Goal: Task Accomplishment & Management: Use online tool/utility

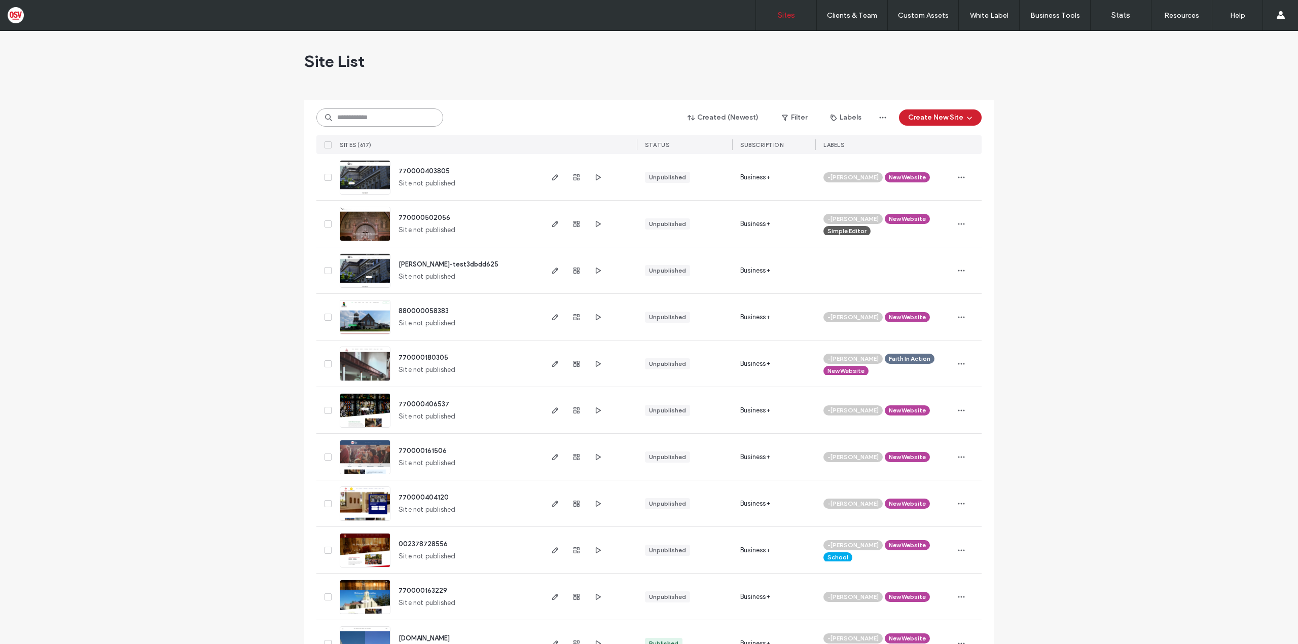
click at [383, 115] on input at bounding box center [379, 117] width 127 height 18
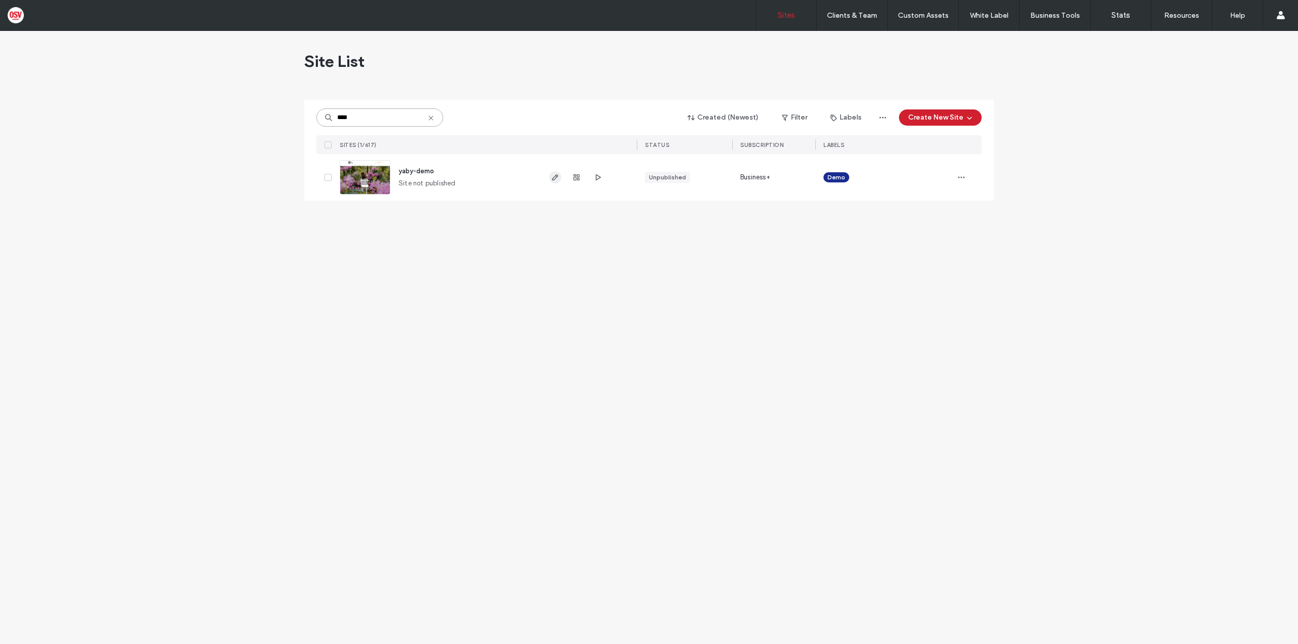
type input "****"
click at [557, 181] on icon "button" at bounding box center [555, 177] width 8 height 8
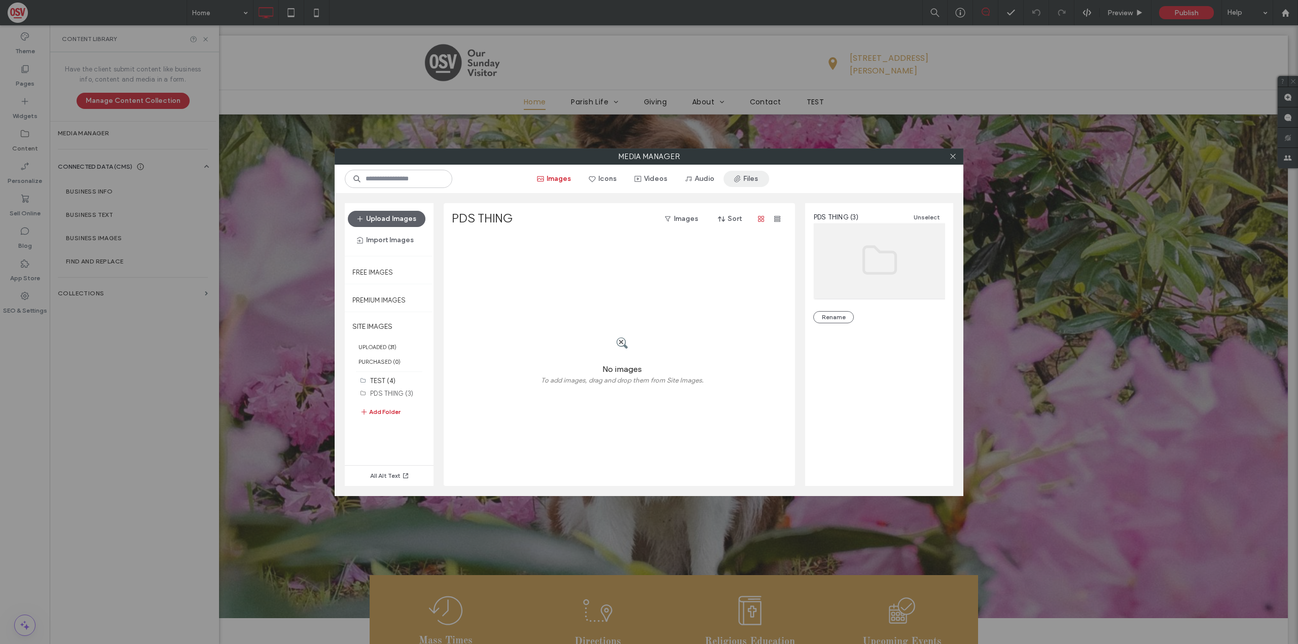
click at [740, 183] on span "button" at bounding box center [738, 178] width 10 height 15
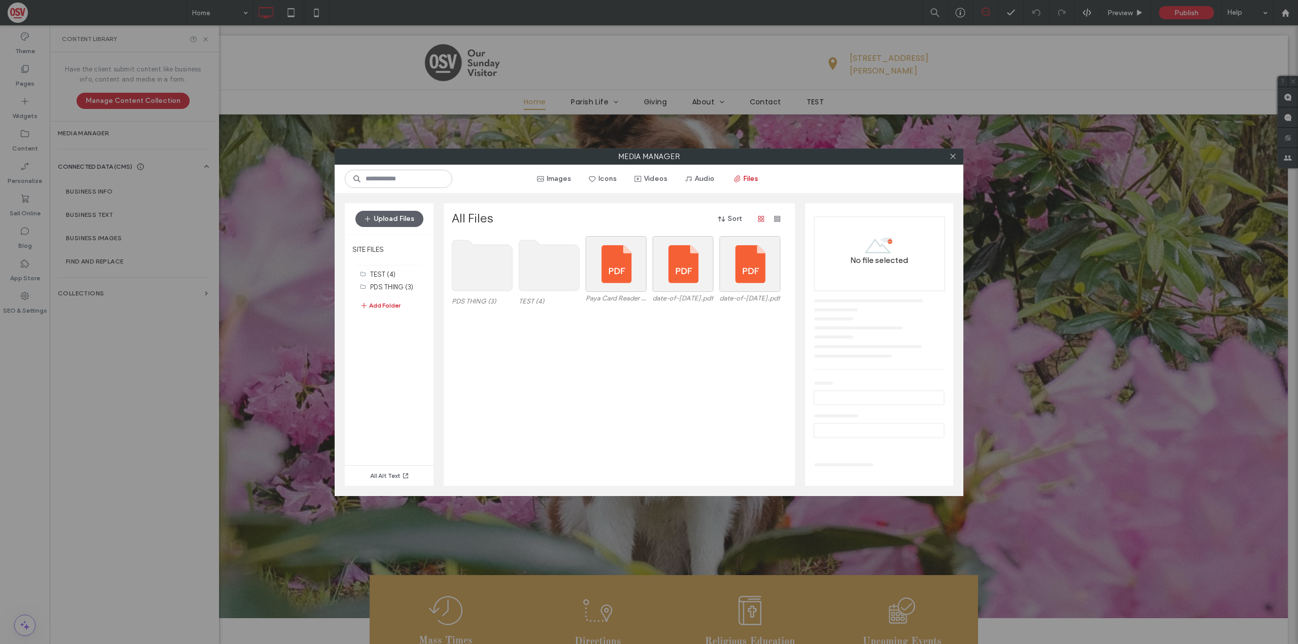
click at [480, 278] on use at bounding box center [482, 265] width 60 height 51
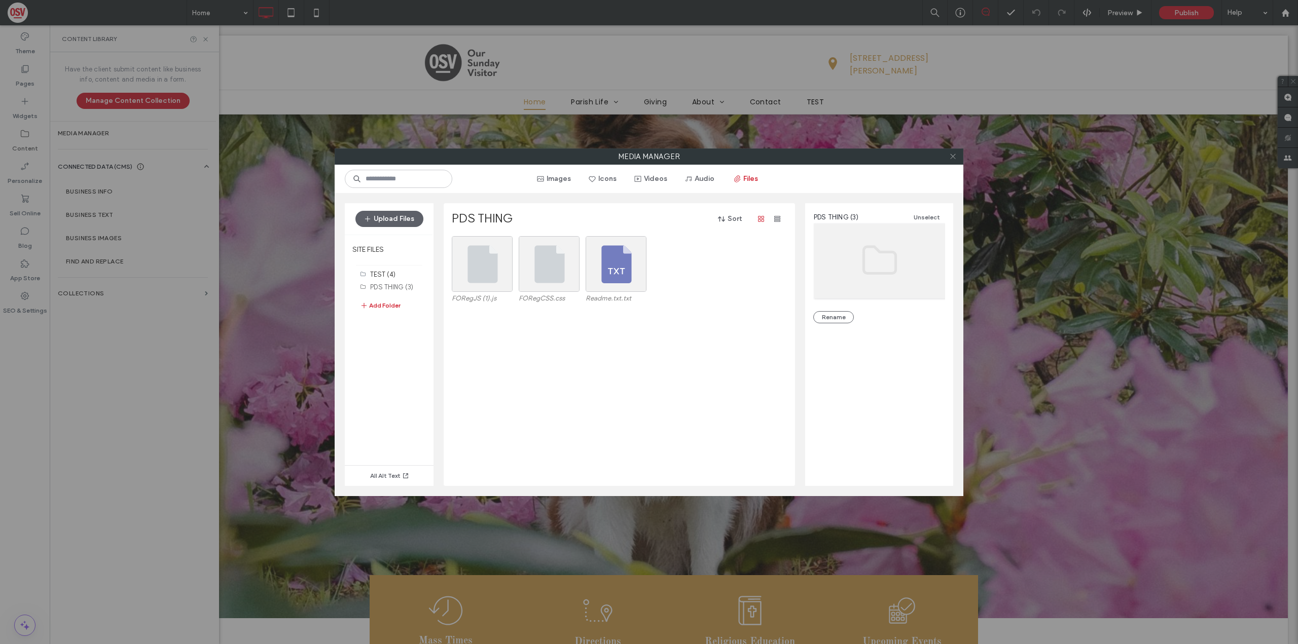
click at [950, 162] on span at bounding box center [953, 156] width 8 height 15
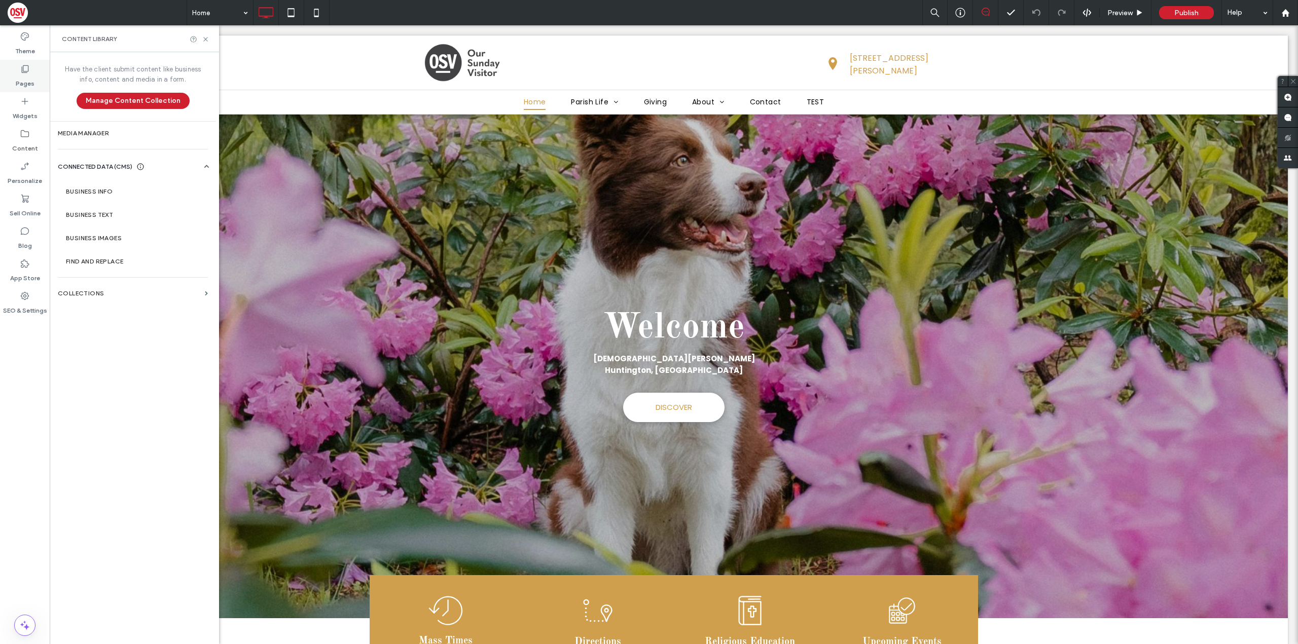
click at [15, 79] on div "Pages" at bounding box center [25, 76] width 50 height 32
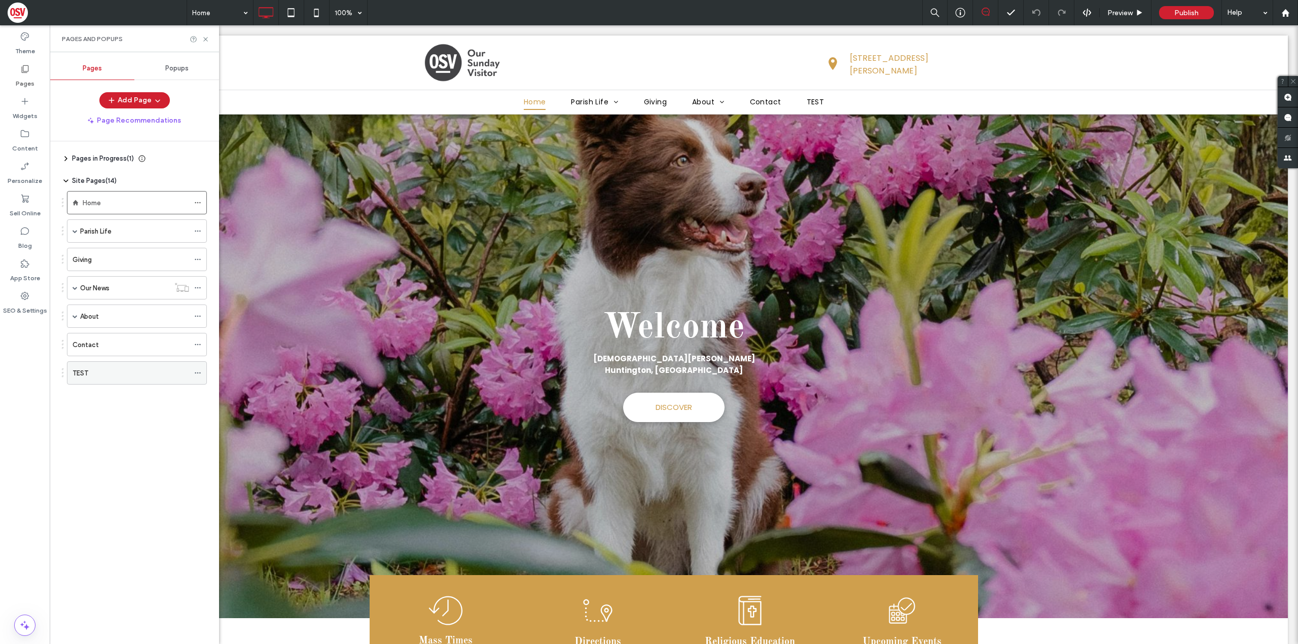
click at [130, 375] on div "TEST" at bounding box center [130, 373] width 117 height 11
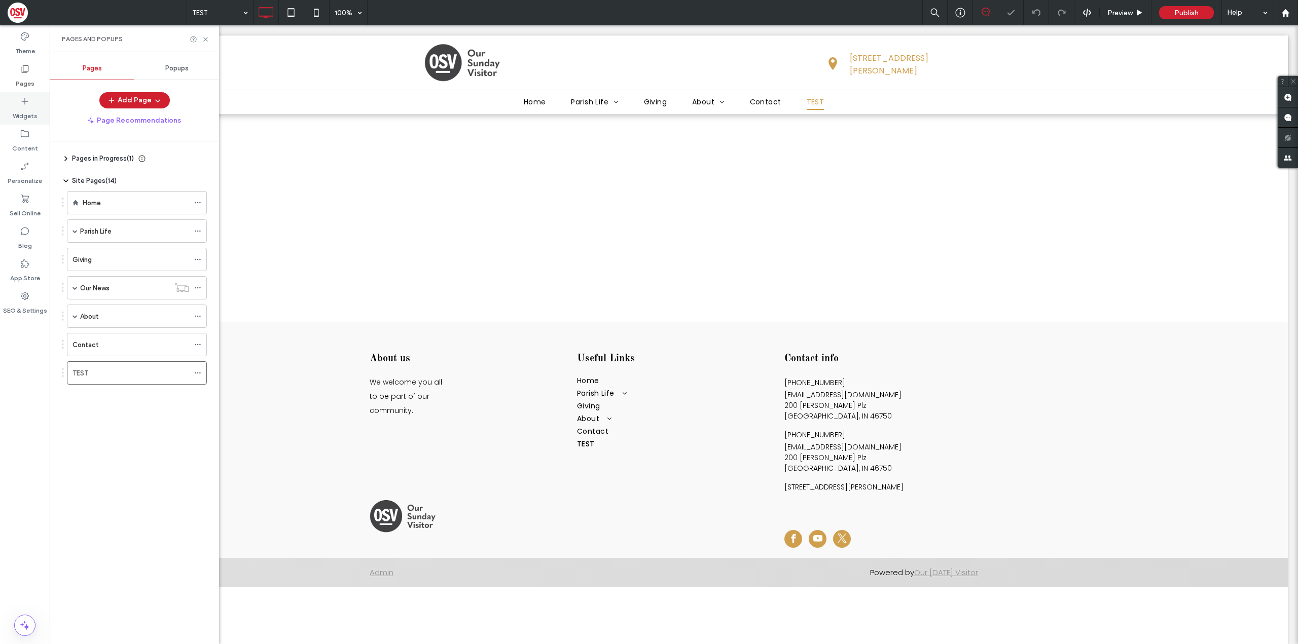
click at [30, 109] on label "Widgets" at bounding box center [25, 113] width 25 height 14
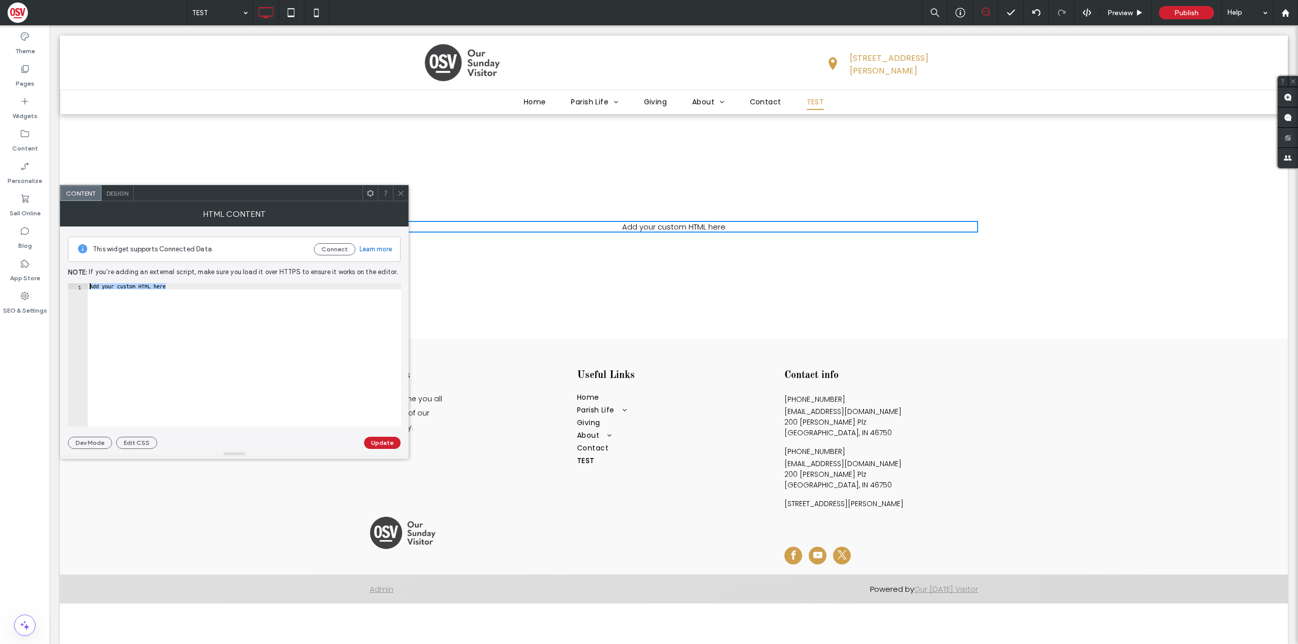
drag, startPoint x: 177, startPoint y: 285, endPoint x: 71, endPoint y: 279, distance: 106.1
click at [71, 279] on div "**********" at bounding box center [234, 338] width 332 height 223
paste textarea "Cursor at row 1"
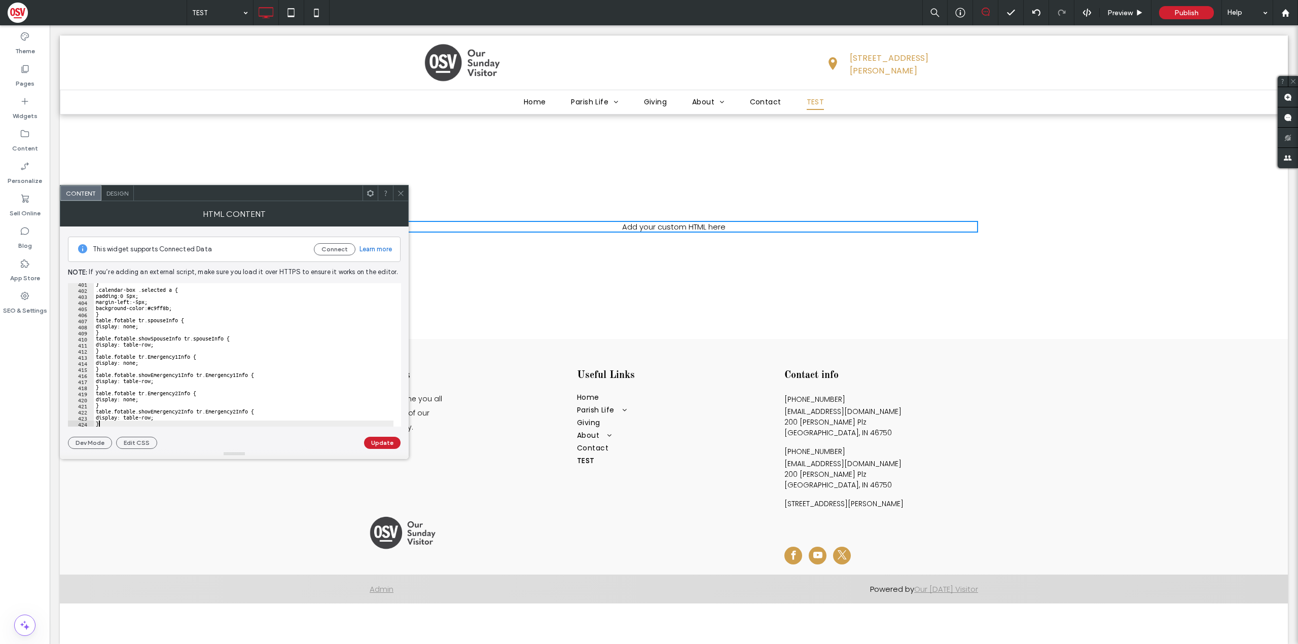
scroll to position [2435, 0]
click at [383, 446] on button "Update" at bounding box center [382, 443] width 36 height 12
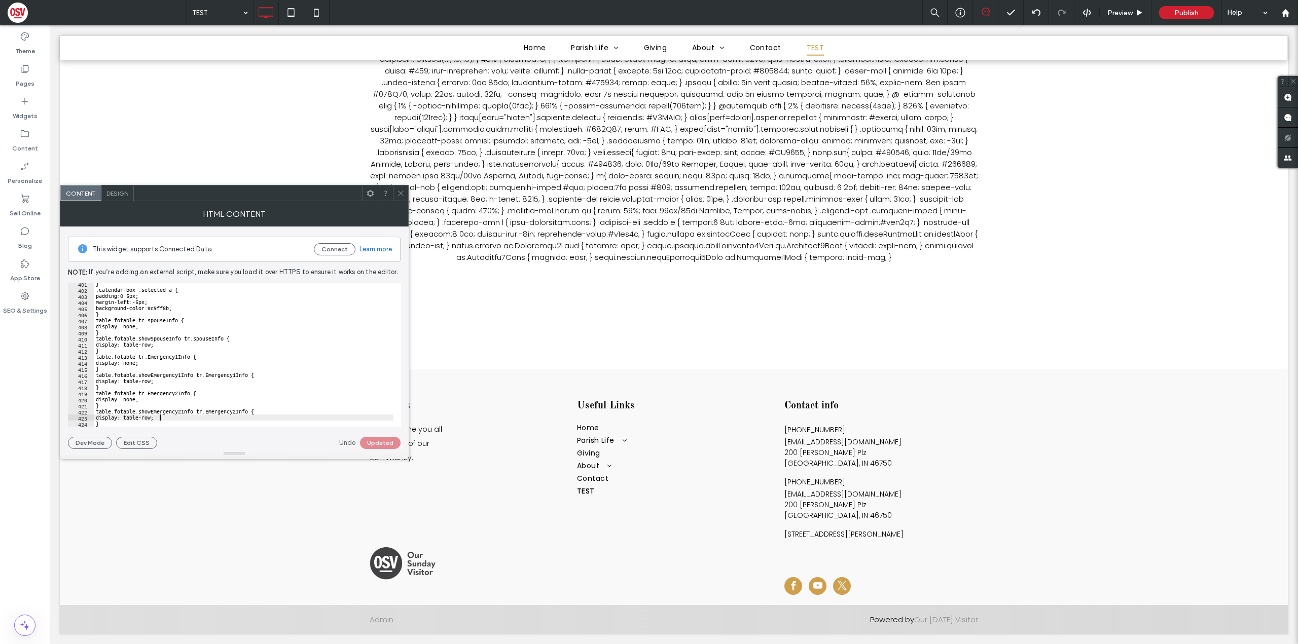
type textarea "**********"
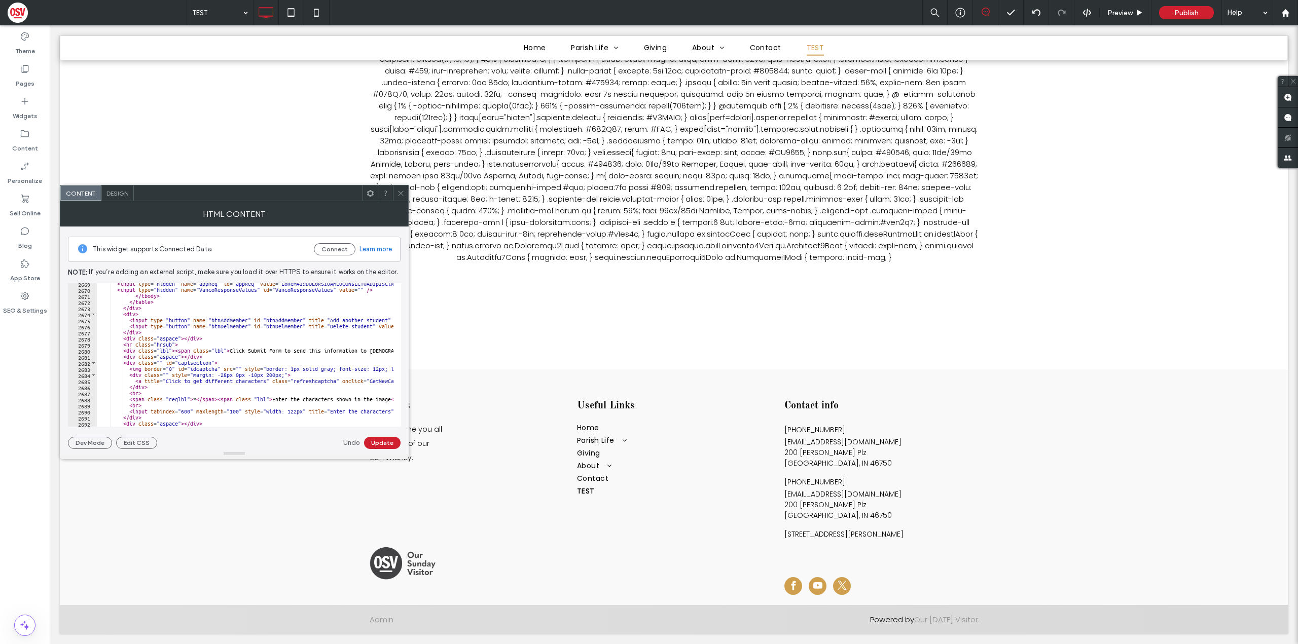
scroll to position [16199, 0]
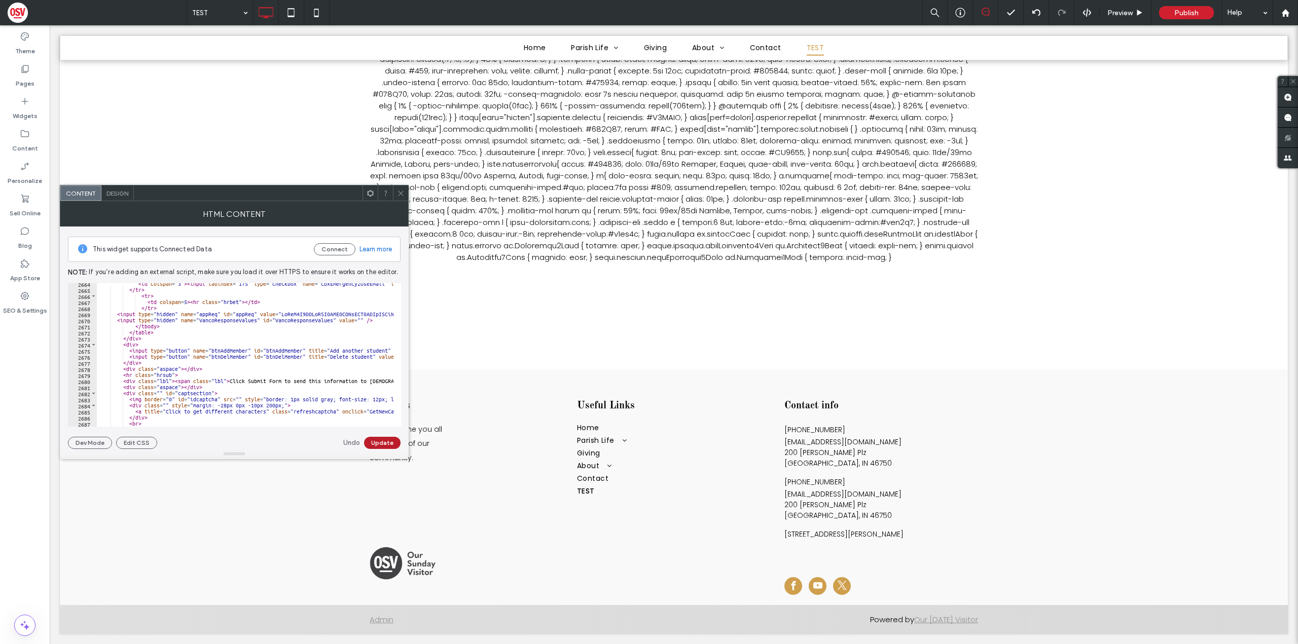
click at [391, 444] on button "Update" at bounding box center [382, 443] width 36 height 12
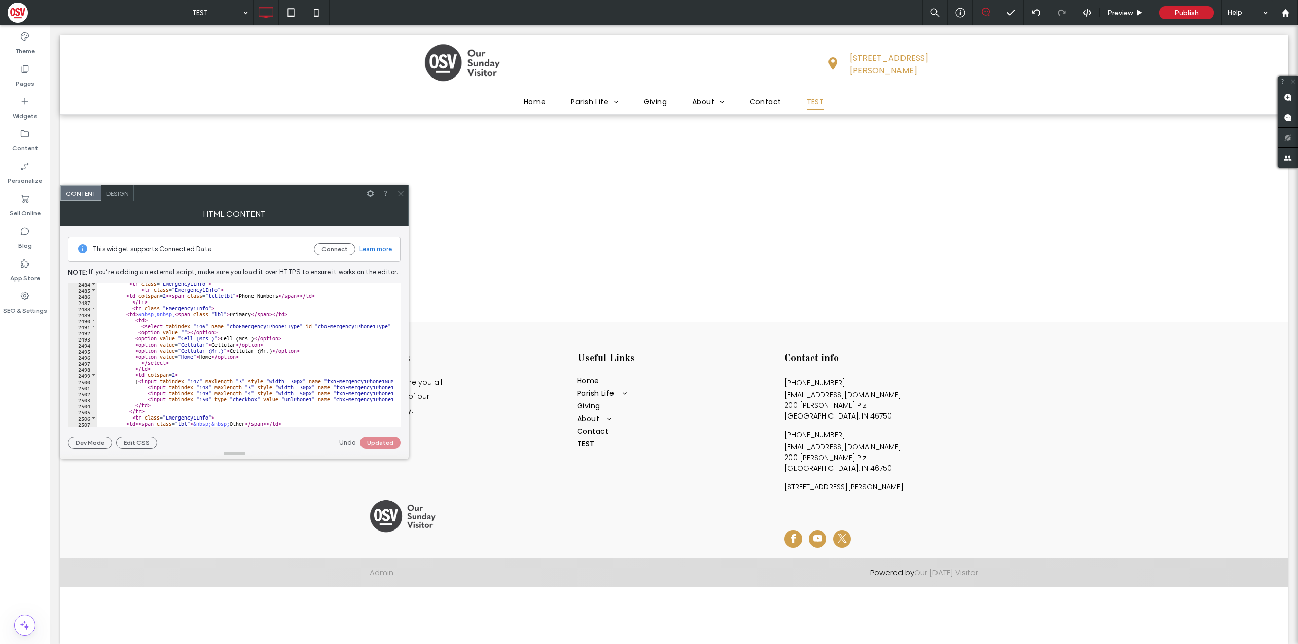
scroll to position [15104, 0]
drag, startPoint x: 95, startPoint y: 442, endPoint x: 96, endPoint y: 437, distance: 5.2
click at [95, 442] on button "Dev Mode" at bounding box center [90, 443] width 44 height 12
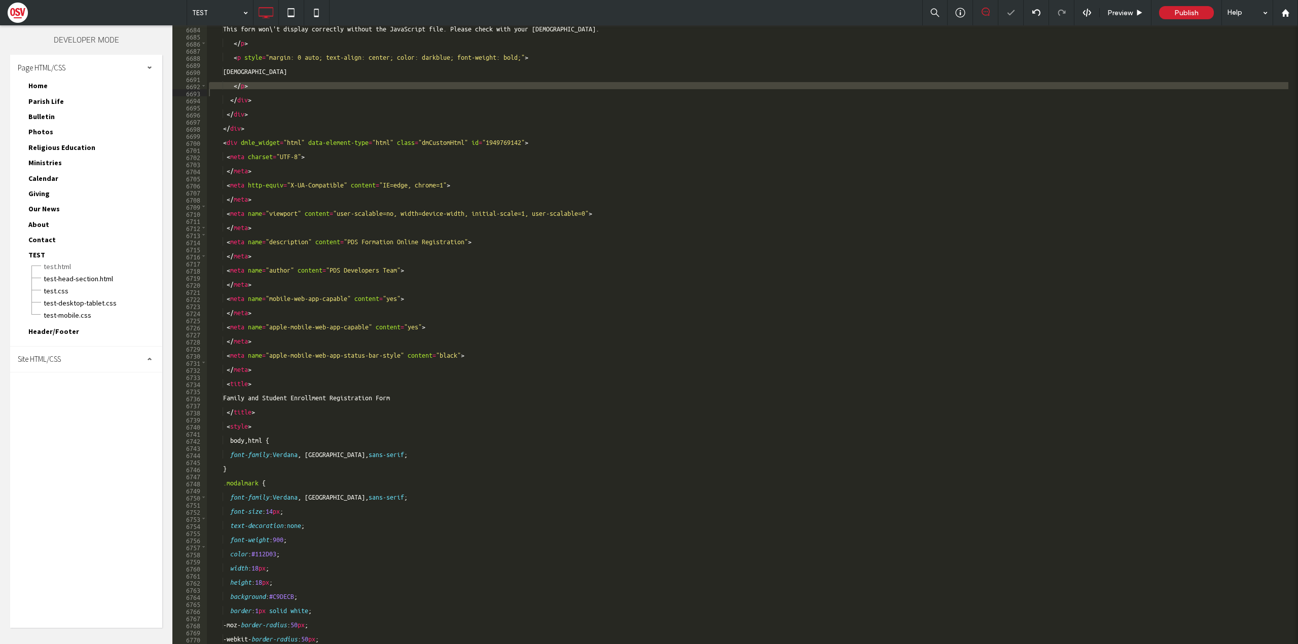
scroll to position [8295, 0]
click at [1174, 13] on div "Close" at bounding box center [1159, 12] width 50 height 9
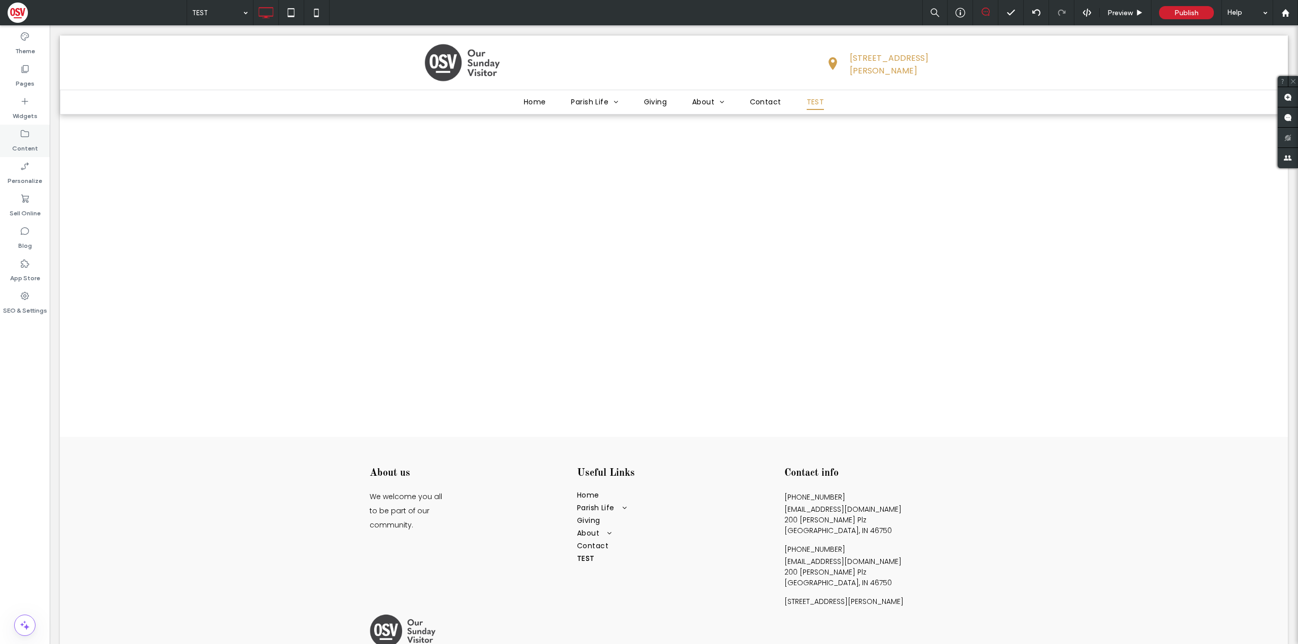
click at [28, 151] on label "Content" at bounding box center [25, 146] width 26 height 14
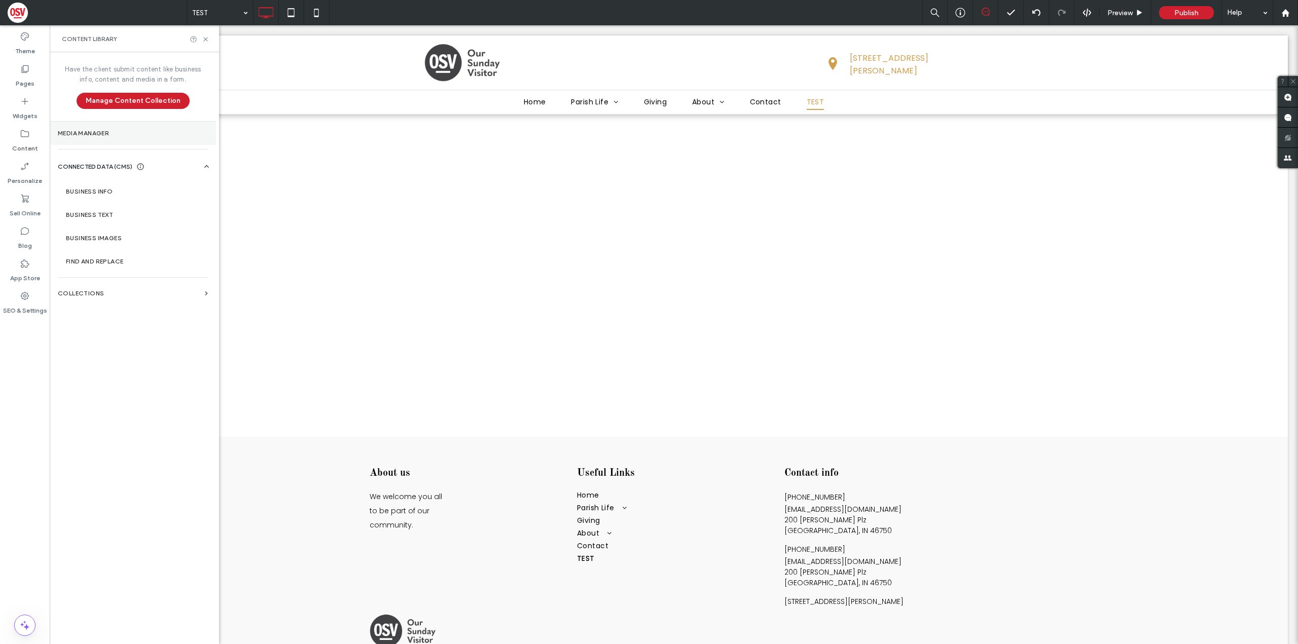
click at [101, 131] on label "Media Manager" at bounding box center [133, 133] width 150 height 7
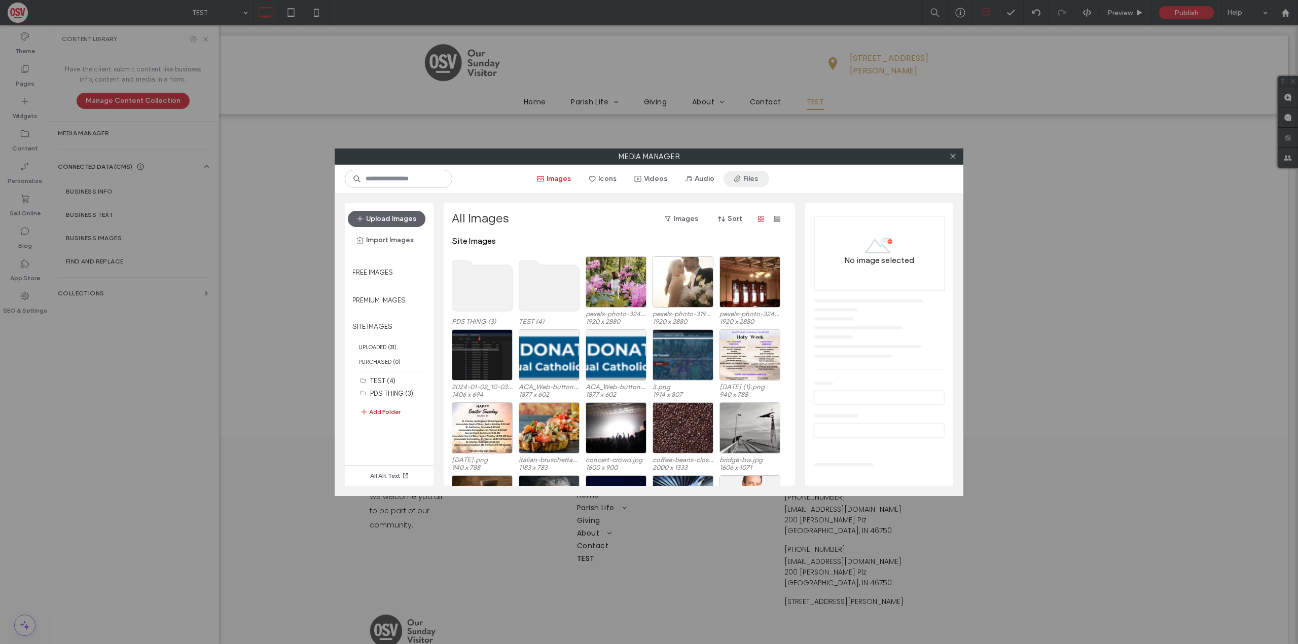
click at [764, 178] on button "Files" at bounding box center [746, 179] width 46 height 16
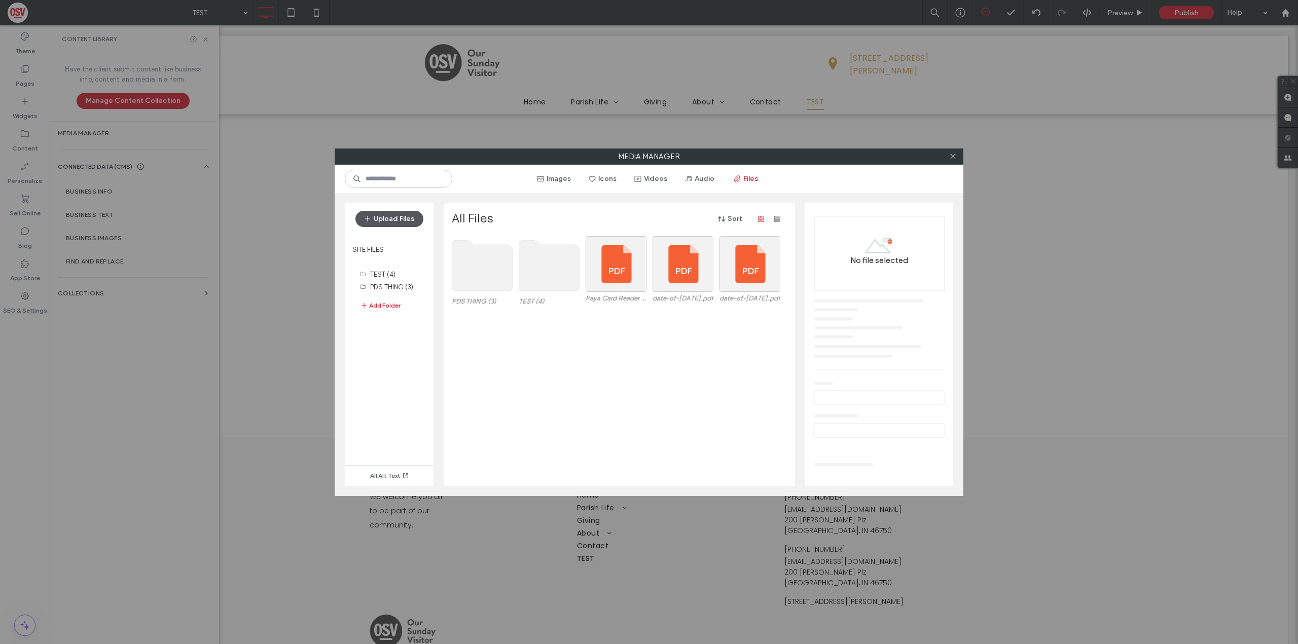
click at [394, 220] on button "Upload Files" at bounding box center [389, 219] width 68 height 16
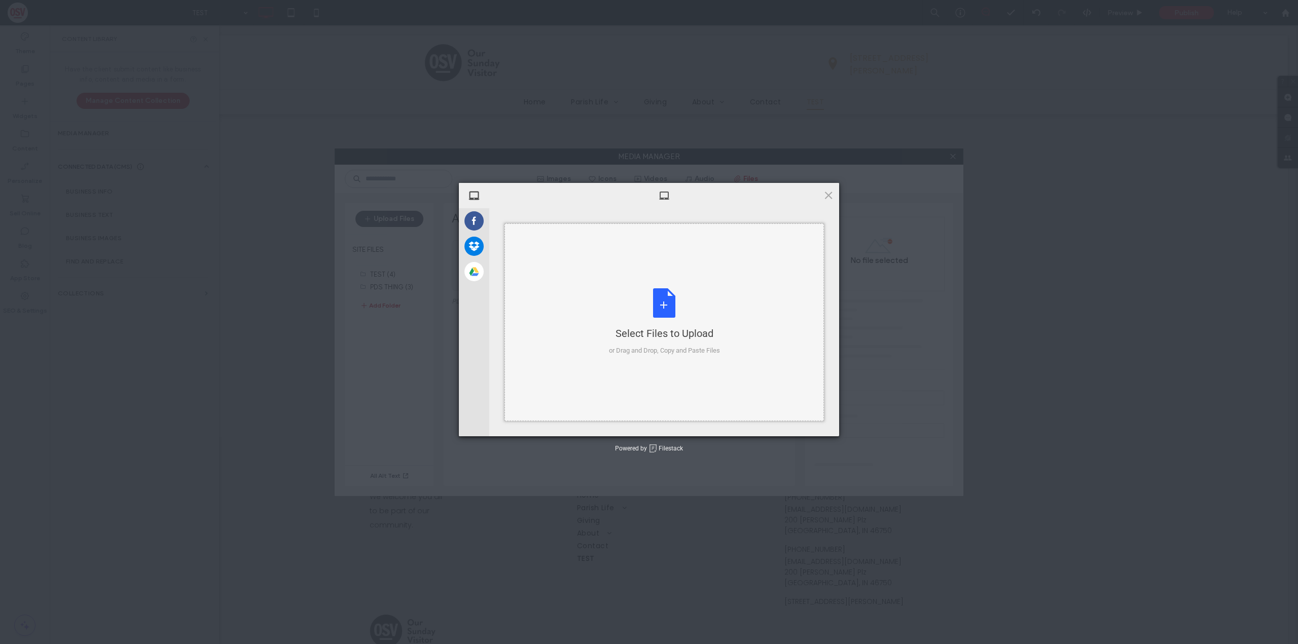
click at [652, 304] on div "Select Files to Upload or Drag and Drop, Copy and Paste Files" at bounding box center [664, 321] width 111 height 67
click at [631, 276] on div "Select Files to Upload or Drag and Drop, Copy and Paste Files" at bounding box center [663, 323] width 319 height 198
click at [807, 417] on span "Upload 1" at bounding box center [808, 422] width 51 height 19
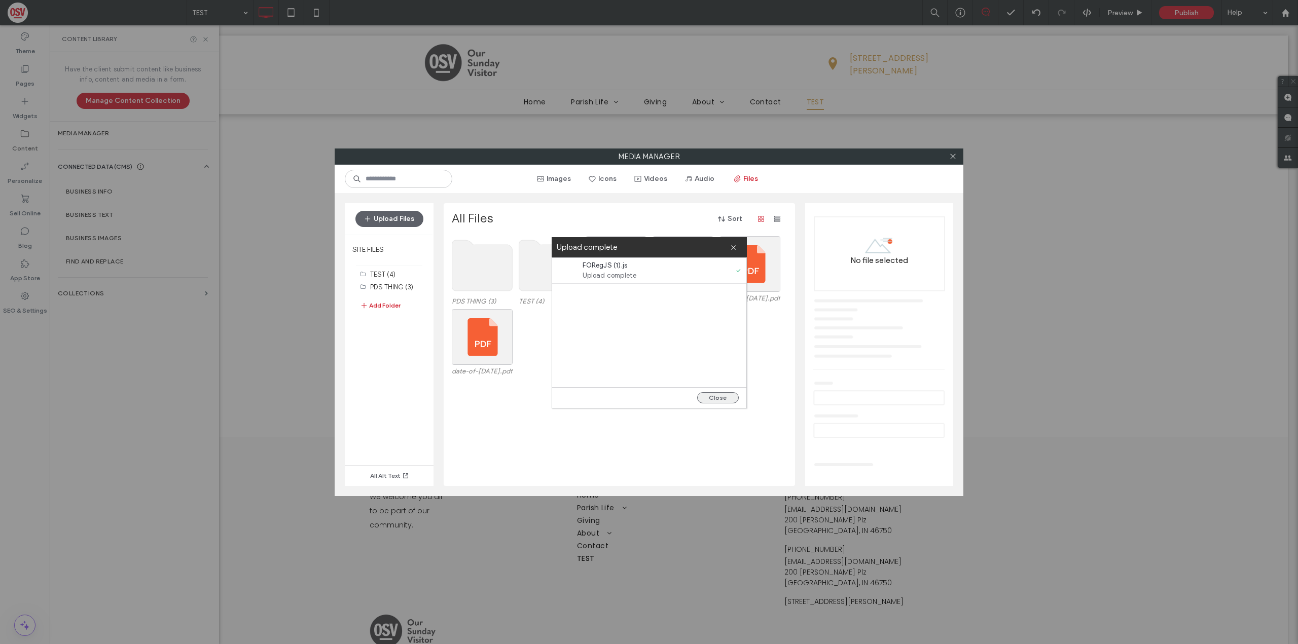
click at [726, 395] on button "Close" at bounding box center [718, 397] width 42 height 11
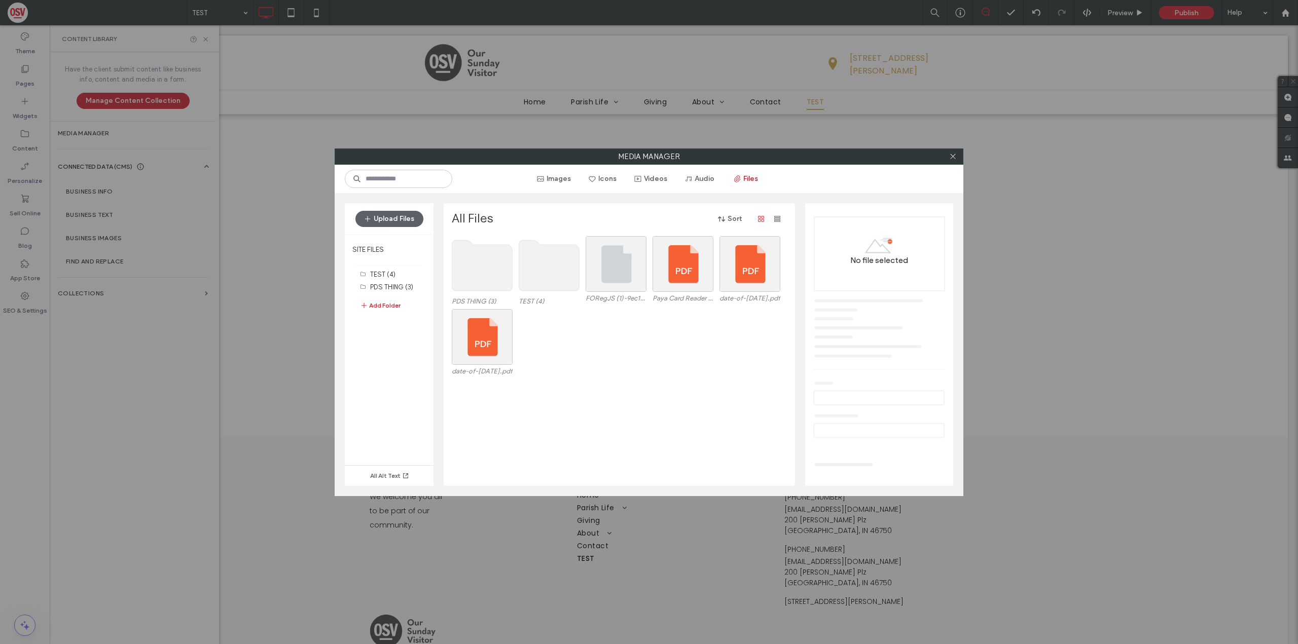
click at [480, 274] on use at bounding box center [482, 265] width 60 height 51
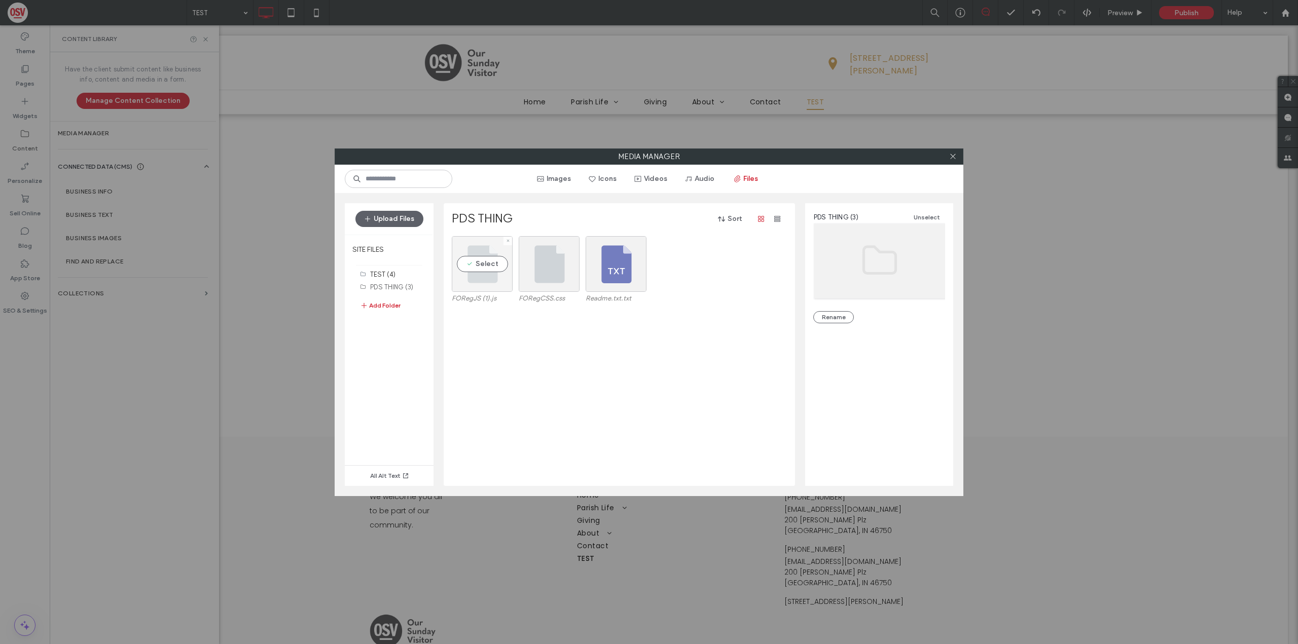
click at [481, 283] on div "Select" at bounding box center [482, 264] width 61 height 56
drag, startPoint x: 866, startPoint y: 316, endPoint x: 846, endPoint y: 309, distance: 20.5
click at [949, 155] on icon at bounding box center [953, 157] width 8 height 8
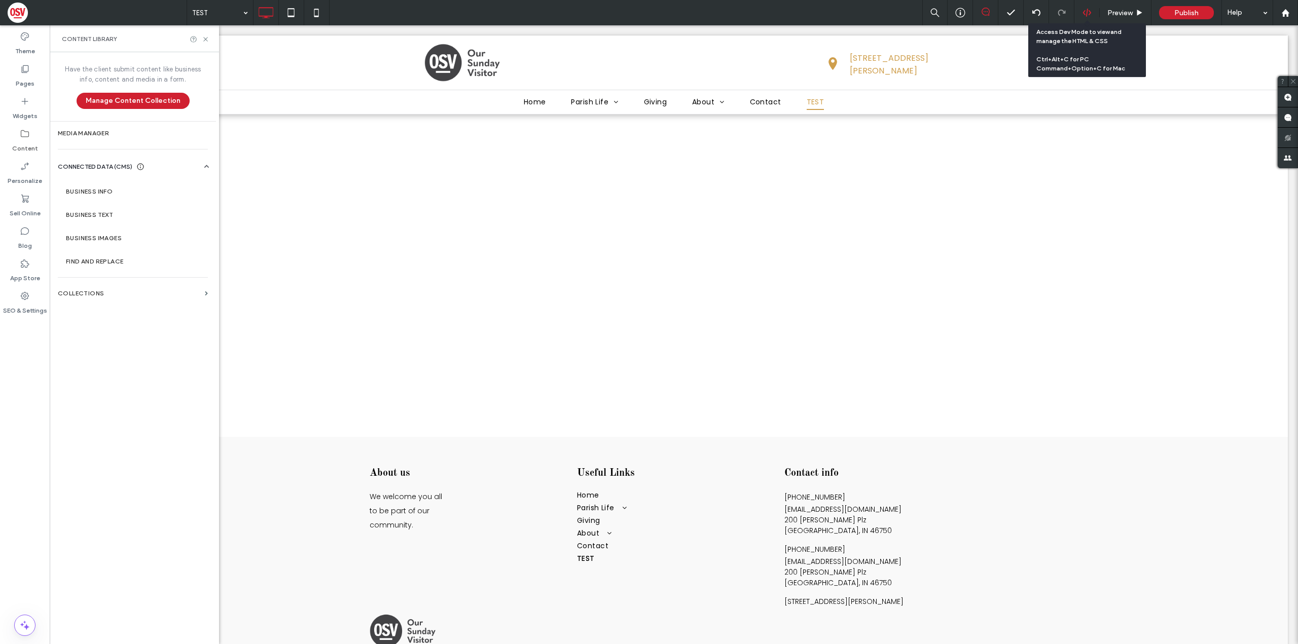
click at [1089, 14] on use at bounding box center [1086, 13] width 8 height 8
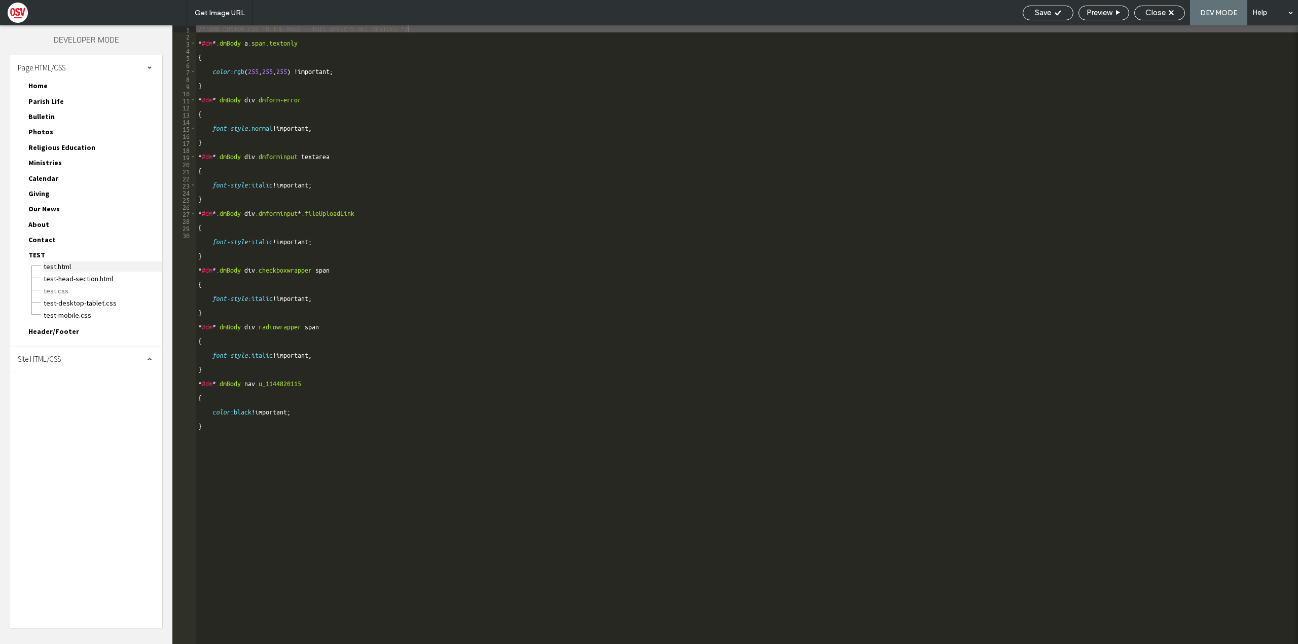
click at [91, 268] on span "TEST.html" at bounding box center [102, 267] width 119 height 10
type textarea "**********"
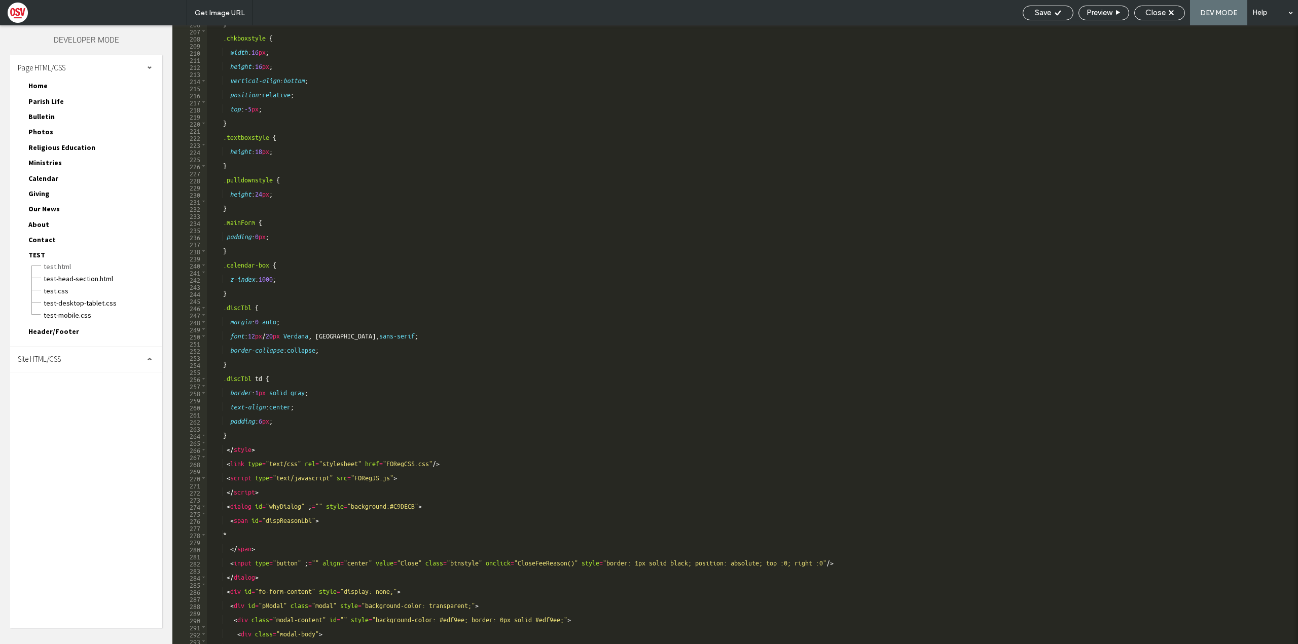
scroll to position [249, 0]
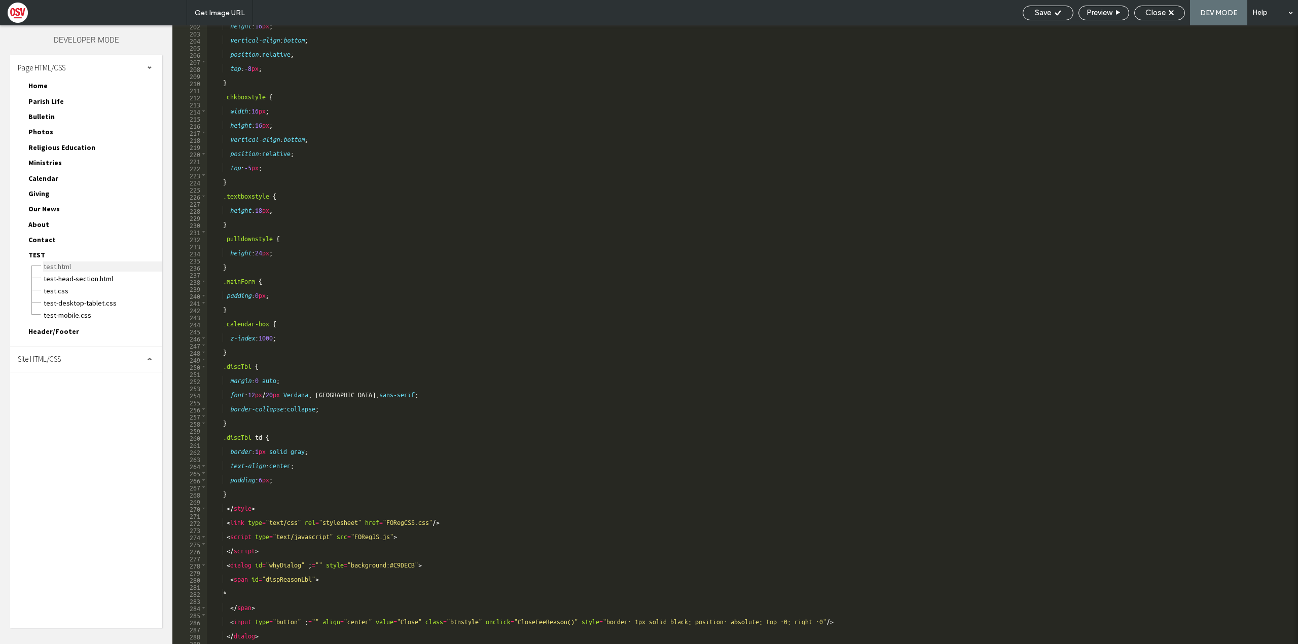
click at [69, 267] on span "TEST.html" at bounding box center [102, 267] width 119 height 10
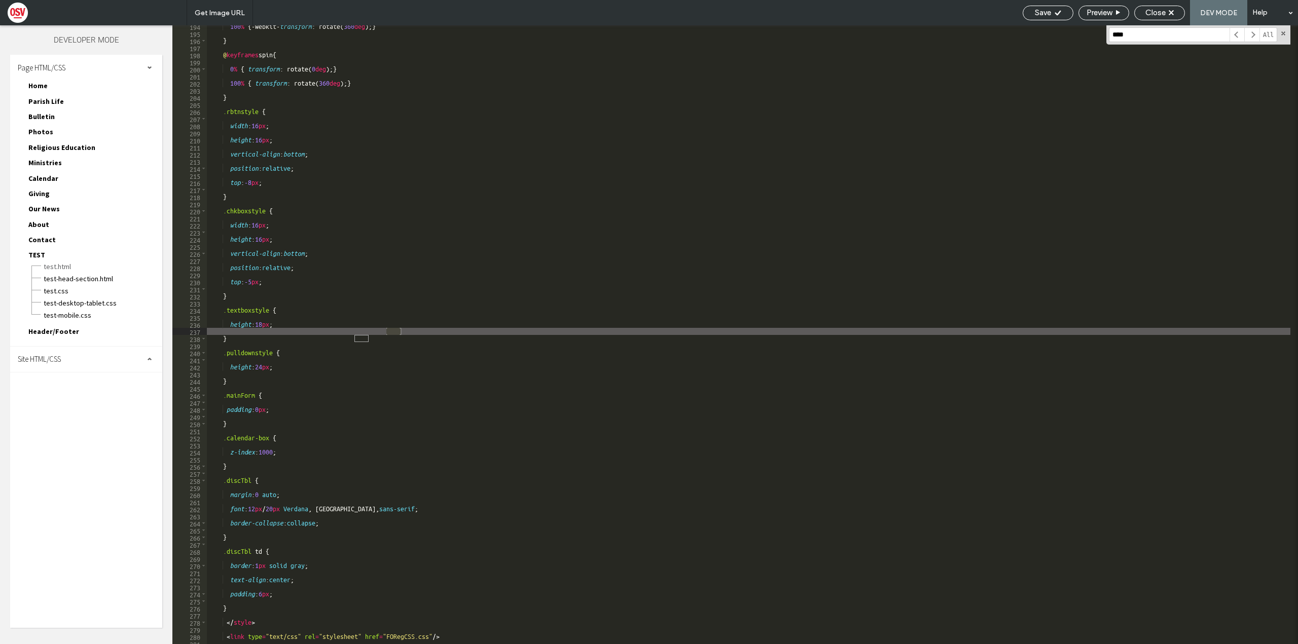
scroll to position [240, 0]
click at [1139, 34] on input "*****" at bounding box center [1168, 34] width 121 height 15
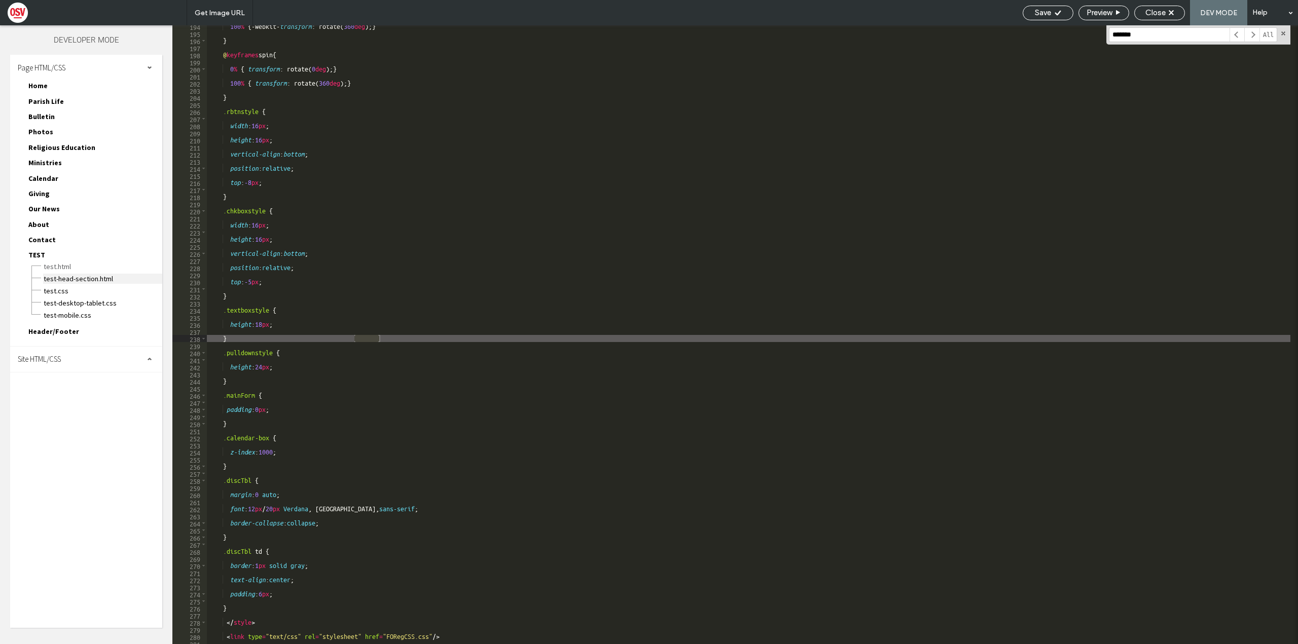
type input "*******"
click at [89, 281] on span "TEST-head-section.html" at bounding box center [102, 279] width 119 height 10
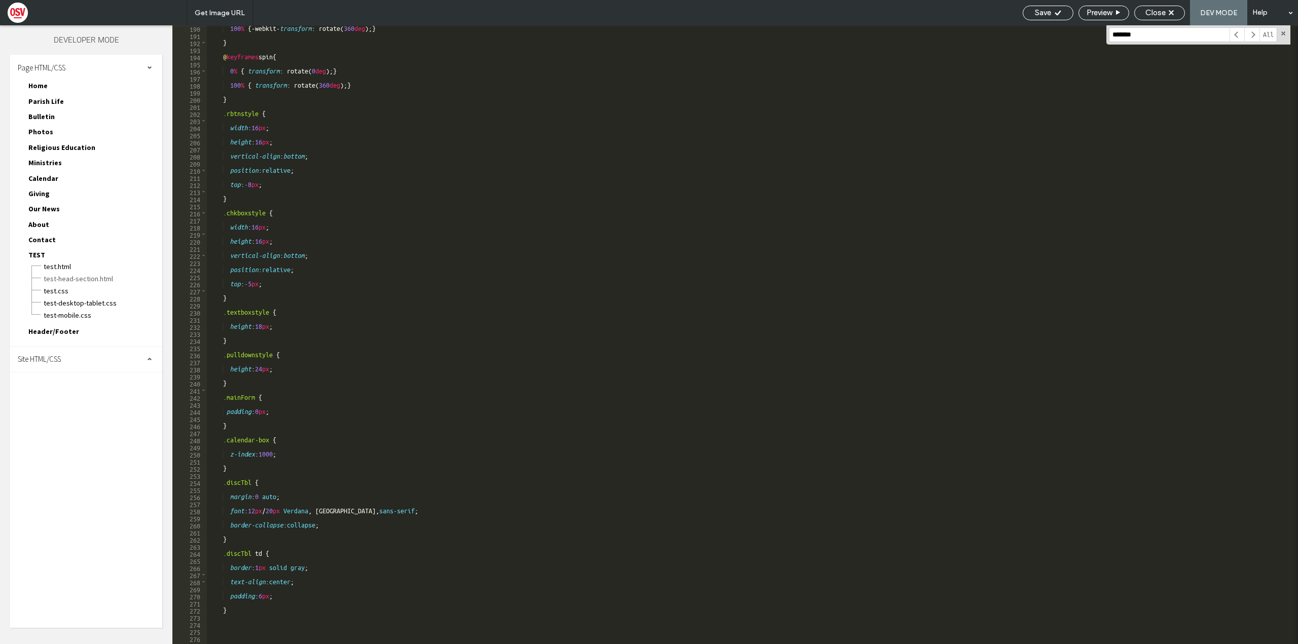
scroll to position [110, 0]
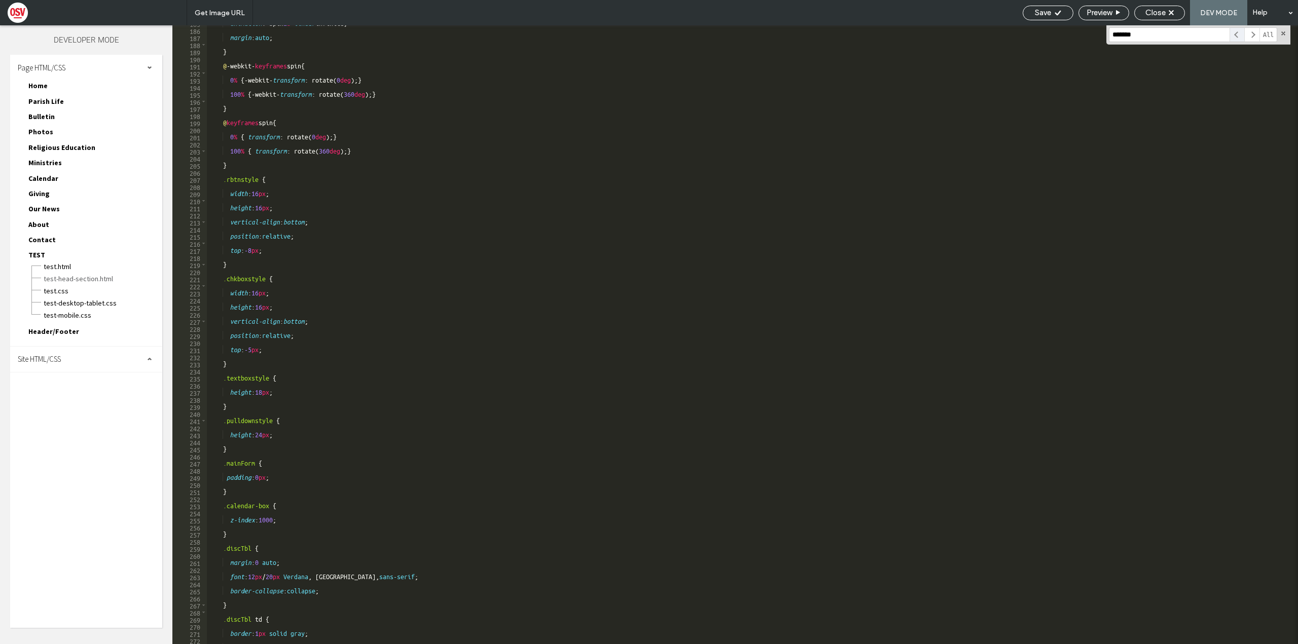
click at [1235, 35] on span at bounding box center [1236, 34] width 15 height 15
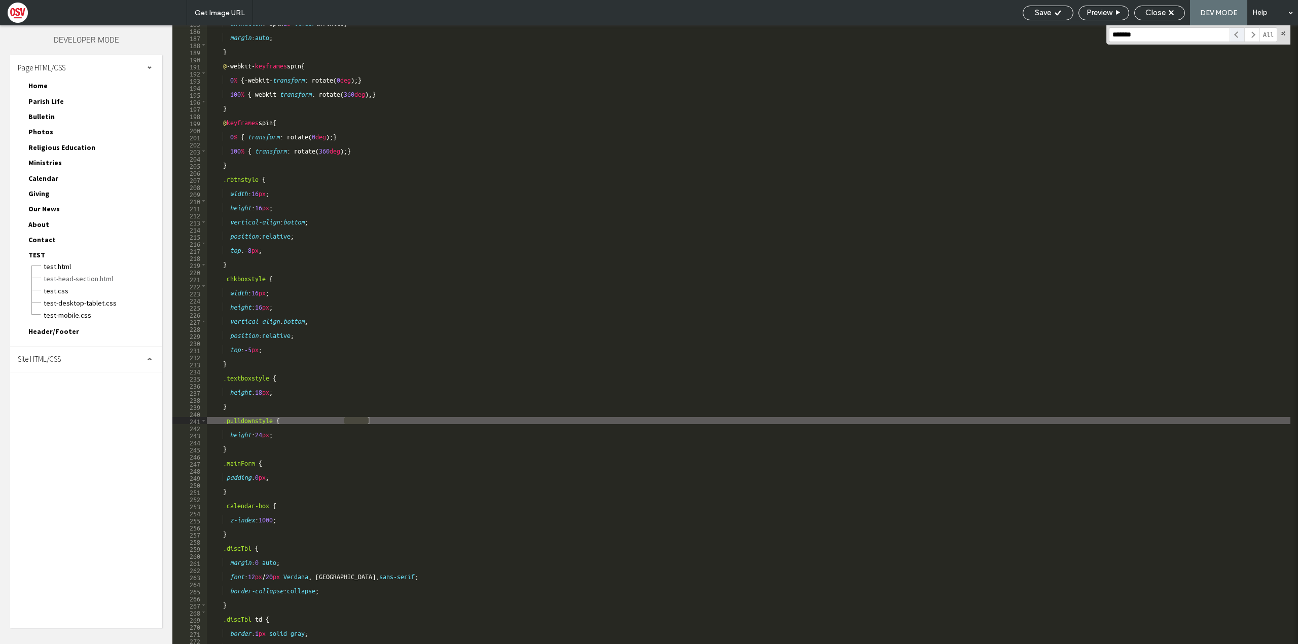
click at [1235, 35] on span at bounding box center [1236, 34] width 15 height 15
click at [70, 286] on span "TEST.css" at bounding box center [102, 291] width 119 height 10
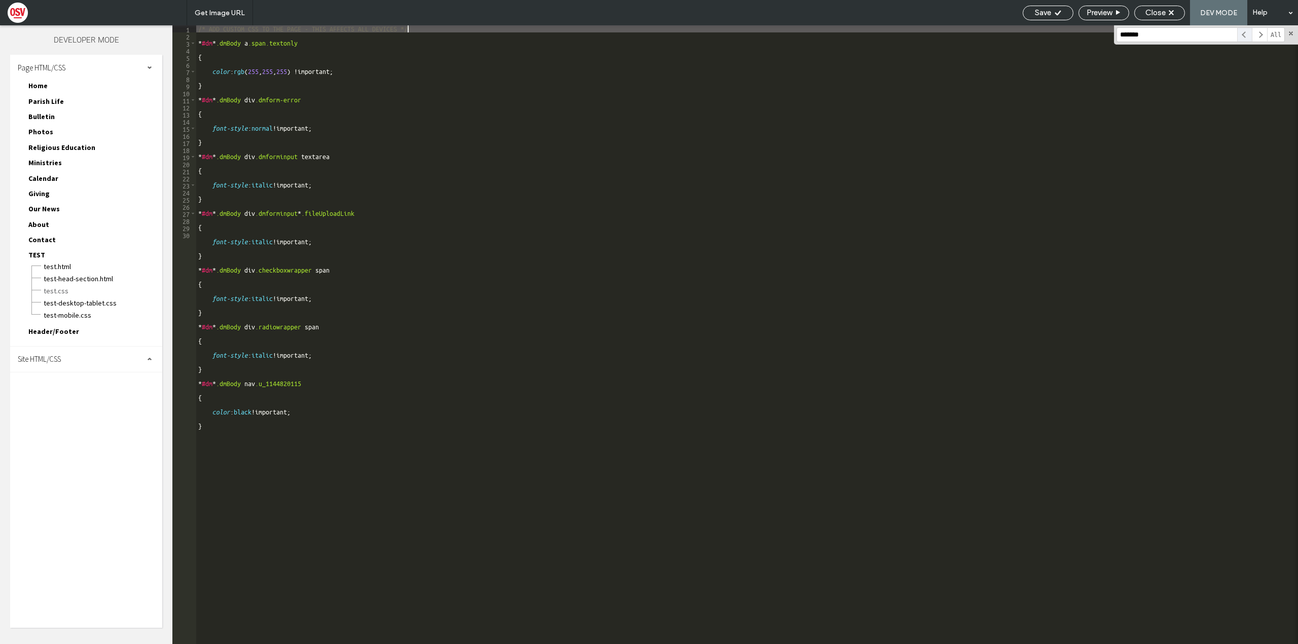
click at [1245, 32] on span at bounding box center [1244, 34] width 15 height 15
click at [68, 301] on span "TEST-desktop-tablet.css" at bounding box center [102, 303] width 119 height 10
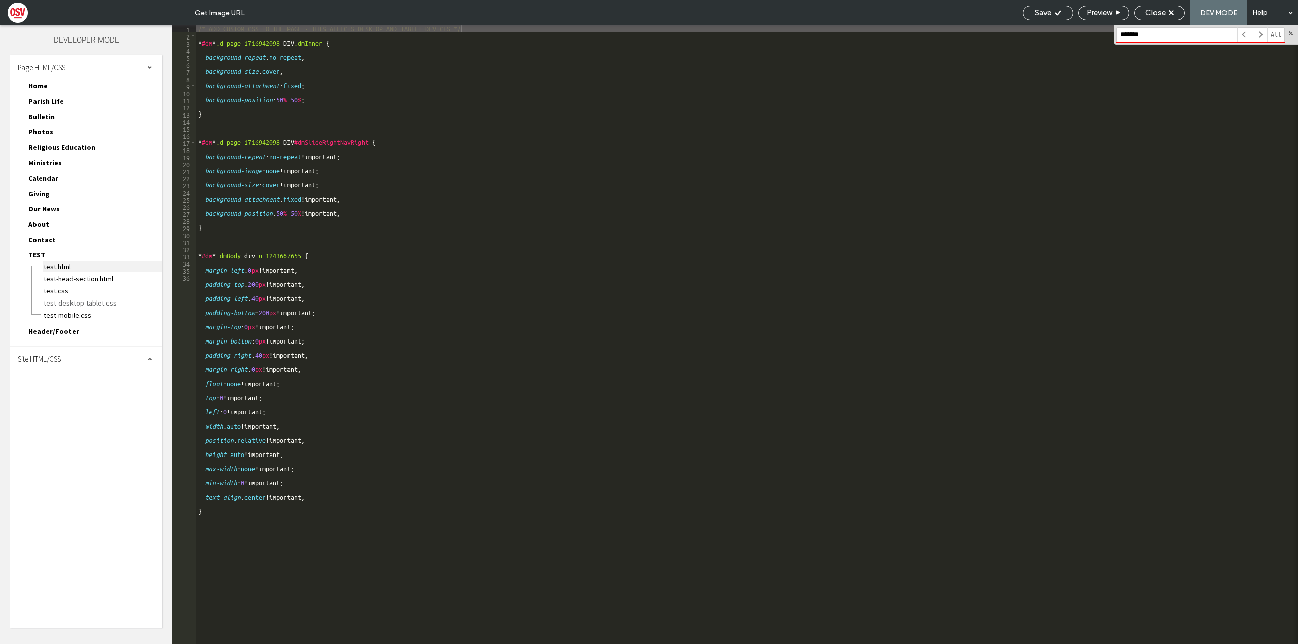
click at [63, 263] on span "TEST.html" at bounding box center [102, 267] width 119 height 10
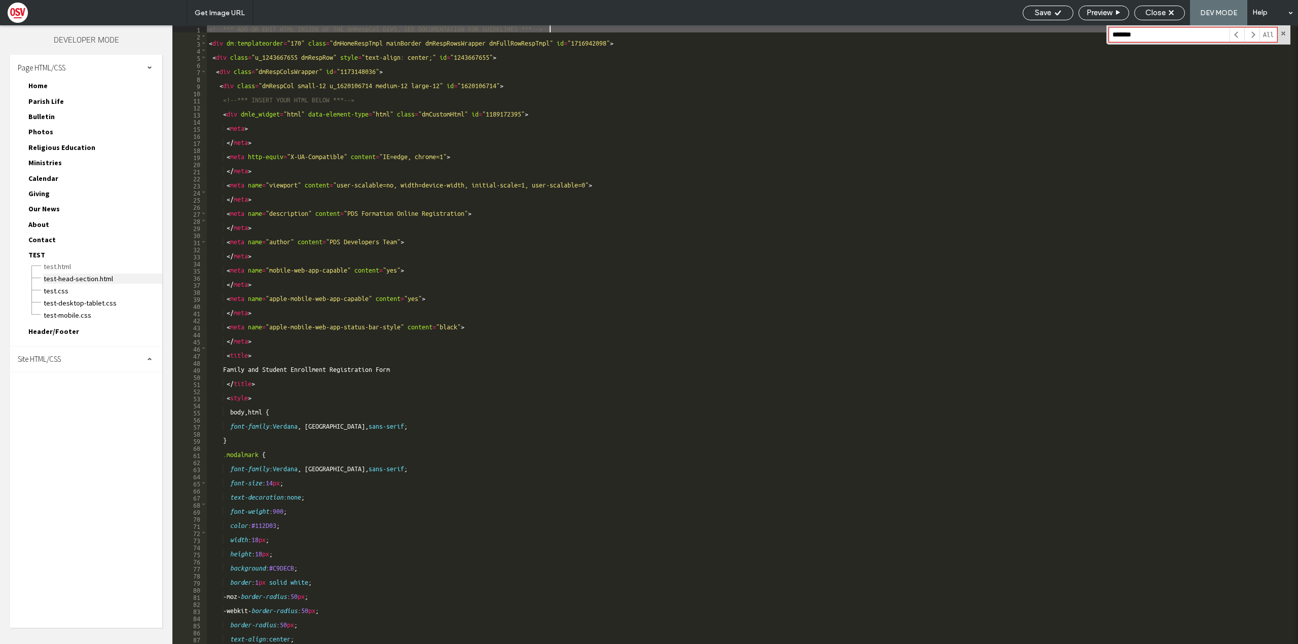
scroll to position [0, 0]
click at [1248, 36] on span at bounding box center [1251, 34] width 15 height 15
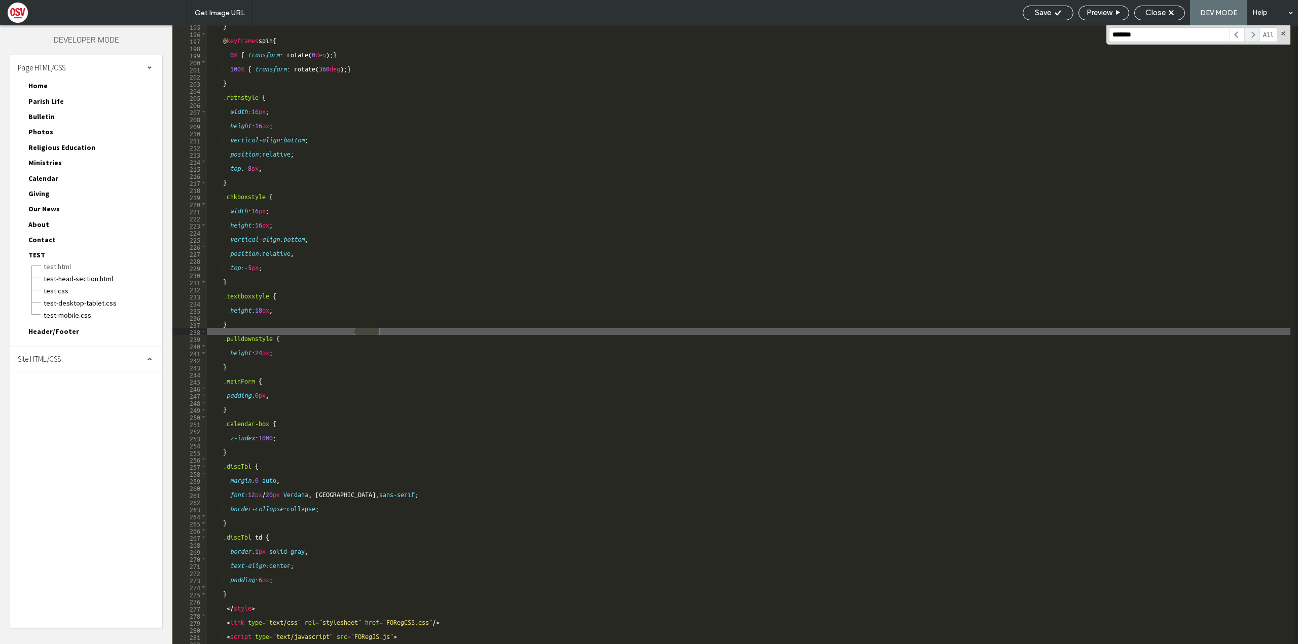
scroll to position [241, 0]
click at [353, 330] on div "} @ keyframes spin { 0 % { transform : rotate( 0 deg ); } 100 % { transform : r…" at bounding box center [748, 334] width 1083 height 619
click at [336, 334] on div "} @ keyframes spin { 0 % { transform : rotate( 0 deg ); } 100 % { transform : r…" at bounding box center [748, 339] width 1083 height 633
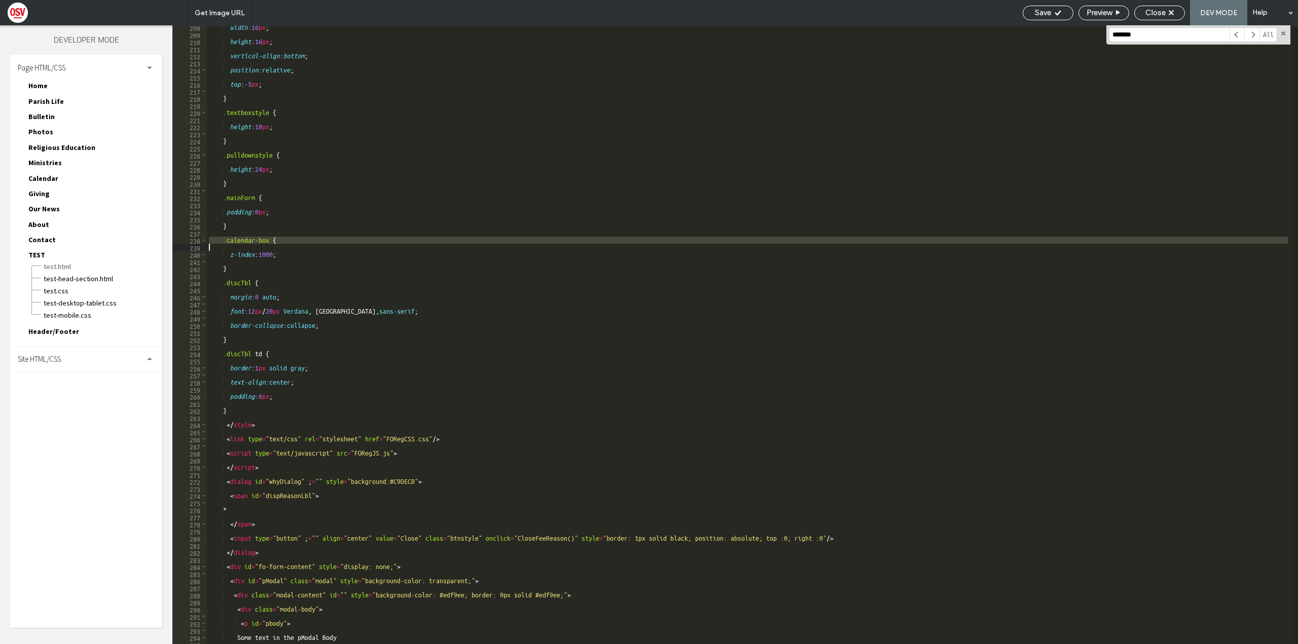
scroll to position [268, 0]
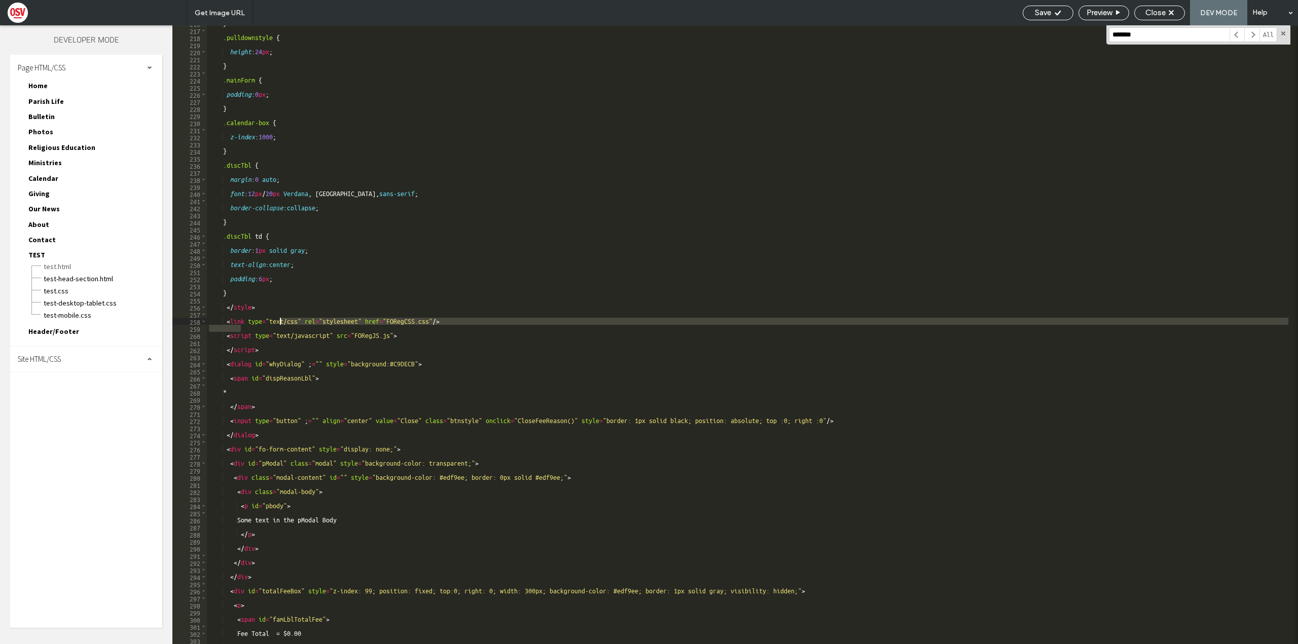
drag, startPoint x: 240, startPoint y: 325, endPoint x: 281, endPoint y: 323, distance: 41.1
click at [281, 323] on div "} .pulldownstyle { height : 24 px ; } .mainForm { padding : 0 px ; } .calendar-…" at bounding box center [748, 336] width 1083 height 633
click at [332, 315] on div "} .pulldownstyle { height : 24 px ; } .mainForm { padding : 0 px ; } .calendar-…" at bounding box center [748, 336] width 1083 height 633
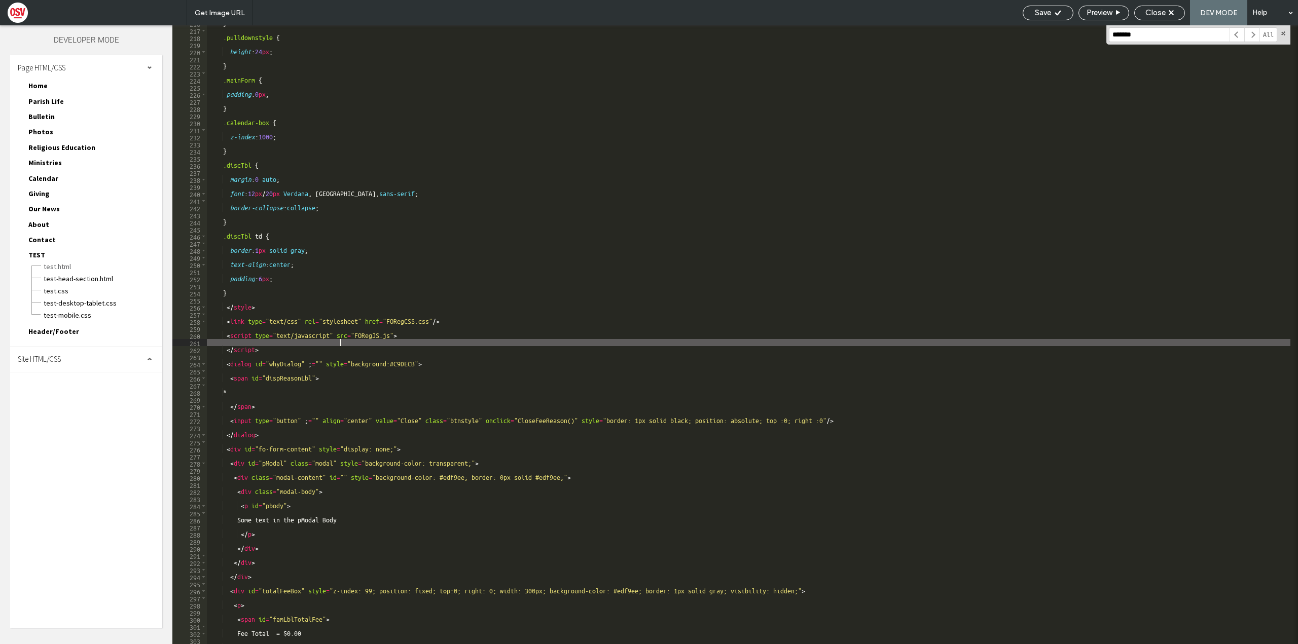
click at [341, 339] on div "} .pulldownstyle { height : 24 px ; } .mainForm { padding : 0 px ; } .calendar-…" at bounding box center [748, 336] width 1083 height 633
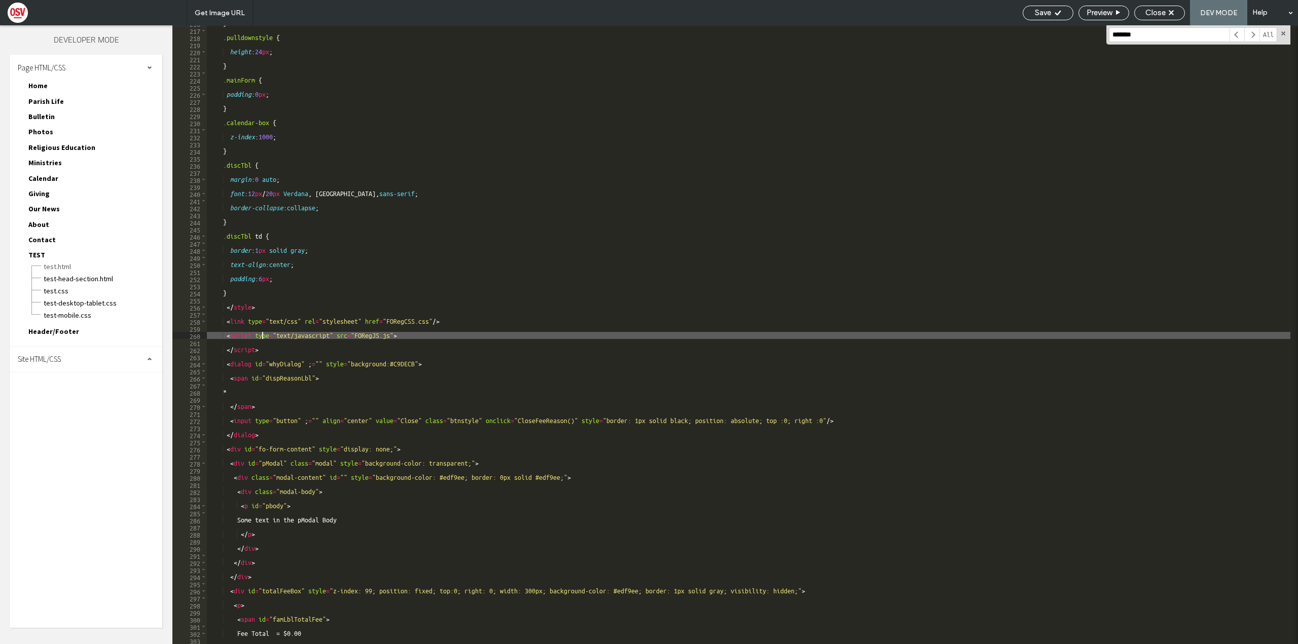
click at [340, 337] on div "} .pulldownstyle { height : 24 px ; } .mainForm { padding : 0 px ; } .calendar-…" at bounding box center [748, 336] width 1083 height 633
drag, startPoint x: 379, startPoint y: 335, endPoint x: 395, endPoint y: 334, distance: 16.3
click at [379, 335] on div "} .pulldownstyle { height : 24 px ; } .mainForm { padding : 0 px ; } .calendar-…" at bounding box center [748, 336] width 1083 height 633
click at [364, 341] on div "} .pulldownstyle { height : 24 px ; } .mainForm { padding : 0 px ; } .calendar-…" at bounding box center [748, 336] width 1083 height 633
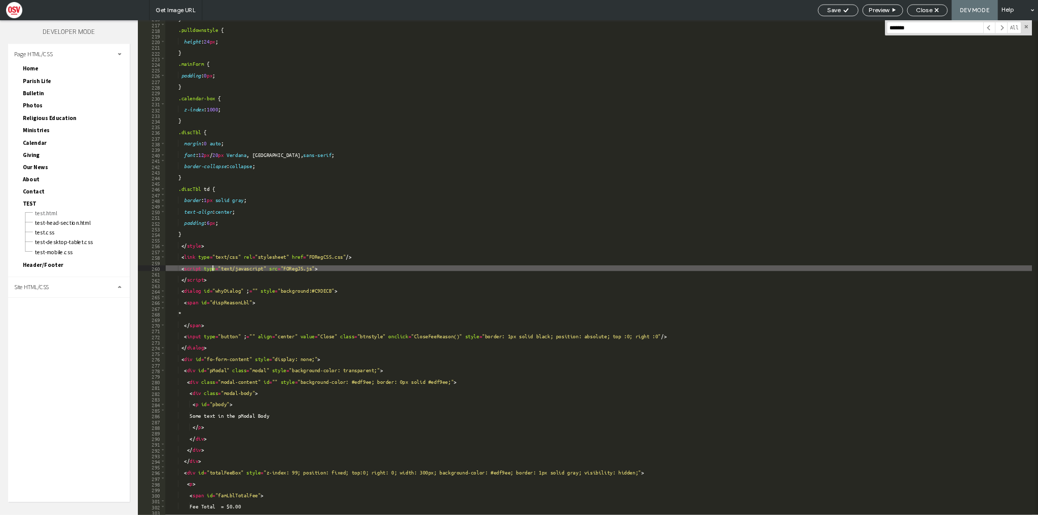
scroll to position [0, 11]
click at [356, 337] on div "} .pulldownstyle { height : 24 px ; } .mainForm { padding : 0 px ; } .calendar-…" at bounding box center [748, 336] width 1083 height 633
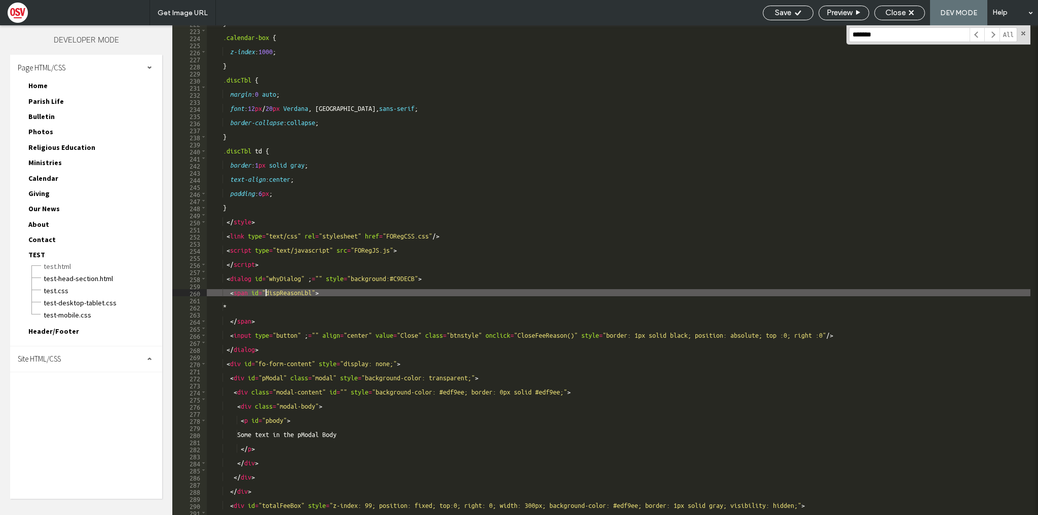
scroll to position [278, 0]
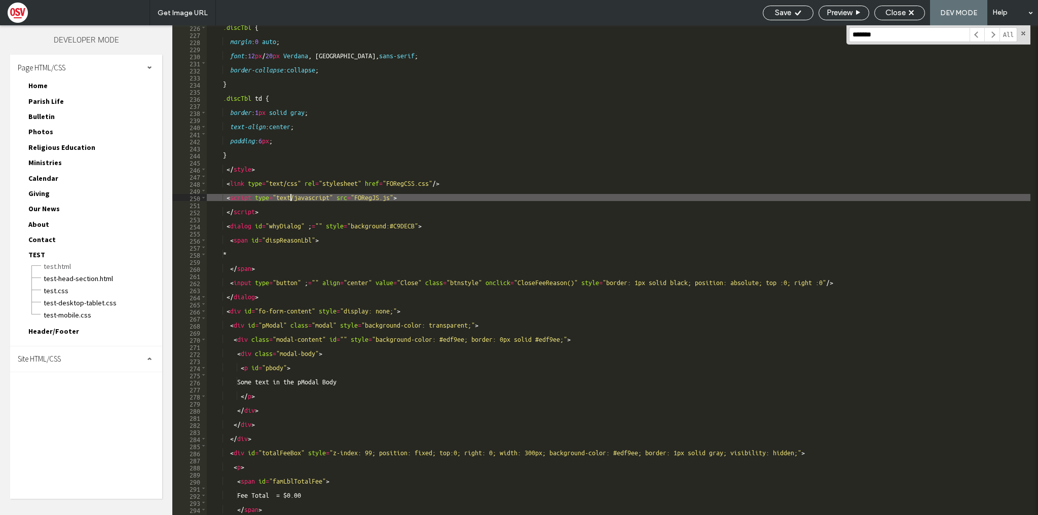
drag, startPoint x: 354, startPoint y: 198, endPoint x: 377, endPoint y: 198, distance: 23.3
click at [377, 197] on div ".discTbl { margin : 0 auto ; font : 12 px / 20 px Verdana , Geneva, sans-serif …" at bounding box center [619, 276] width 824 height 504
drag, startPoint x: 389, startPoint y: 198, endPoint x: 377, endPoint y: 198, distance: 12.2
click at [377, 198] on div ".discTbl { margin : 0 auto ; font : 12 px / 20 px Verdana , Geneva, sans-serif …" at bounding box center [619, 276] width 824 height 504
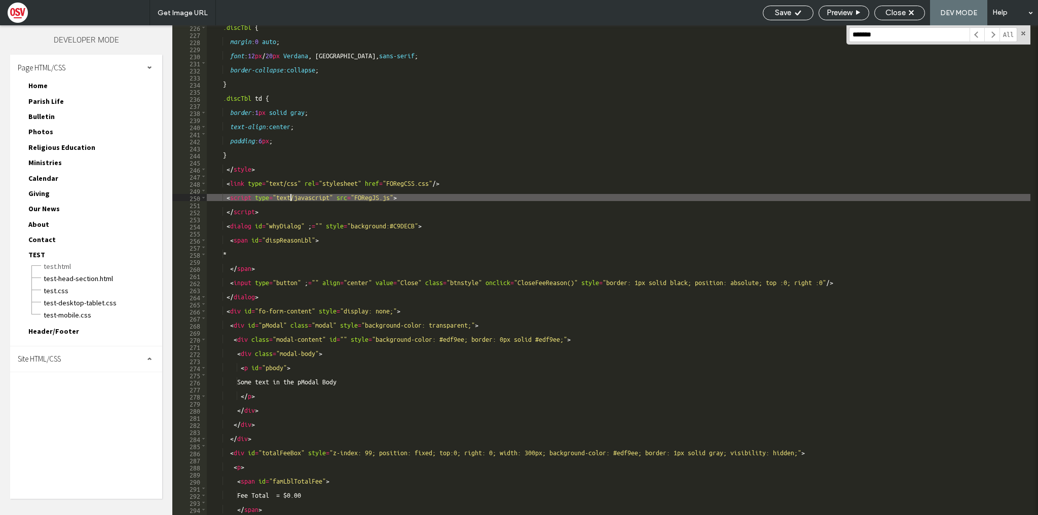
click at [357, 197] on div ".discTbl { margin : 0 auto ; font : 12 px / 20 px Verdana , Geneva, sans-serif …" at bounding box center [619, 276] width 824 height 504
click at [357, 195] on div ".discTbl { margin : 0 auto ; font : 12 px / 20 px Verdana , Geneva, sans-serif …" at bounding box center [619, 270] width 824 height 490
click at [358, 195] on div ".discTbl { margin : 0 auto ; font : 12 px / 20 px Verdana , Geneva, sans-serif …" at bounding box center [619, 276] width 824 height 504
click at [1022, 32] on span at bounding box center [1023, 33] width 7 height 7
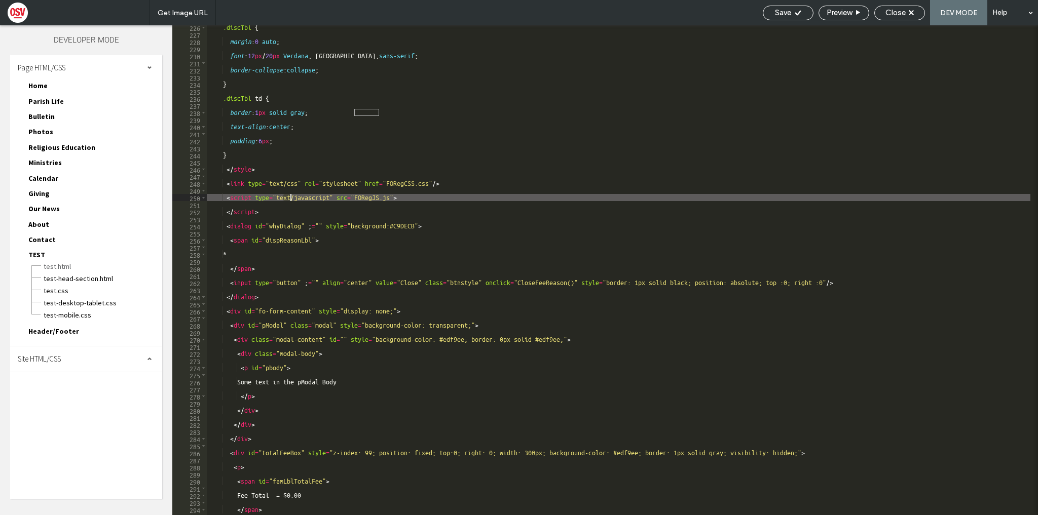
click at [355, 200] on div ".discTbl { margin : 0 auto ; font : 12 px / 20 px Verdana , Geneva, sans-serif …" at bounding box center [619, 270] width 824 height 490
drag, startPoint x: 355, startPoint y: 197, endPoint x: 379, endPoint y: 201, distance: 23.6
click at [379, 201] on div ".discTbl { margin : 0 auto ; font : 12 px / 20 px Verdana , Geneva, sans-serif …" at bounding box center [619, 276] width 824 height 504
click at [380, 201] on div ".discTbl { margin : 0 auto ; font : 12 px / 20 px Verdana , Geneva, sans-serif …" at bounding box center [619, 276] width 824 height 504
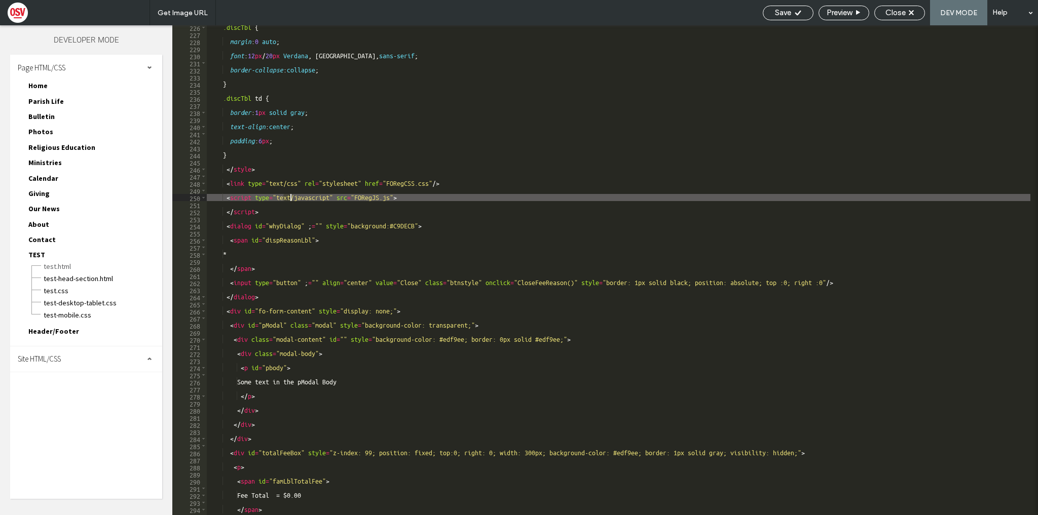
click at [380, 201] on div ".discTbl { margin : 0 auto ; font : 12 px / 20 px Verdana , Geneva, sans-serif …" at bounding box center [619, 276] width 824 height 504
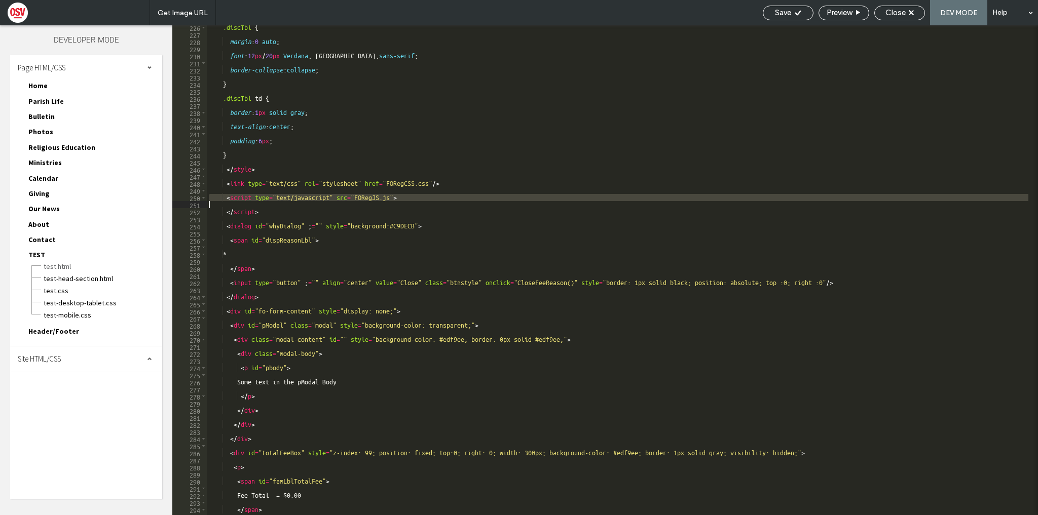
drag, startPoint x: 325, startPoint y: 249, endPoint x: 352, endPoint y: 206, distance: 50.6
click at [352, 206] on div ".discTbl { margin : 0 auto ; font : 12 px / 20 px Verdana , Geneva, sans-serif …" at bounding box center [619, 276] width 824 height 504
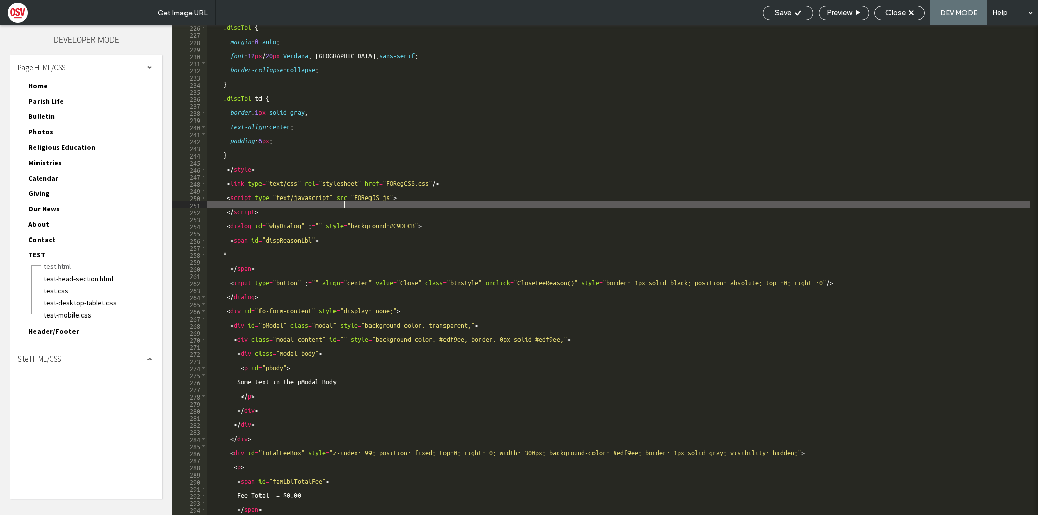
click at [374, 195] on div ".discTbl { margin : 0 auto ; font : 12 px / 20 px Verdana , Geneva, sans-serif …" at bounding box center [619, 276] width 824 height 504
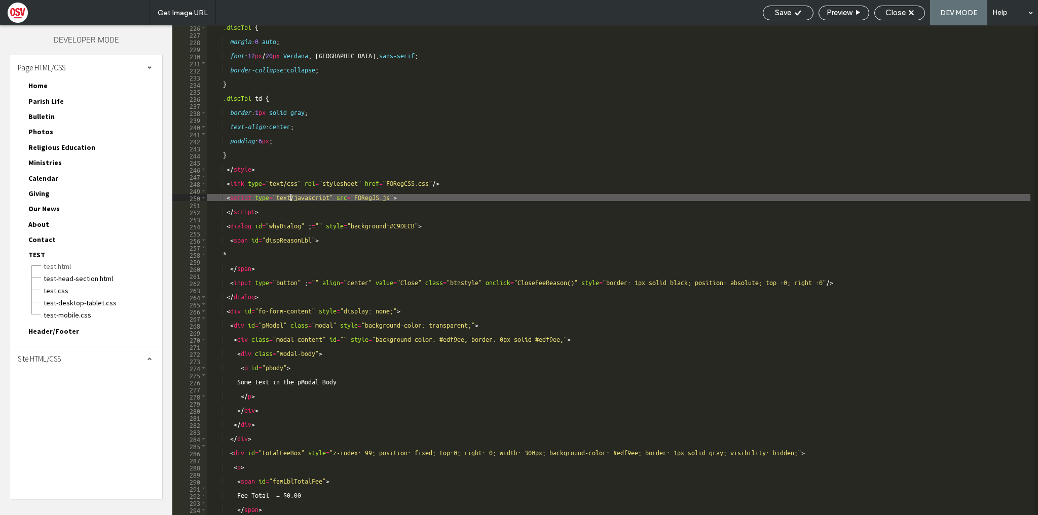
click at [389, 197] on div ".discTbl { margin : 0 auto ; font : 12 px / 20 px Verdana , Geneva, sans-serif …" at bounding box center [619, 276] width 824 height 504
click at [393, 197] on div ".discTbl { margin : 0 auto ; font : 12 px / 20 px Verdana , Geneva, sans-serif …" at bounding box center [619, 276] width 824 height 504
click at [394, 197] on div ".discTbl { margin : 0 auto ; font : 12 px / 20 px Verdana , Geneva, sans-serif …" at bounding box center [619, 276] width 824 height 504
click at [397, 196] on div ".discTbl { margin : 0 auto ; font : 12 px / 20 px Verdana , Geneva, sans-serif …" at bounding box center [619, 270] width 824 height 490
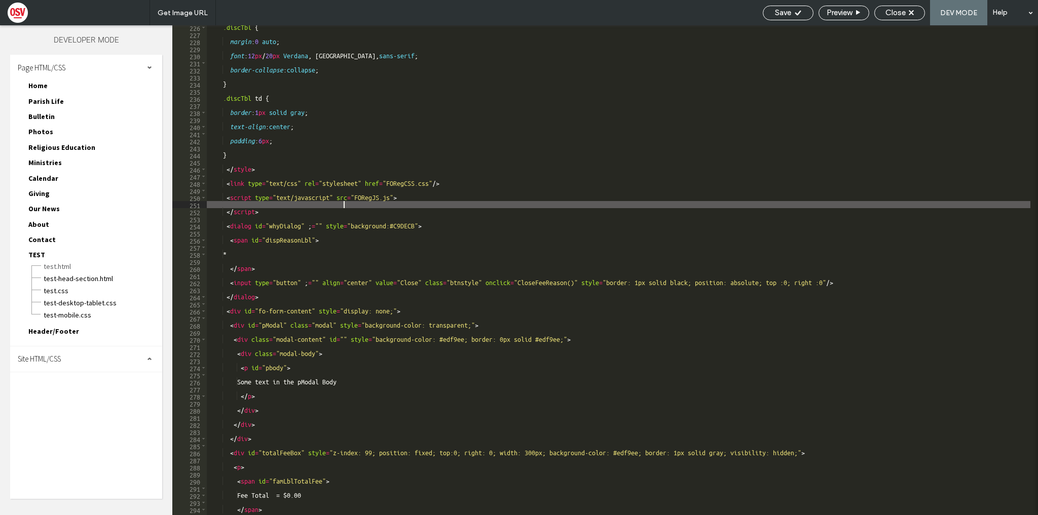
scroll to position [0, 2]
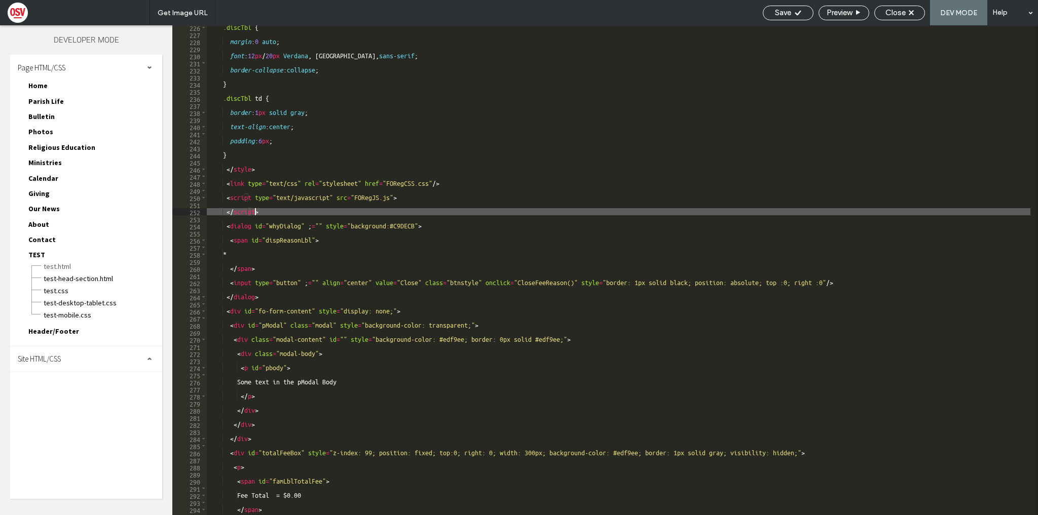
type textarea "******"
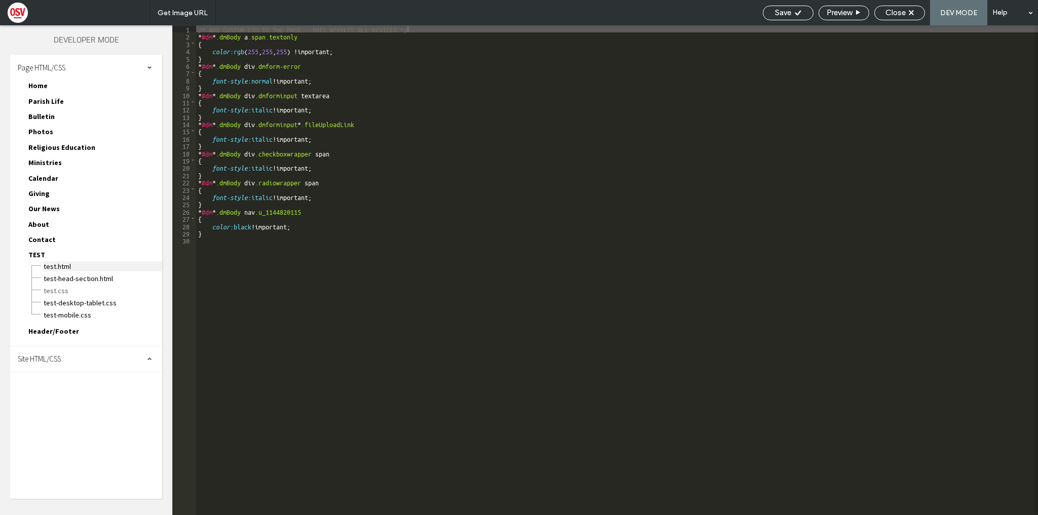
click at [68, 265] on span "TEST.html" at bounding box center [102, 267] width 119 height 10
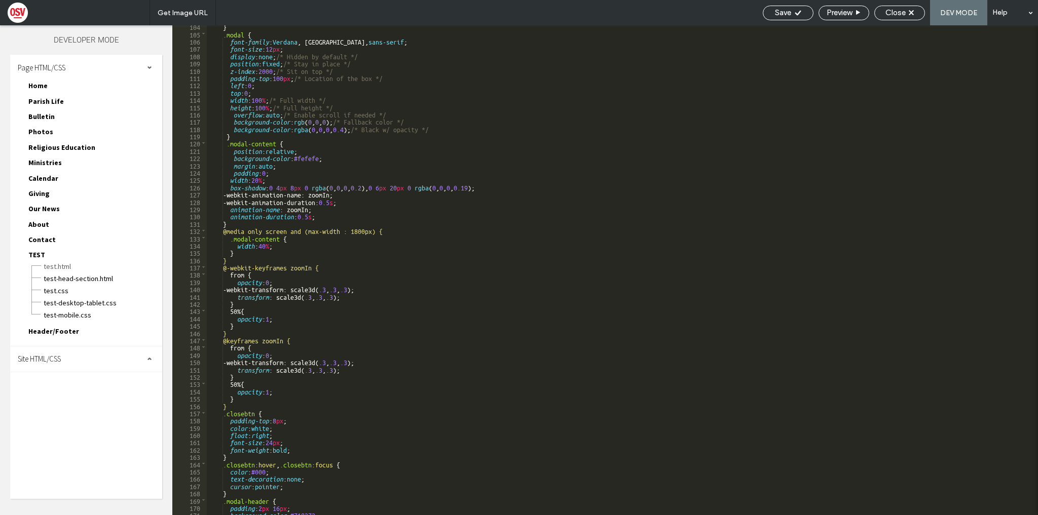
scroll to position [152, 0]
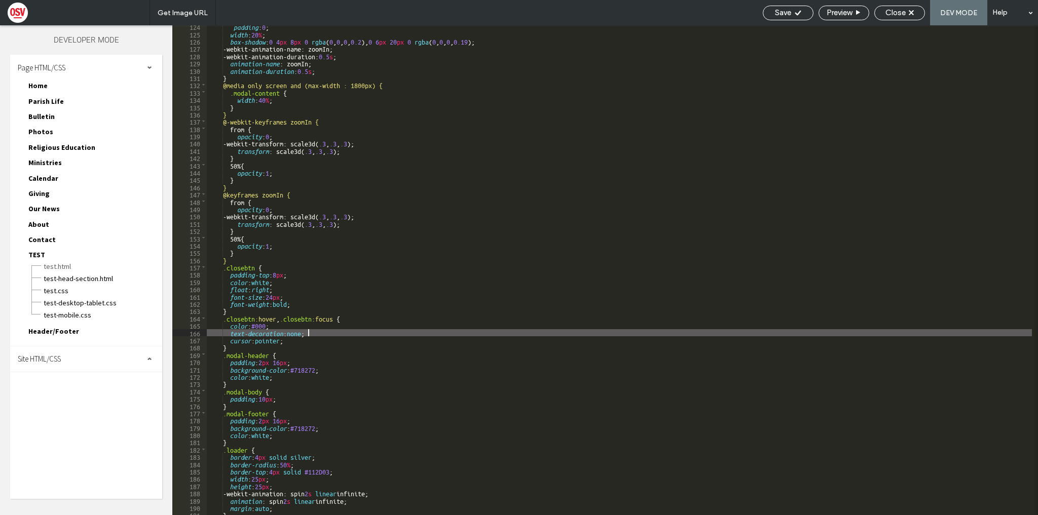
drag, startPoint x: 364, startPoint y: 332, endPoint x: 369, endPoint y: 367, distance: 34.8
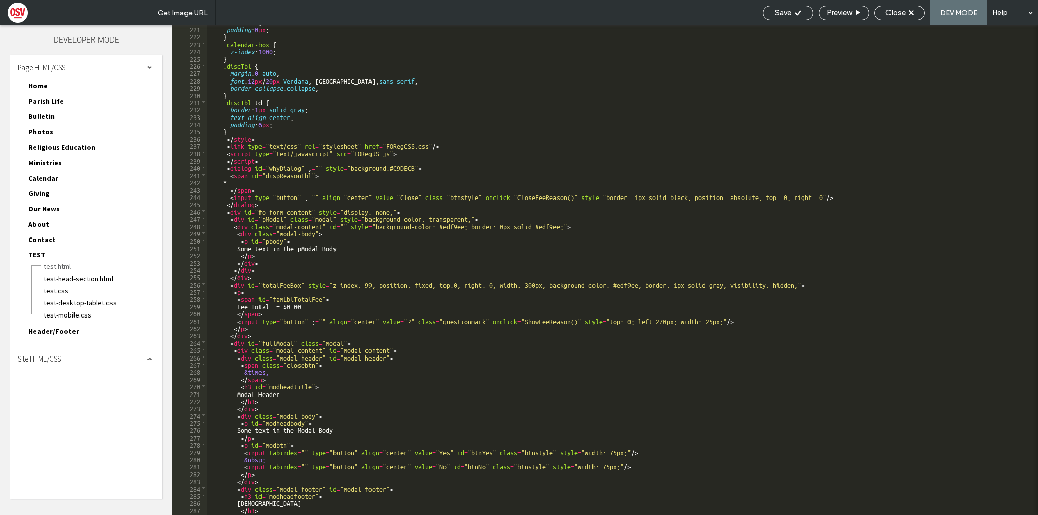
scroll to position [272, 0]
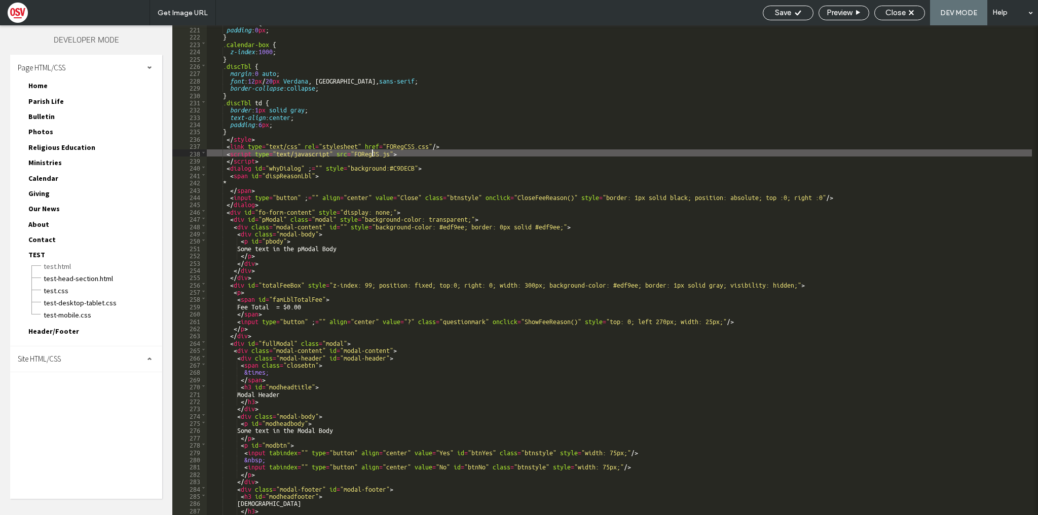
click at [373, 154] on div ".mainForm { padding : 0 px ; } .calendar-box { z-index : 1000 ; } .discTbl { ma…" at bounding box center [619, 270] width 825 height 505
drag, startPoint x: 389, startPoint y: 152, endPoint x: 355, endPoint y: 154, distance: 33.5
click at [355, 154] on div ".mainForm { padding : 0 px ; } .calendar-box { z-index : 1000 ; } .discTbl { ma…" at bounding box center [619, 270] width 825 height 505
click at [791, 17] on div "Save" at bounding box center [788, 13] width 51 height 15
click at [796, 14] on use at bounding box center [798, 12] width 6 height 5
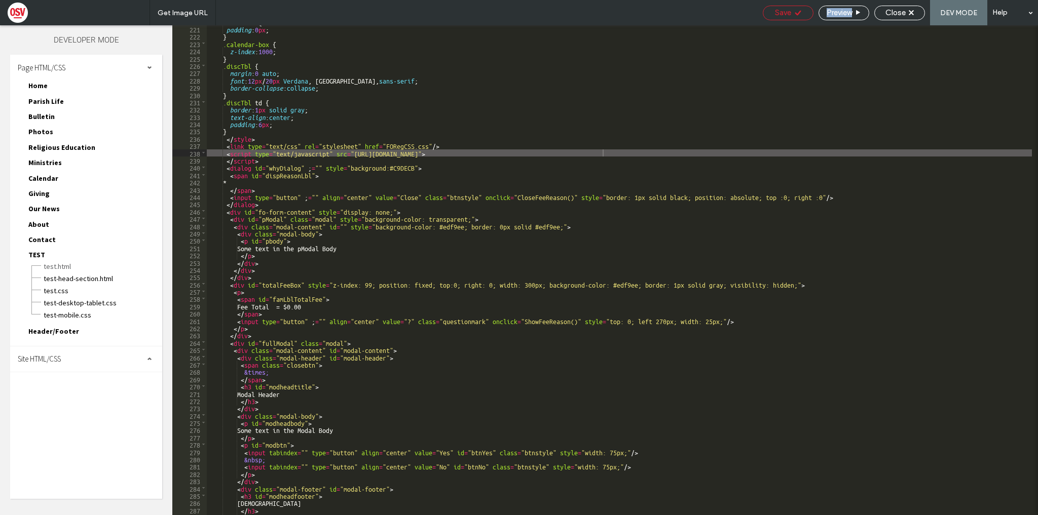
click at [796, 13] on icon at bounding box center [798, 13] width 8 height 8
click at [900, 11] on span "Close" at bounding box center [895, 12] width 20 height 9
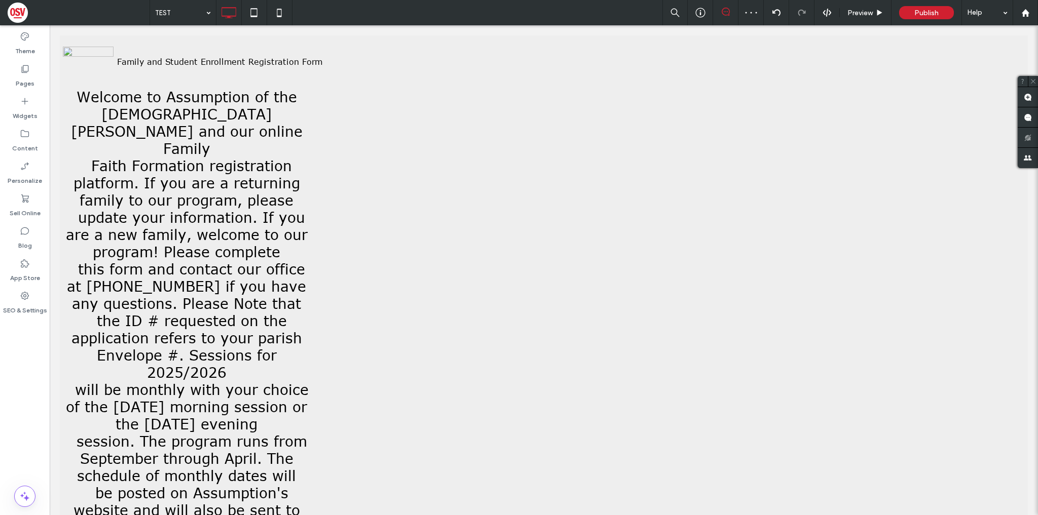
scroll to position [0, 0]
click at [27, 132] on icon at bounding box center [25, 134] width 10 height 10
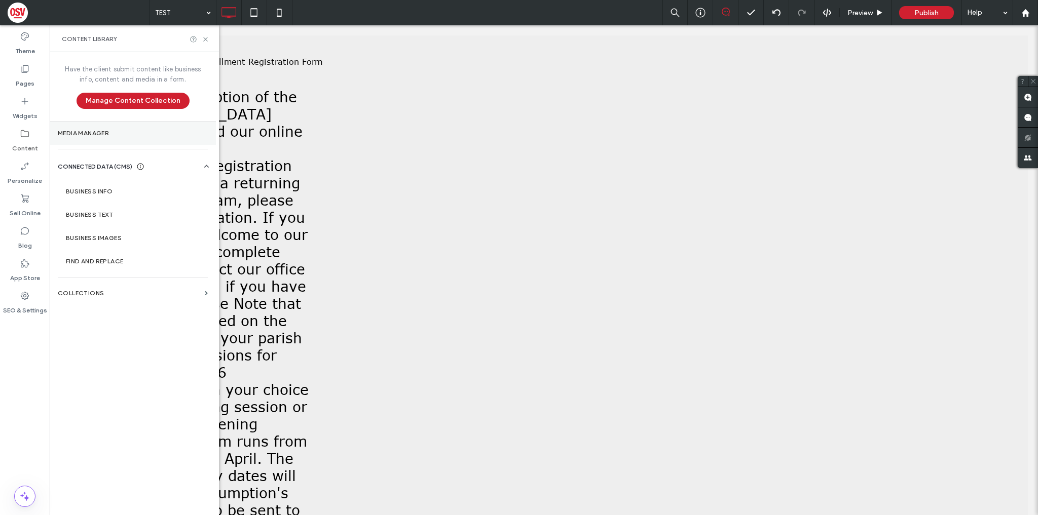
click at [131, 142] on section "Media Manager" at bounding box center [133, 133] width 166 height 23
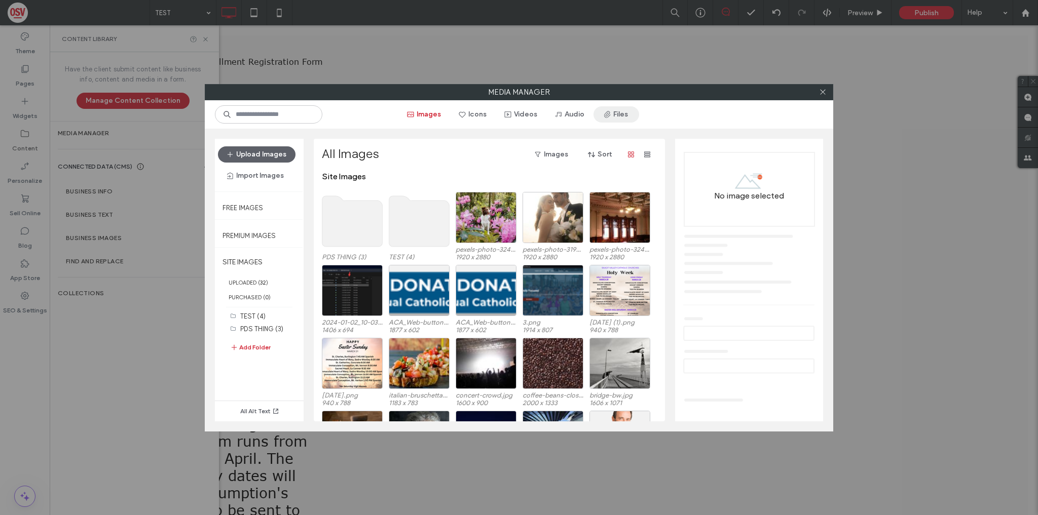
click at [625, 114] on button "Files" at bounding box center [617, 114] width 46 height 16
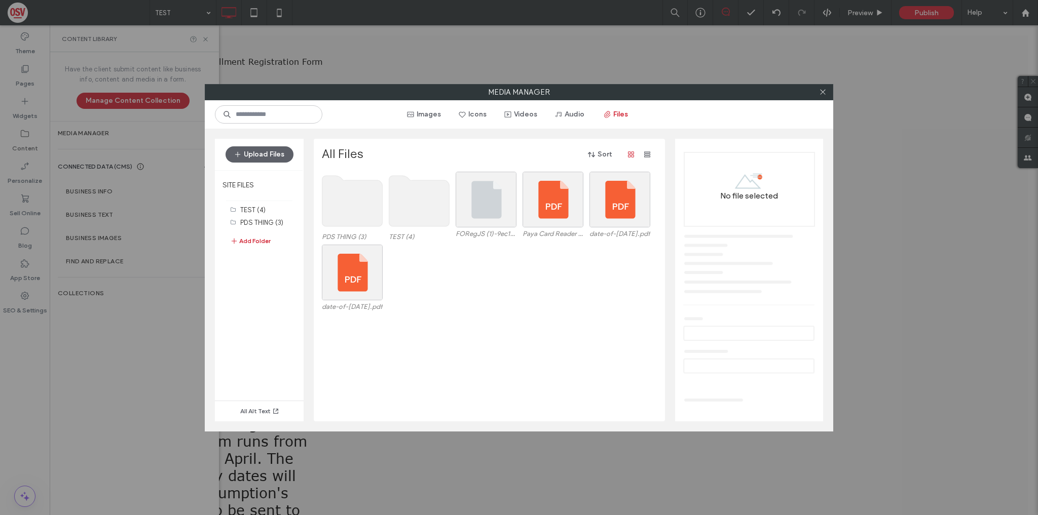
click at [368, 199] on use at bounding box center [352, 201] width 60 height 51
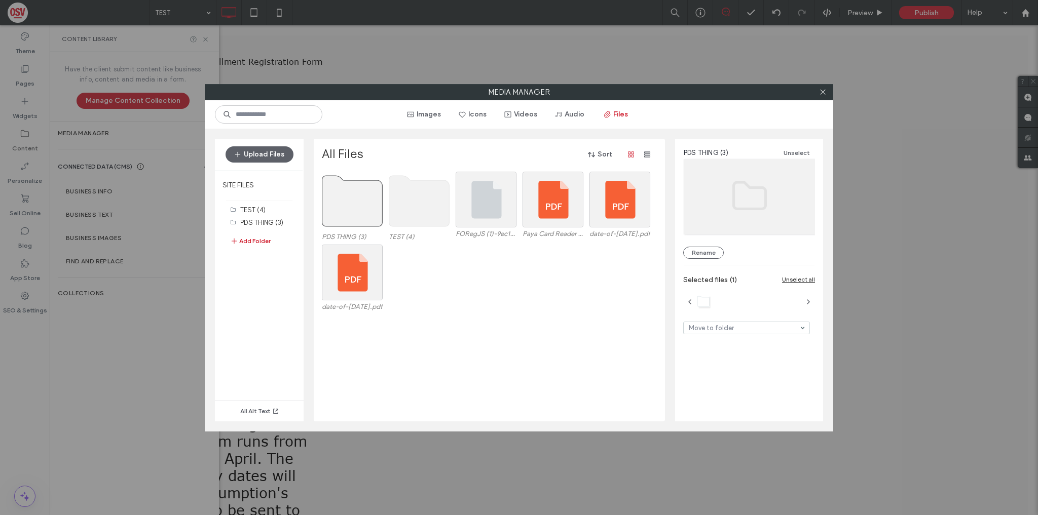
click at [368, 199] on use at bounding box center [352, 201] width 60 height 51
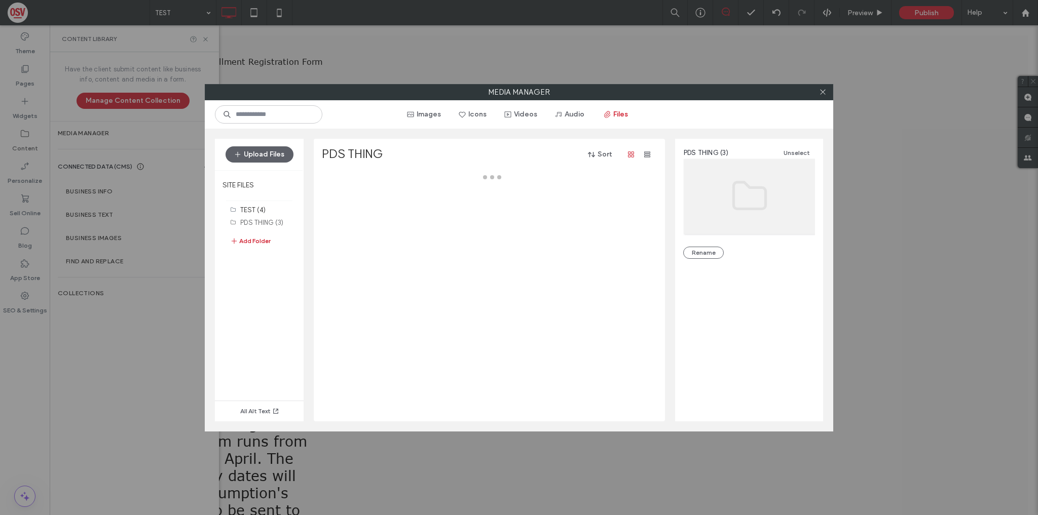
click at [368, 199] on div at bounding box center [492, 297] width 341 height 250
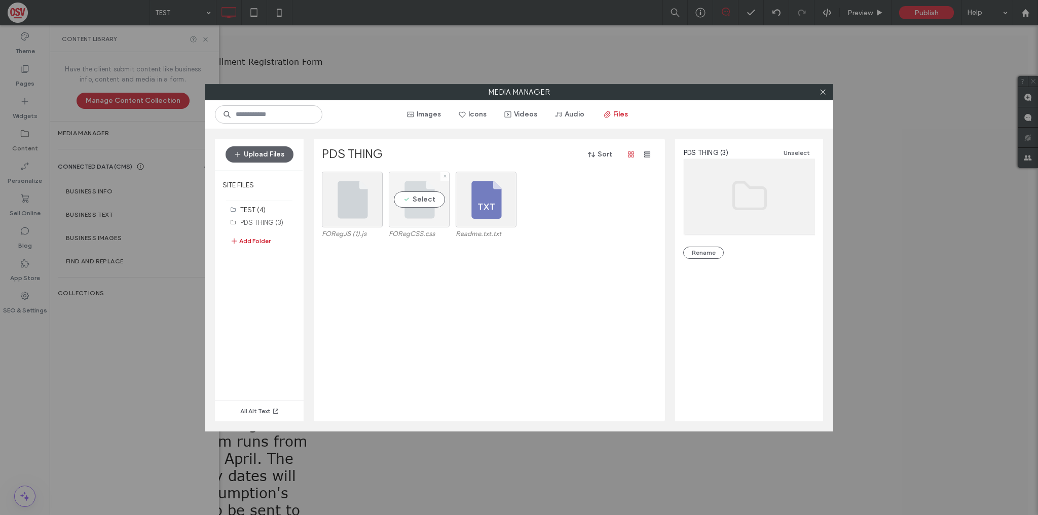
click at [422, 198] on div "Select" at bounding box center [419, 200] width 61 height 56
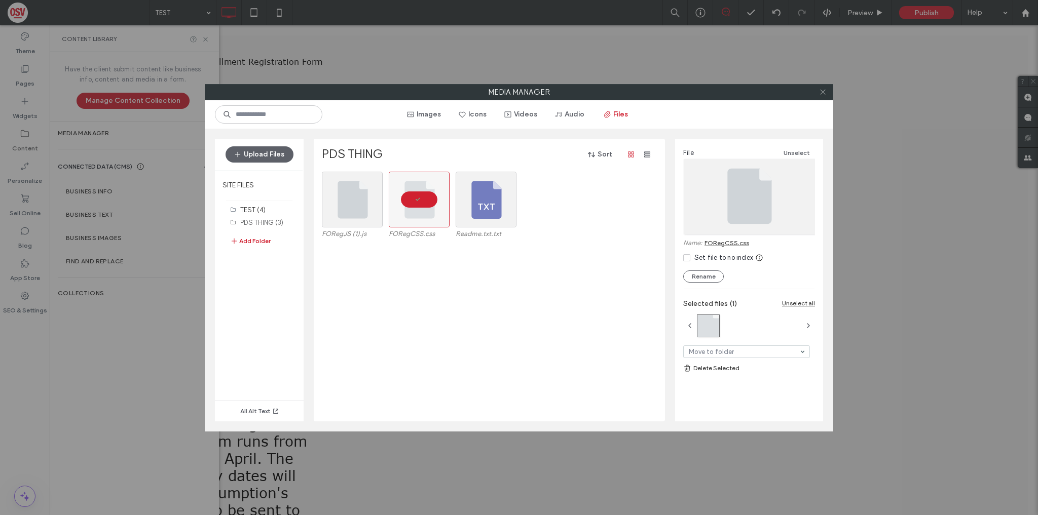
click at [822, 87] on span at bounding box center [823, 92] width 8 height 15
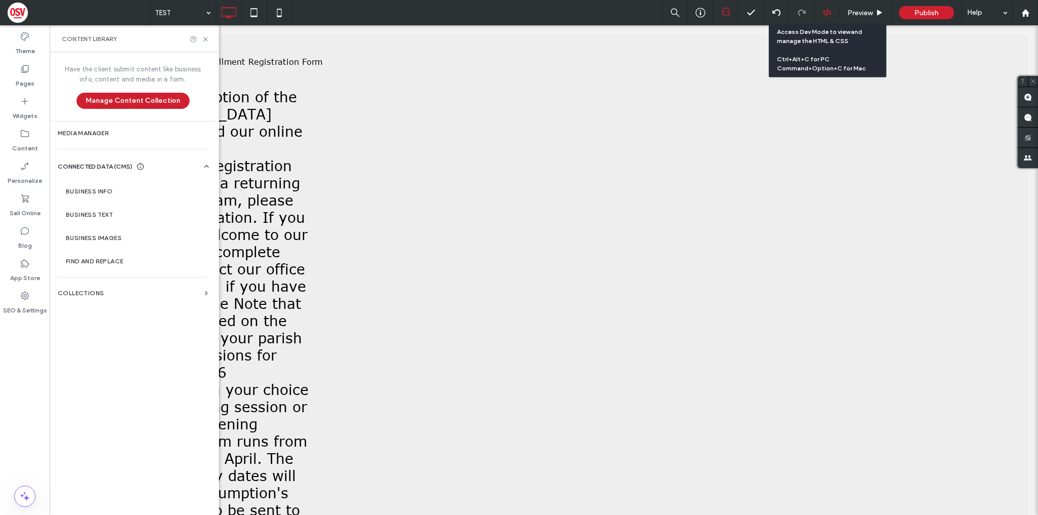
click at [824, 16] on icon at bounding box center [827, 12] width 9 height 9
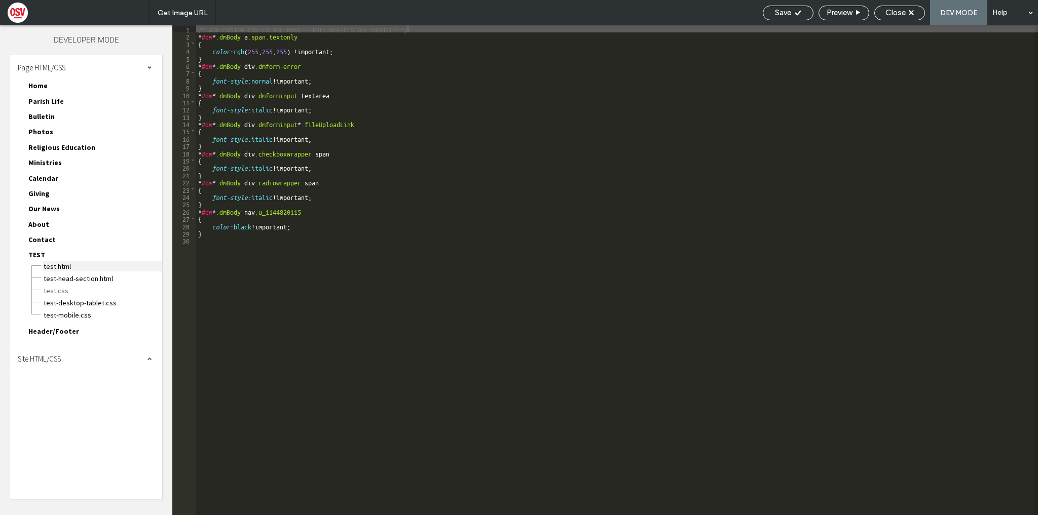
click at [64, 264] on span "TEST.html" at bounding box center [102, 267] width 119 height 10
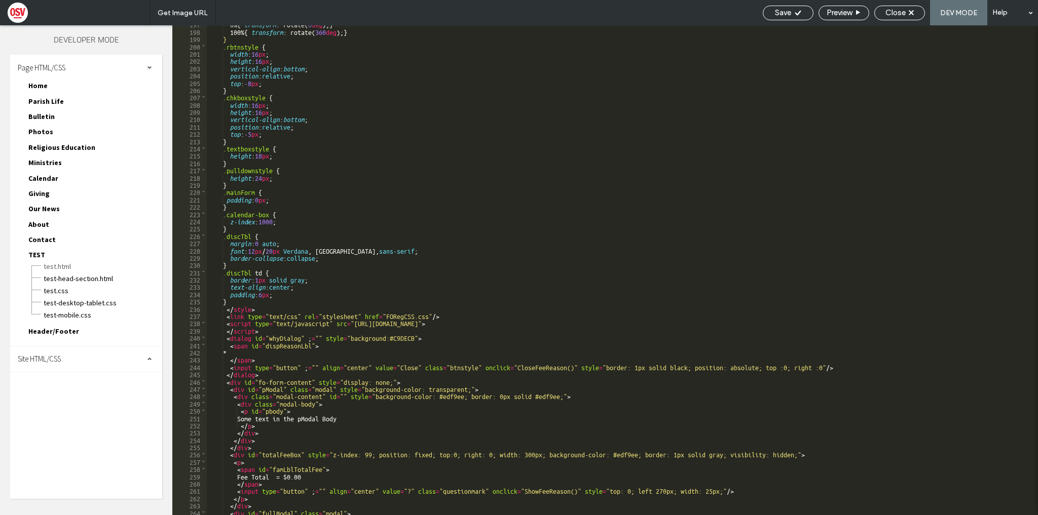
scroll to position [243, 0]
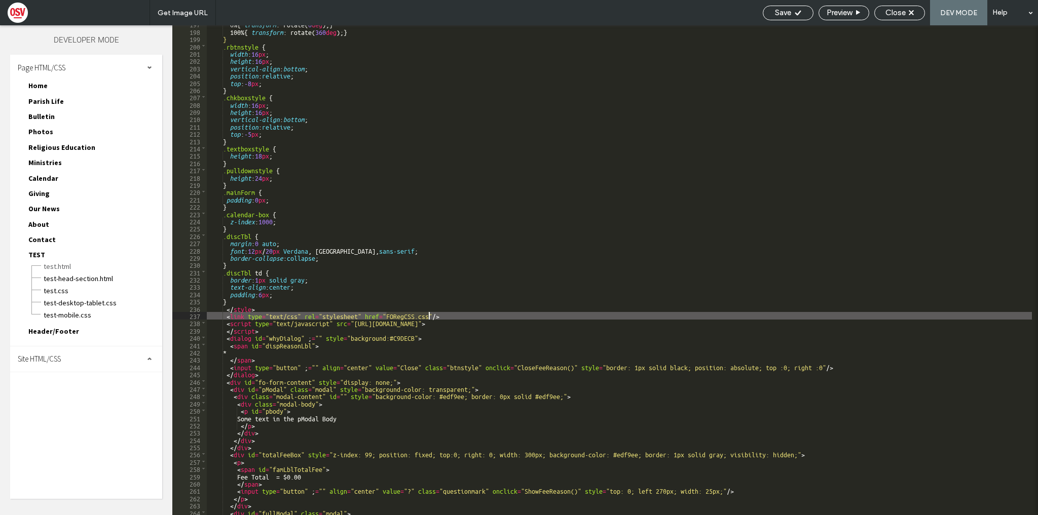
drag, startPoint x: 386, startPoint y: 316, endPoint x: 429, endPoint y: 318, distance: 43.2
click at [429, 318] on div "0 % { transform : rotate( 0 deg ); } 100 % { transform : rotate( 360 deg ); } }…" at bounding box center [619, 272] width 825 height 505
click at [799, 10] on icon at bounding box center [798, 13] width 8 height 8
type input "****"
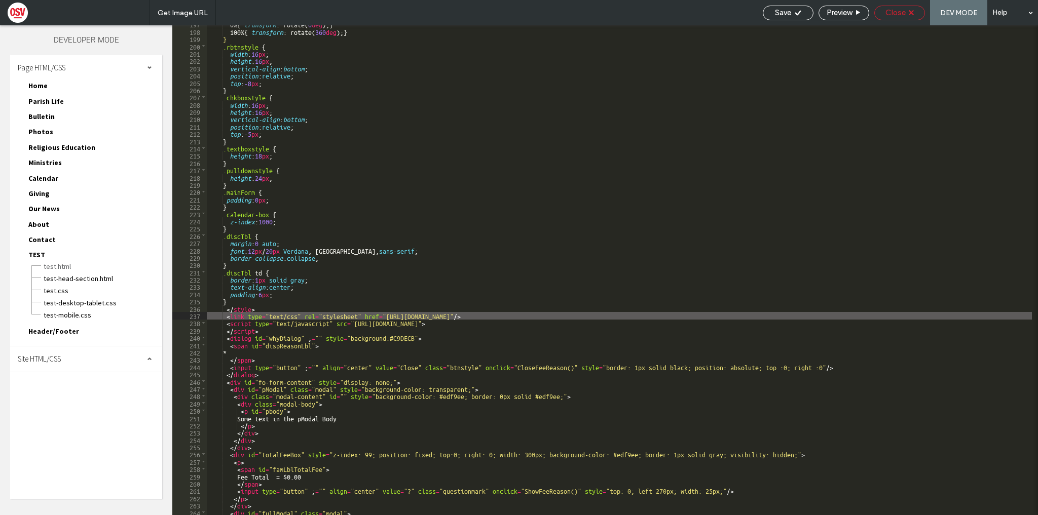
click at [893, 9] on span "Close" at bounding box center [895, 12] width 20 height 9
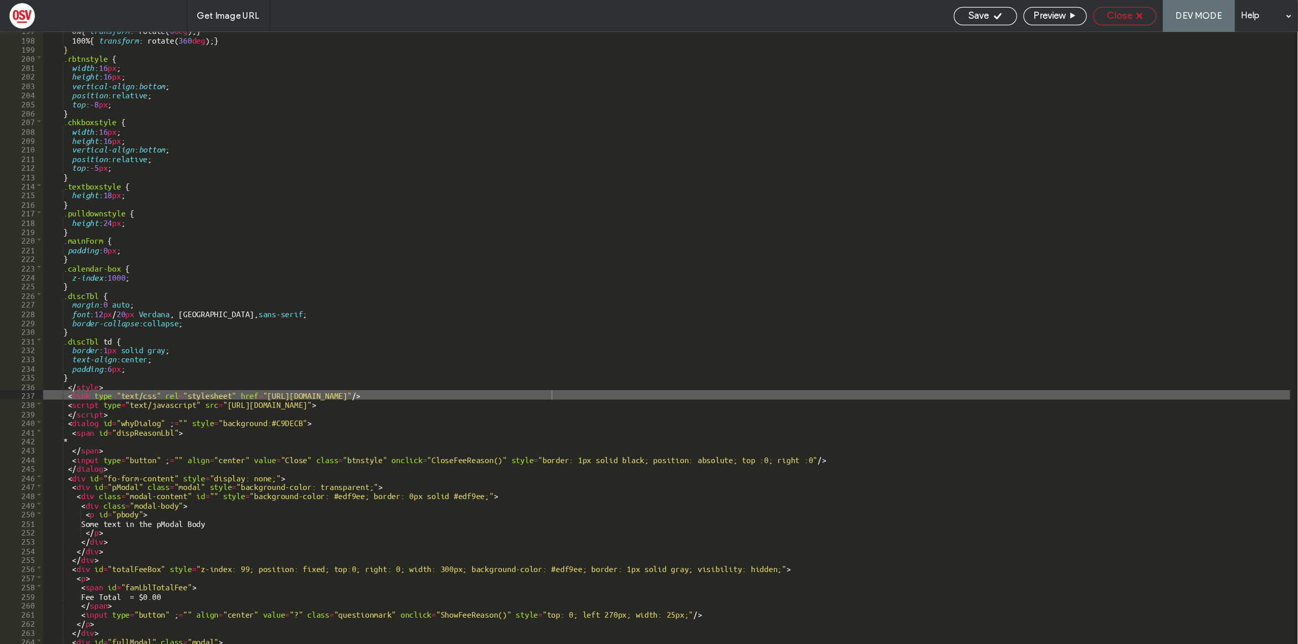
scroll to position [0, 0]
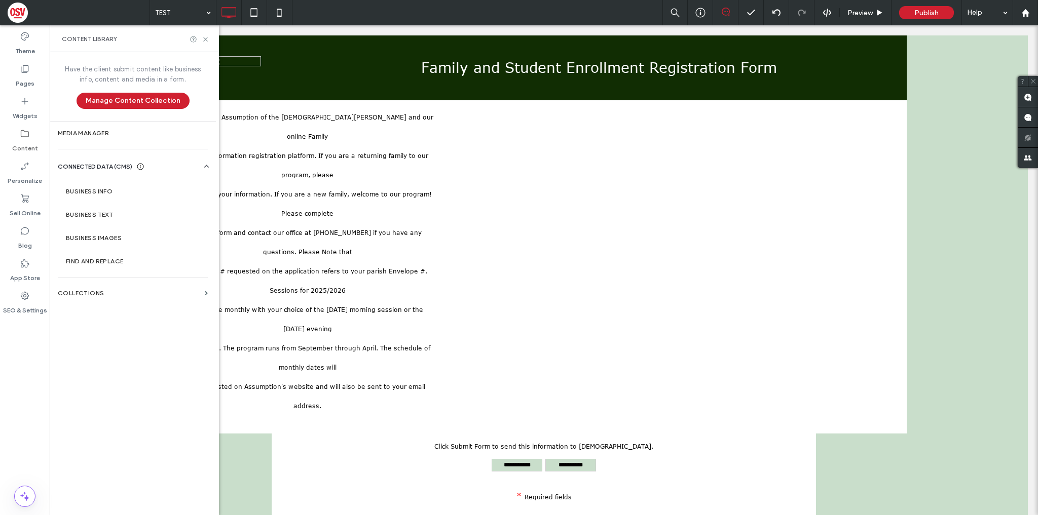
click at [209, 41] on div "Content Library" at bounding box center [134, 38] width 169 height 27
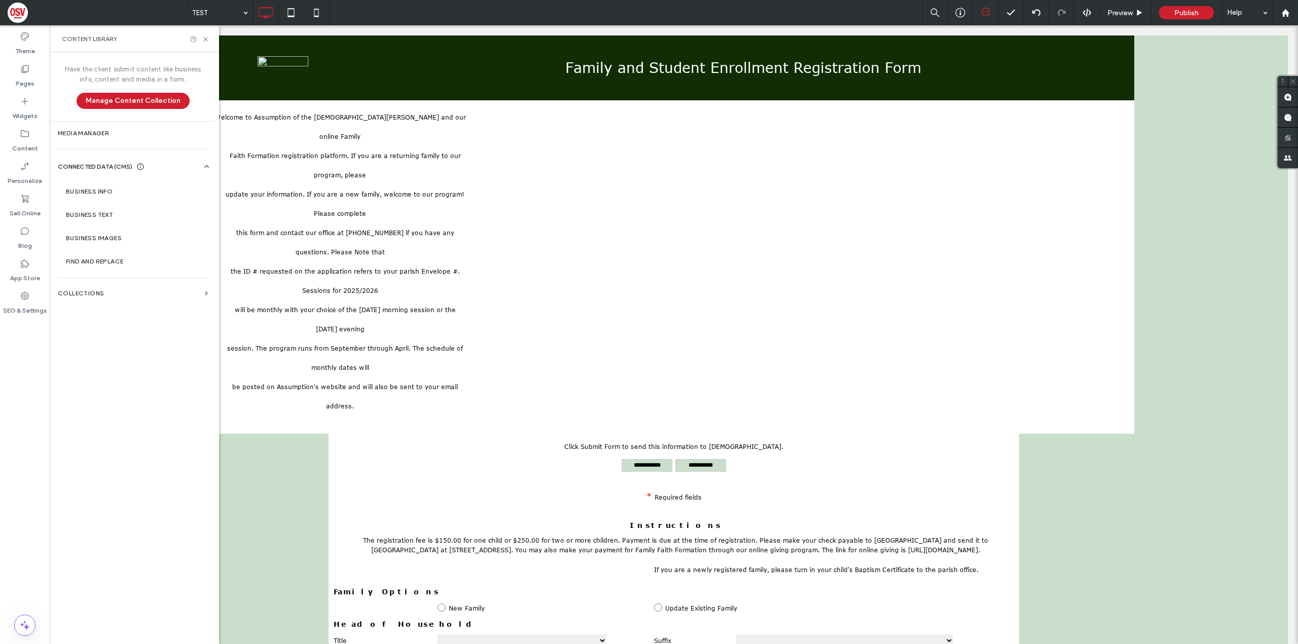
click at [935, 248] on div "Welcome to Assumption of the [DEMOGRAPHIC_DATA][PERSON_NAME] and our online Fam…" at bounding box center [673, 269] width 921 height 328
click at [208, 41] on icon at bounding box center [206, 39] width 8 height 8
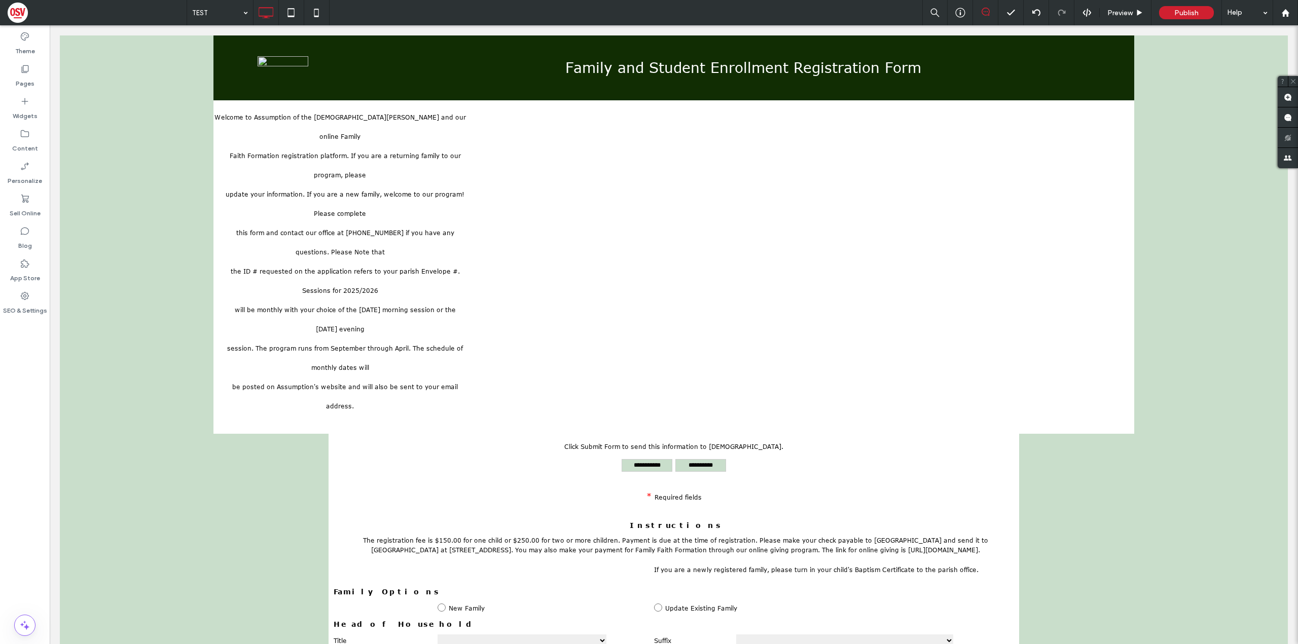
click at [274, 242] on div "Welcome to Assumption of the [DEMOGRAPHIC_DATA][PERSON_NAME] and our online Fam…" at bounding box center [339, 259] width 253 height 308
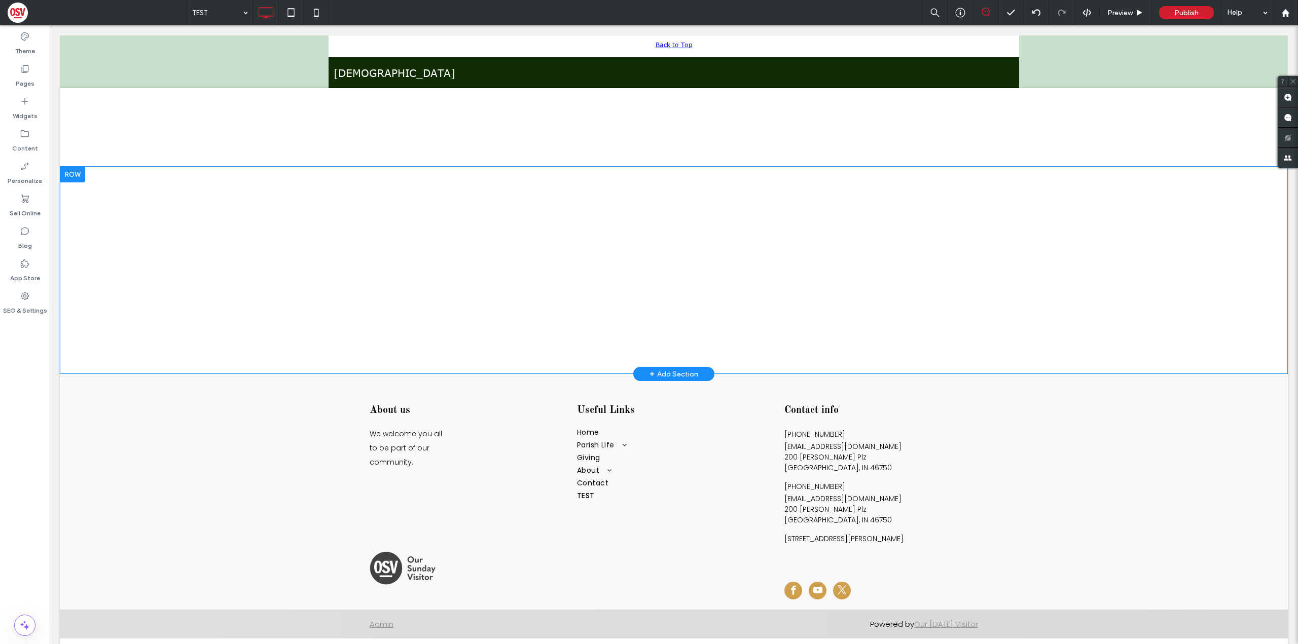
scroll to position [1673, 0]
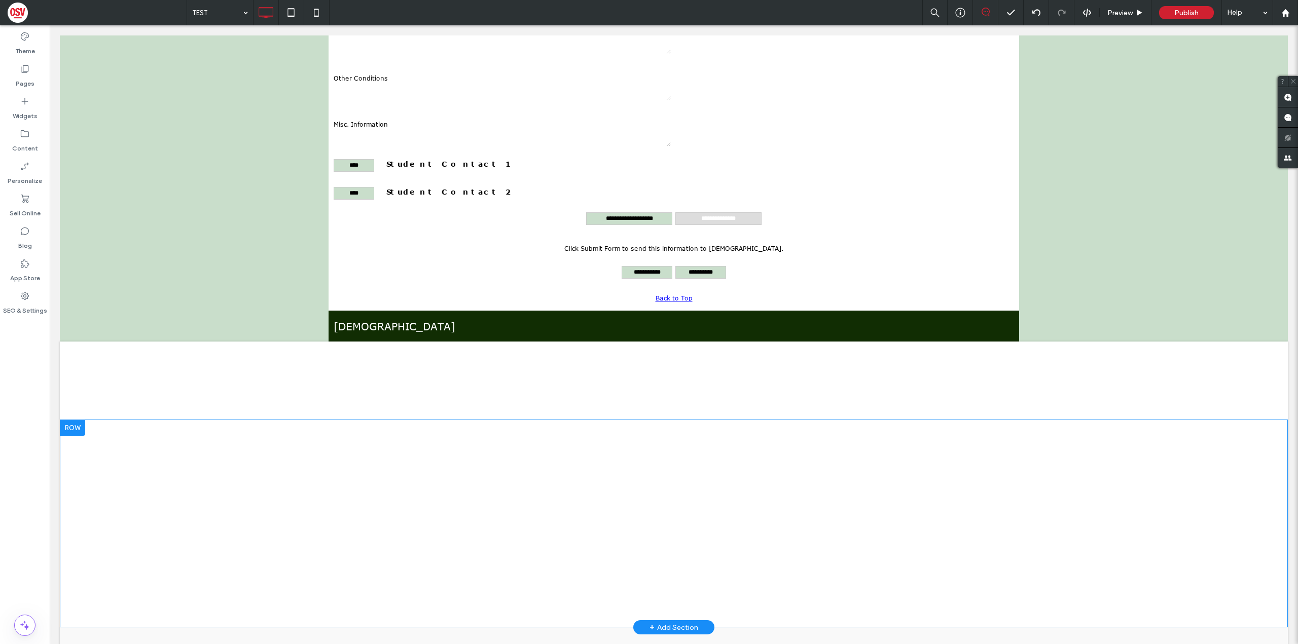
click at [158, 457] on div "Family and Student Enrollment Registration Form * ***** Some text in the pModal…" at bounding box center [674, 524] width 1228 height 208
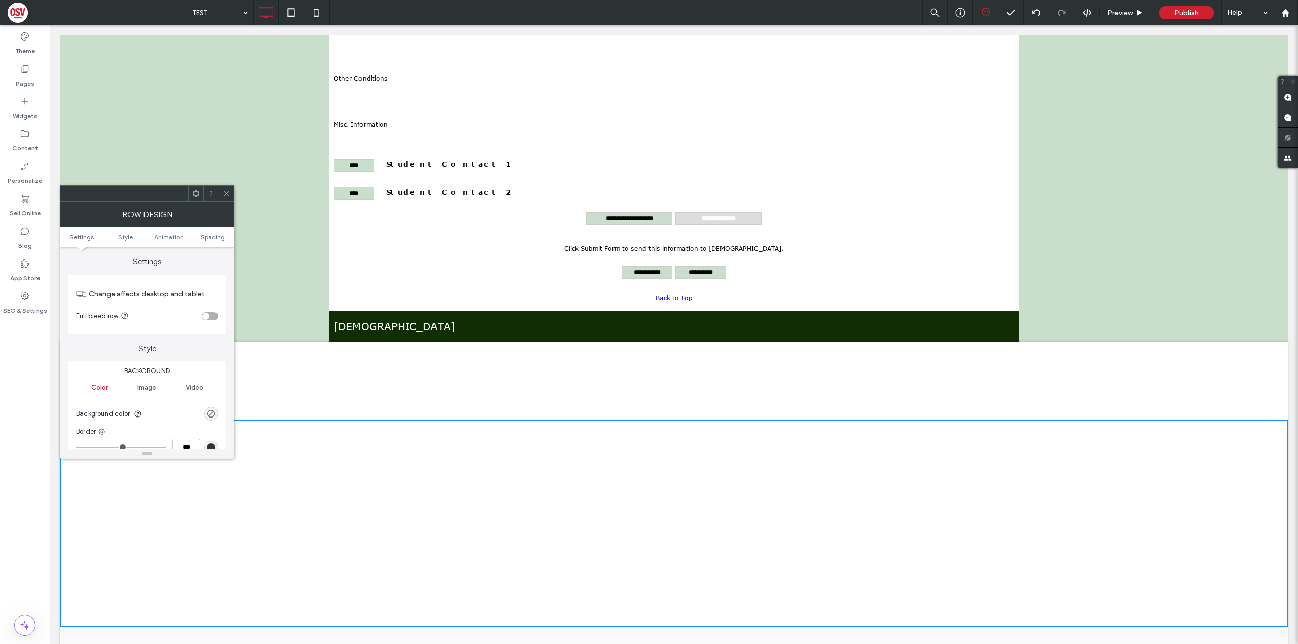
click at [294, 342] on div at bounding box center [674, 381] width 1228 height 78
click at [227, 190] on icon at bounding box center [227, 194] width 8 height 8
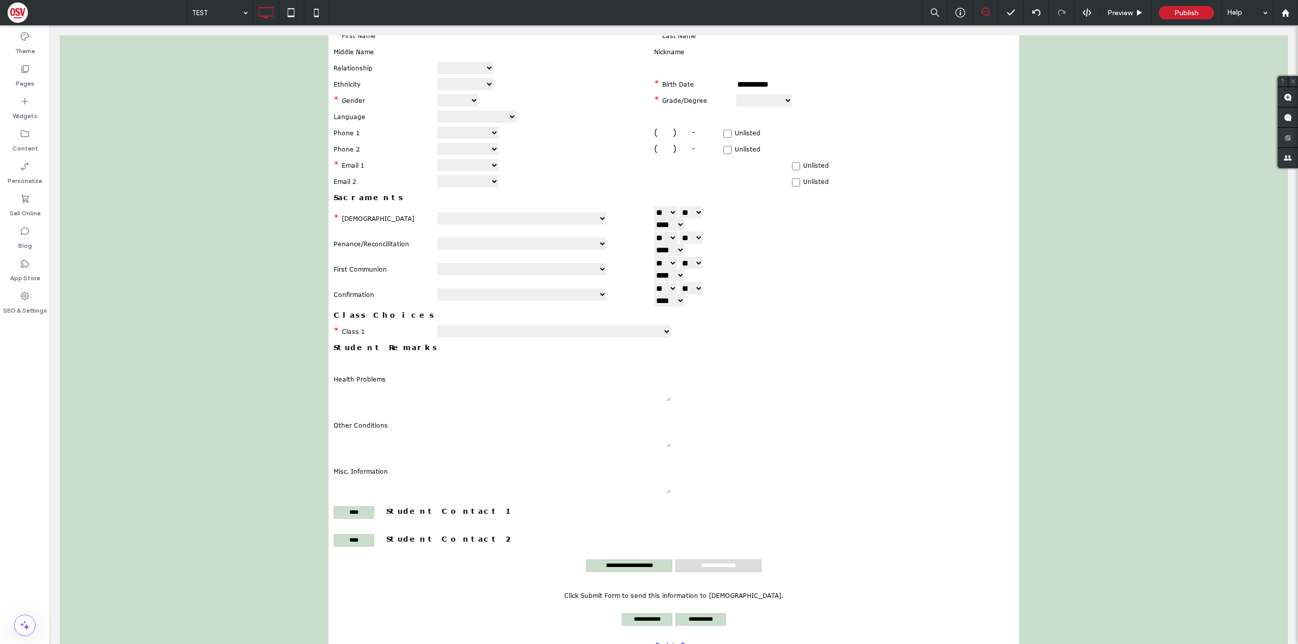
scroll to position [1166, 0]
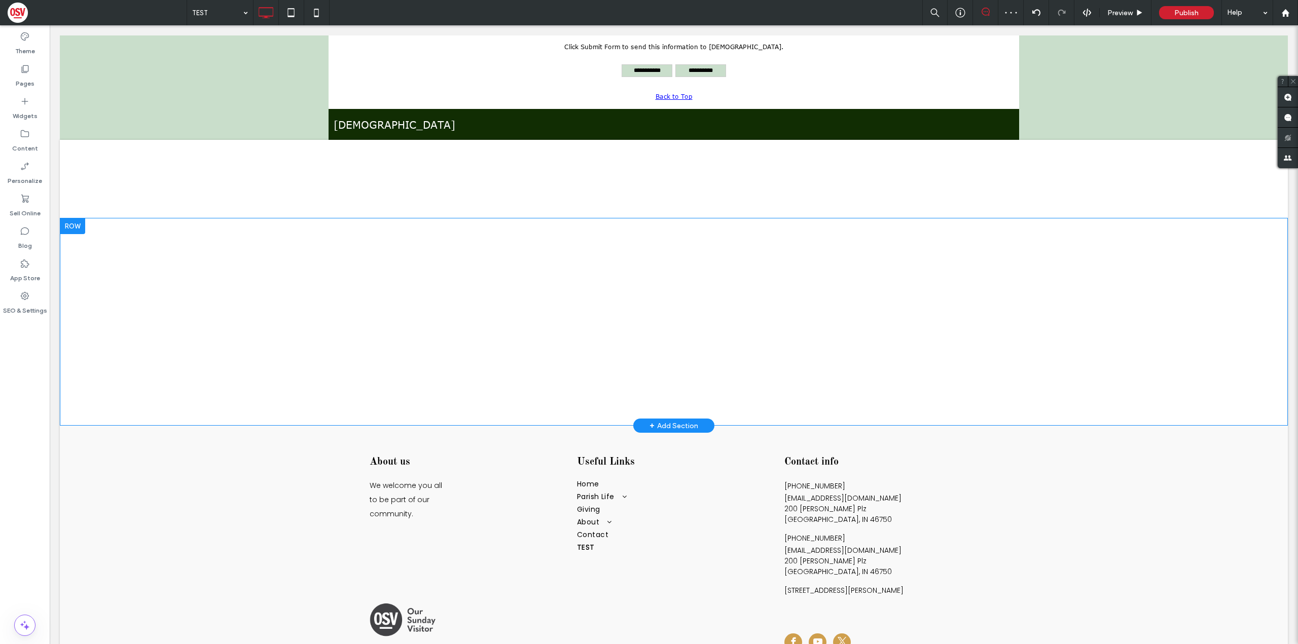
scroll to position [1875, 0]
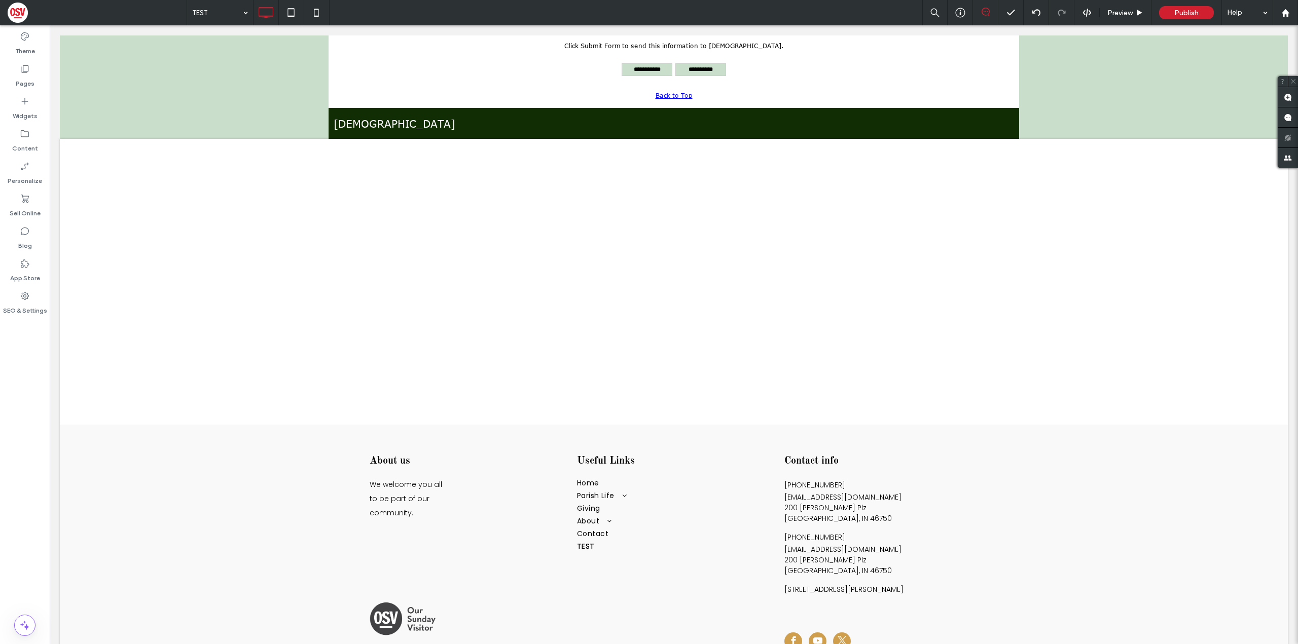
click at [925, 85] on div "**********" at bounding box center [673, 83] width 690 height 40
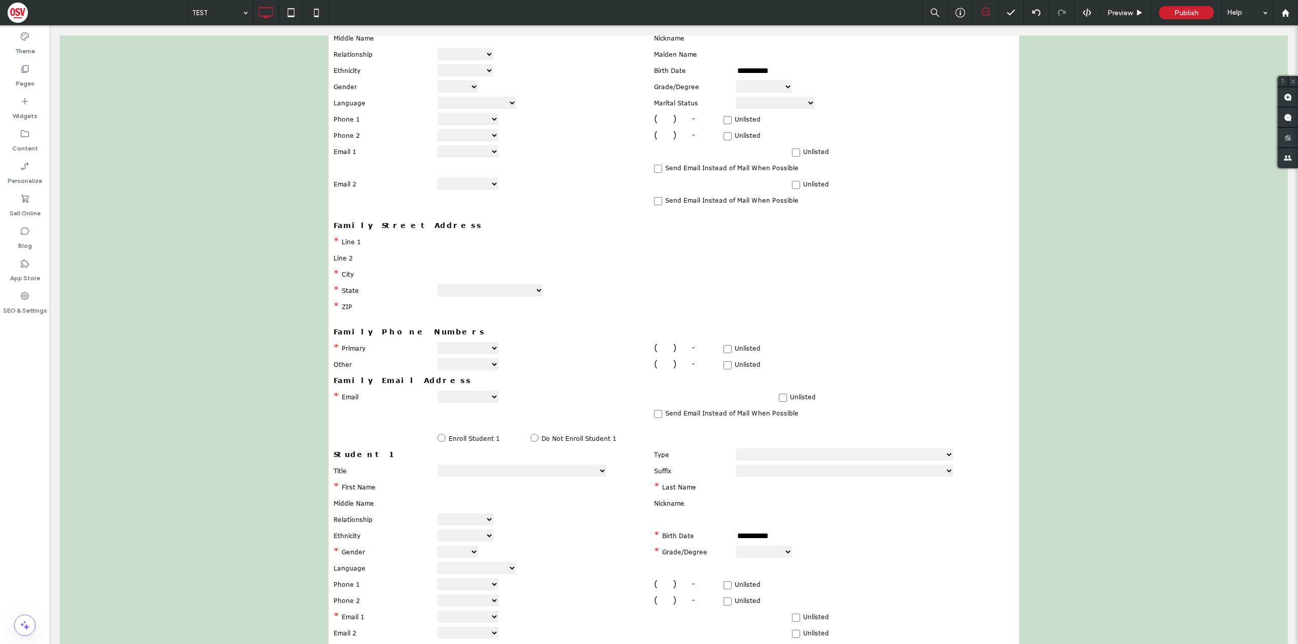
scroll to position [805, 0]
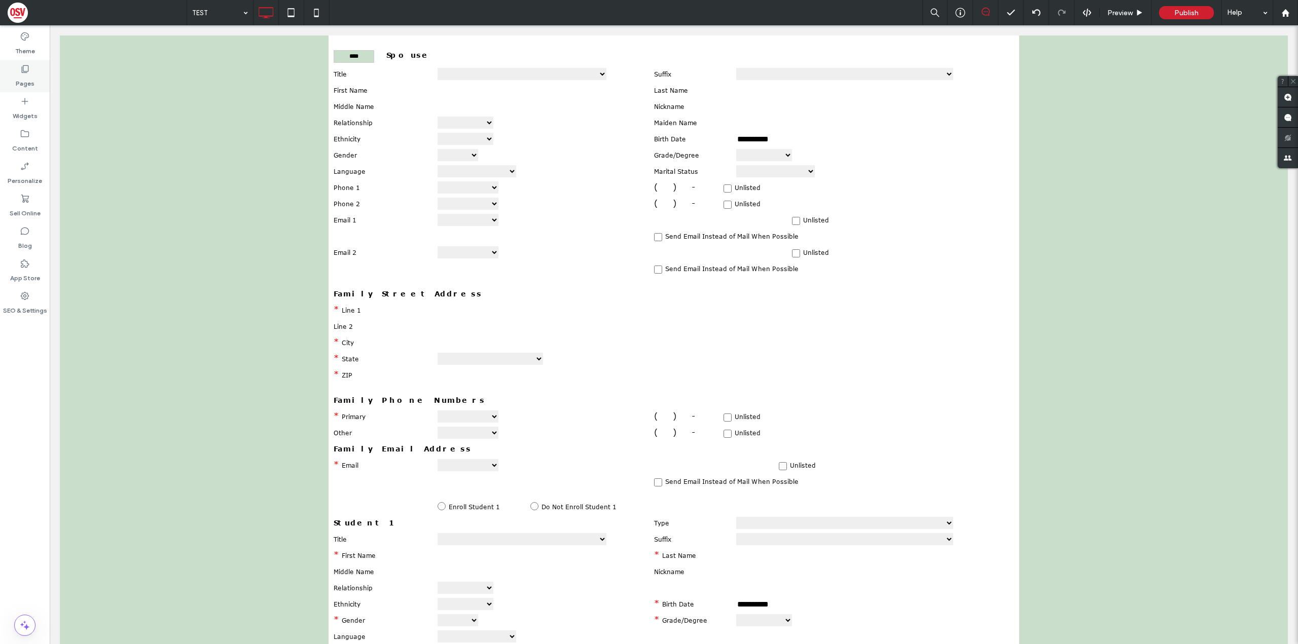
drag, startPoint x: 38, startPoint y: 74, endPoint x: 49, endPoint y: 78, distance: 11.9
click at [38, 72] on div "Pages" at bounding box center [25, 76] width 50 height 32
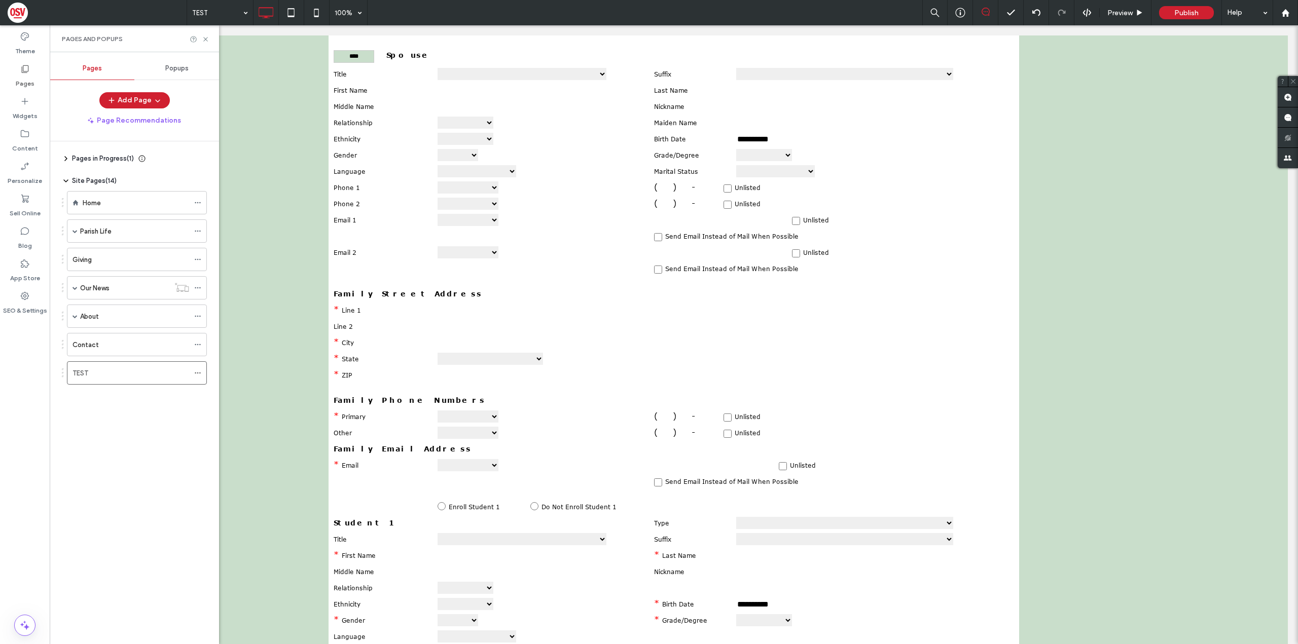
click at [157, 190] on div "Home Parish Life Bulletin Photos Religious Education Ministries Calendar Giving…" at bounding box center [130, 285] width 153 height 199
click at [159, 195] on div "Home" at bounding box center [136, 203] width 106 height 22
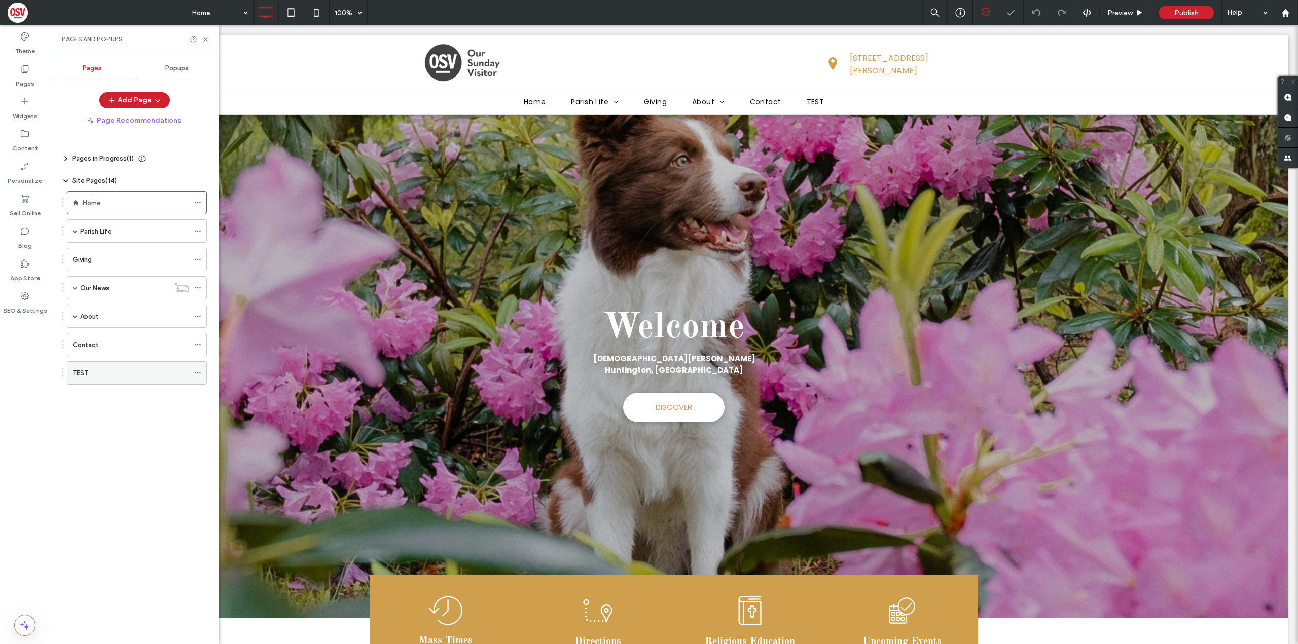
click at [127, 362] on div "TEST" at bounding box center [130, 373] width 117 height 22
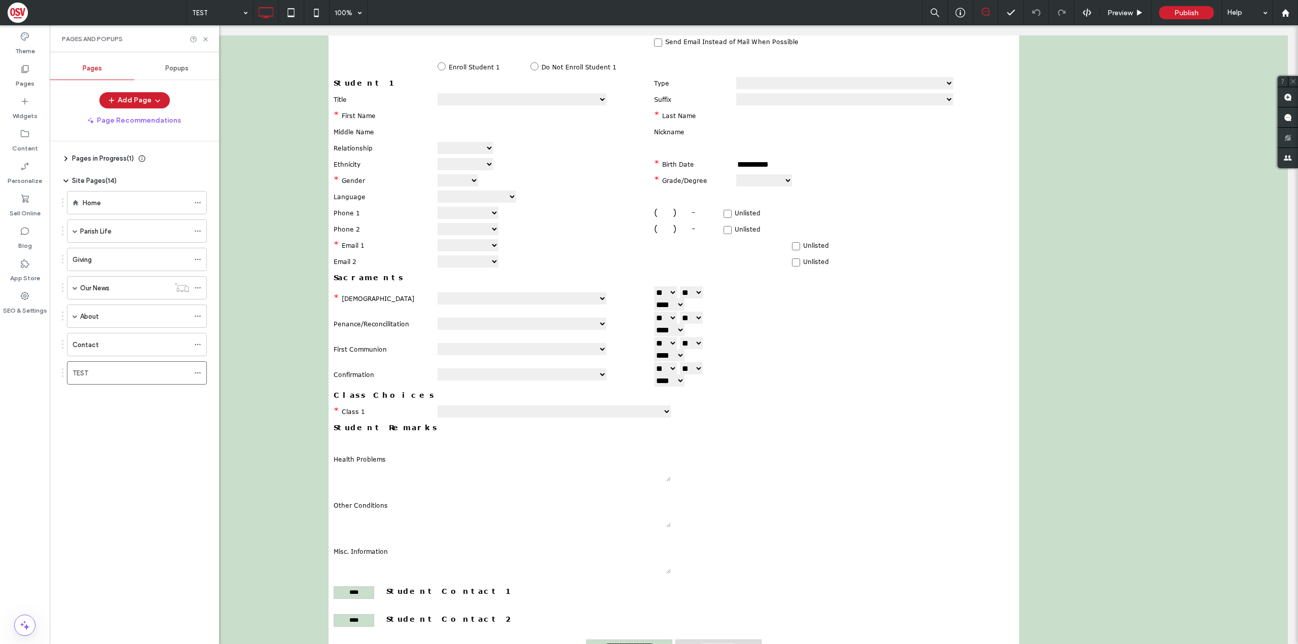
scroll to position [1521, 0]
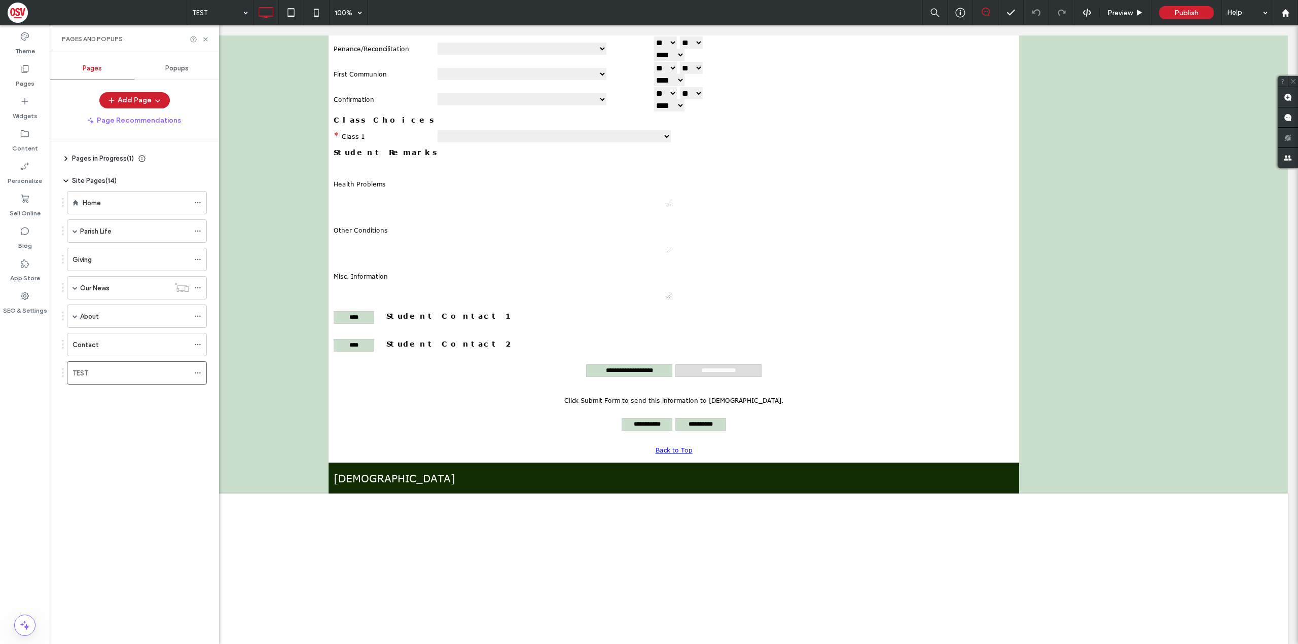
click at [413, 515] on div at bounding box center [674, 533] width 1228 height 79
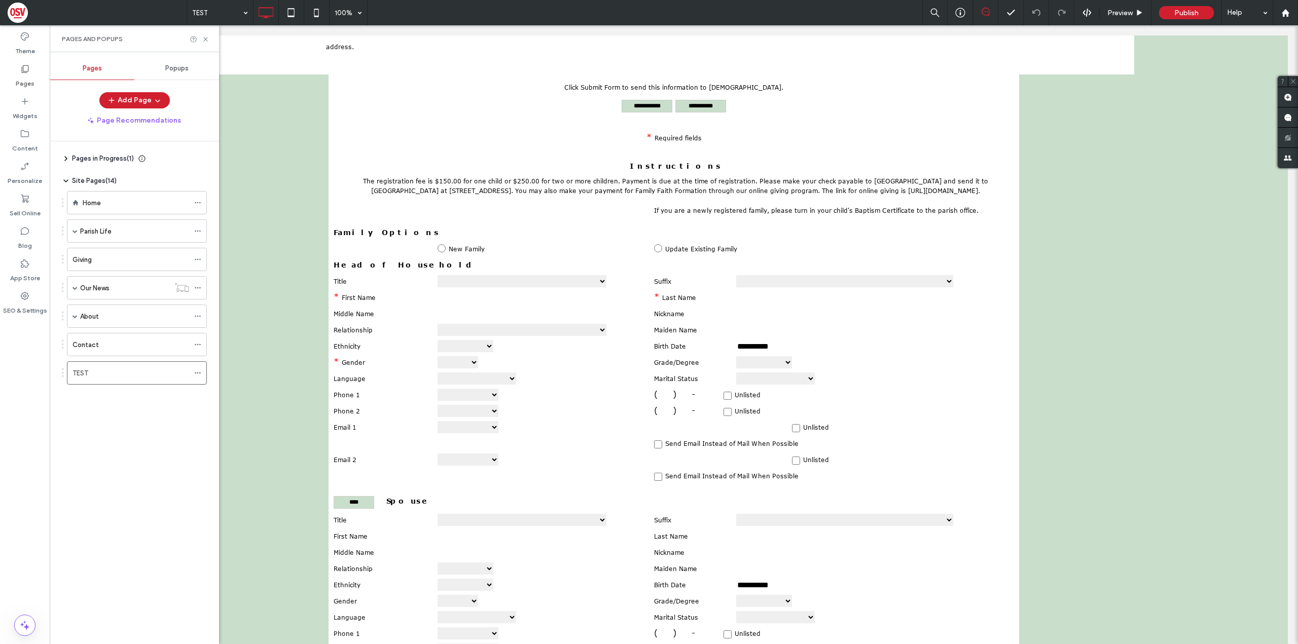
scroll to position [355, 0]
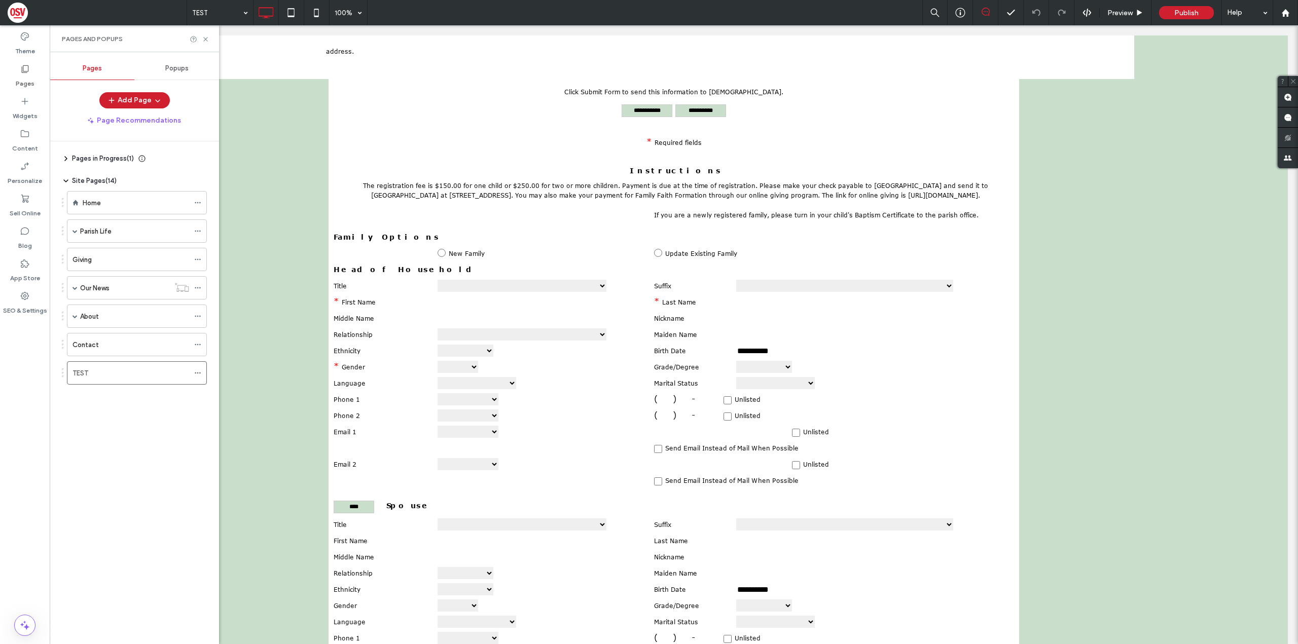
click at [430, 311] on td "* First Name" at bounding box center [380, 302] width 104 height 16
click at [212, 40] on div "Pages and Popups" at bounding box center [134, 38] width 169 height 27
click at [207, 41] on use at bounding box center [205, 39] width 4 height 4
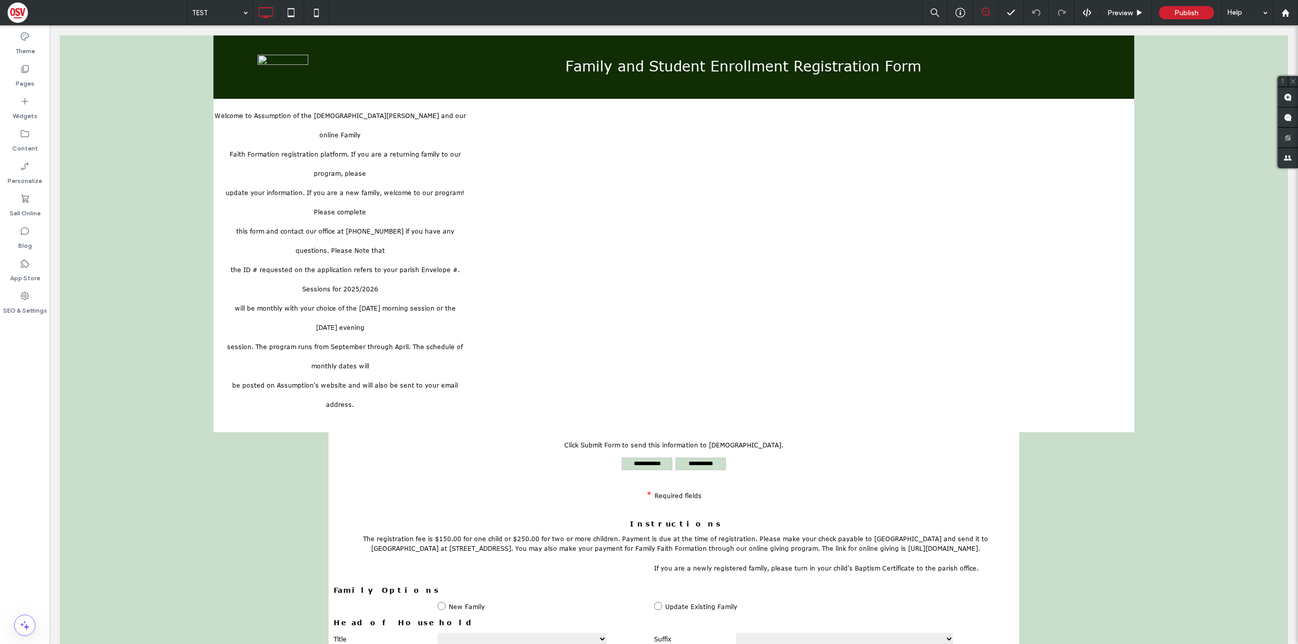
scroll to position [0, 0]
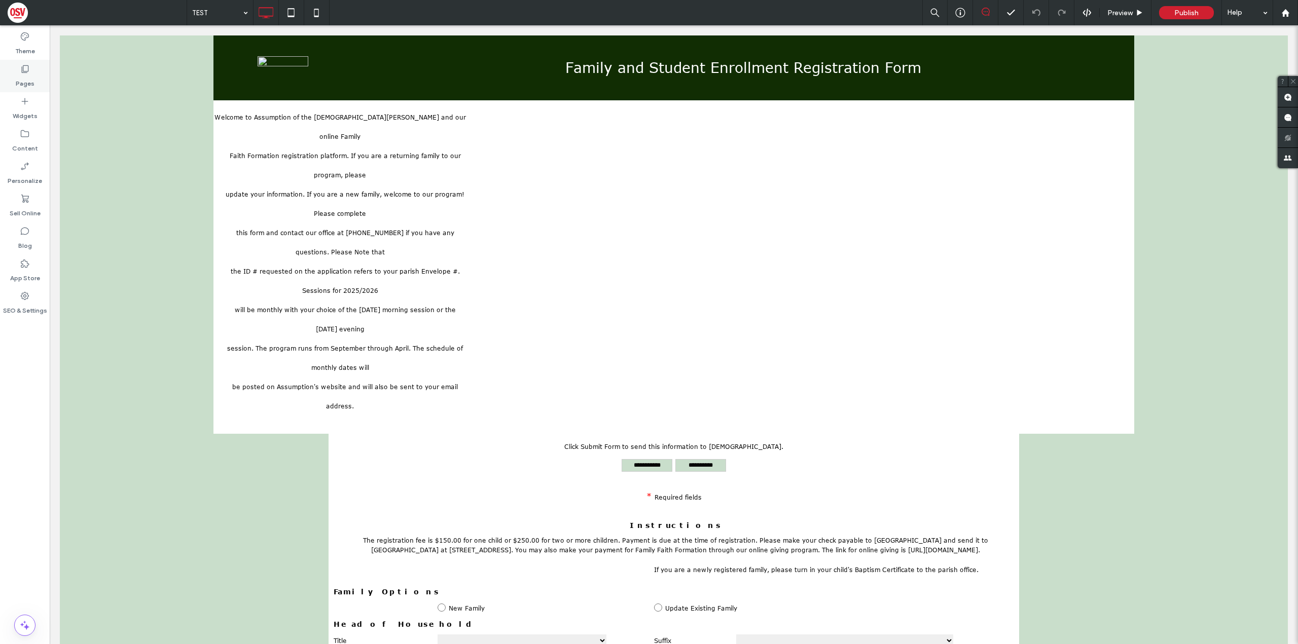
click at [26, 80] on label "Pages" at bounding box center [25, 81] width 19 height 14
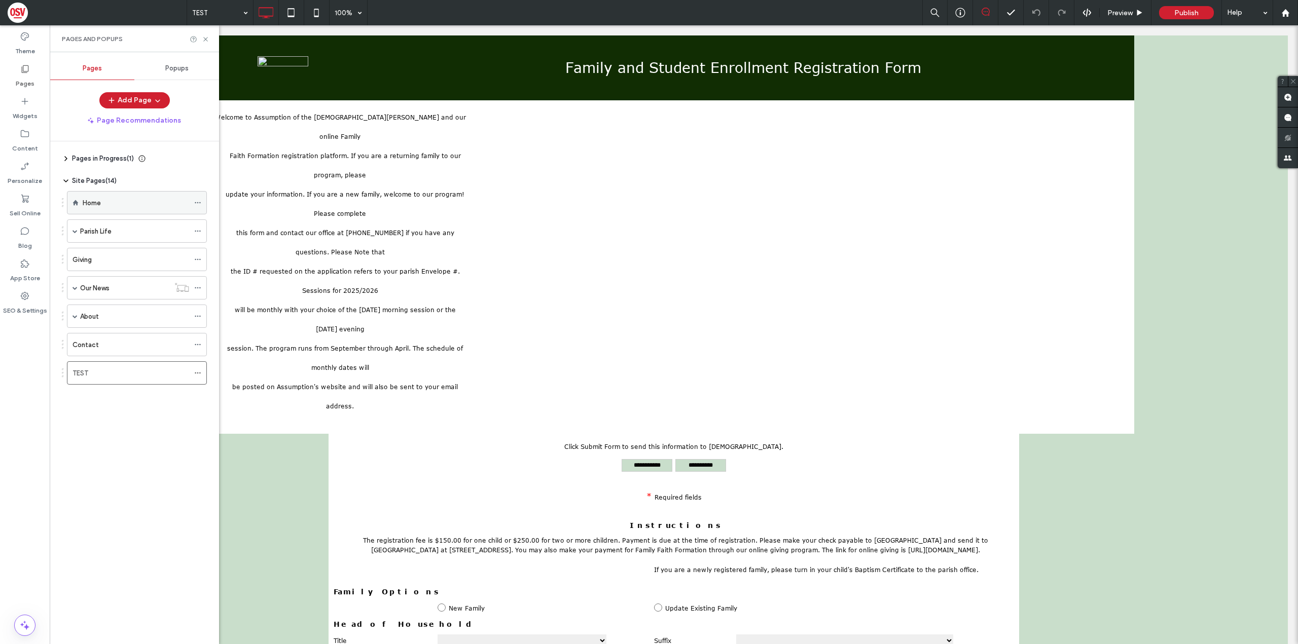
click at [144, 200] on div "Home" at bounding box center [136, 203] width 106 height 11
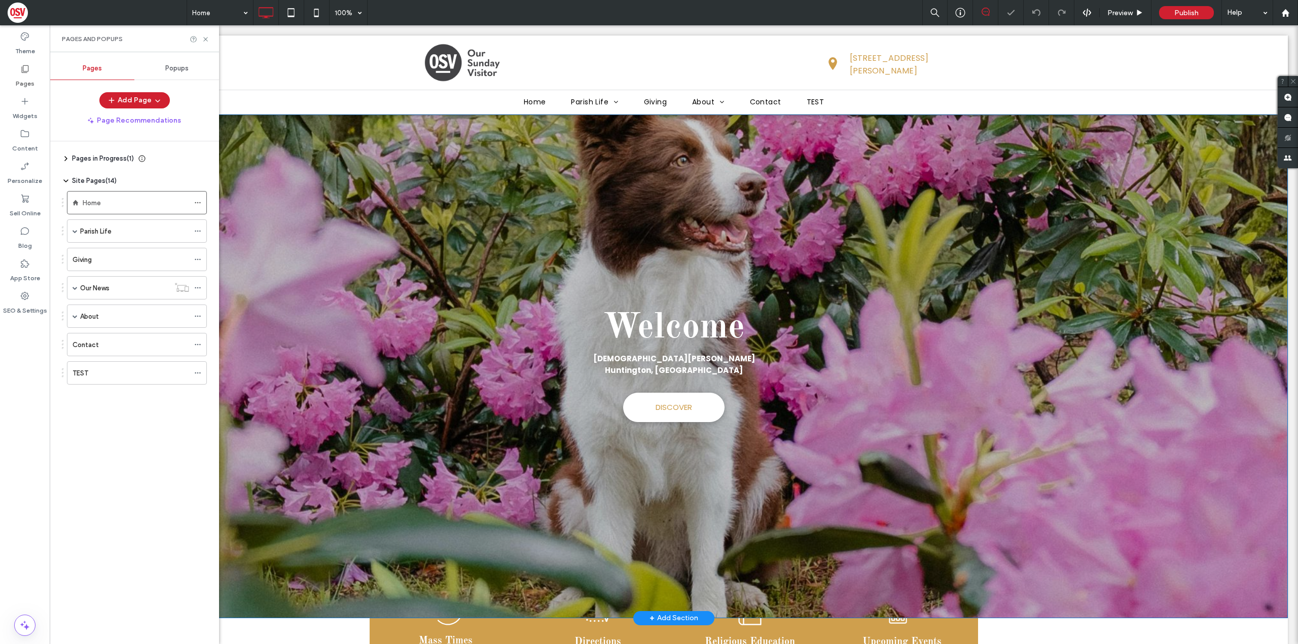
click at [662, 396] on span "DISCOVER" at bounding box center [673, 407] width 36 height 22
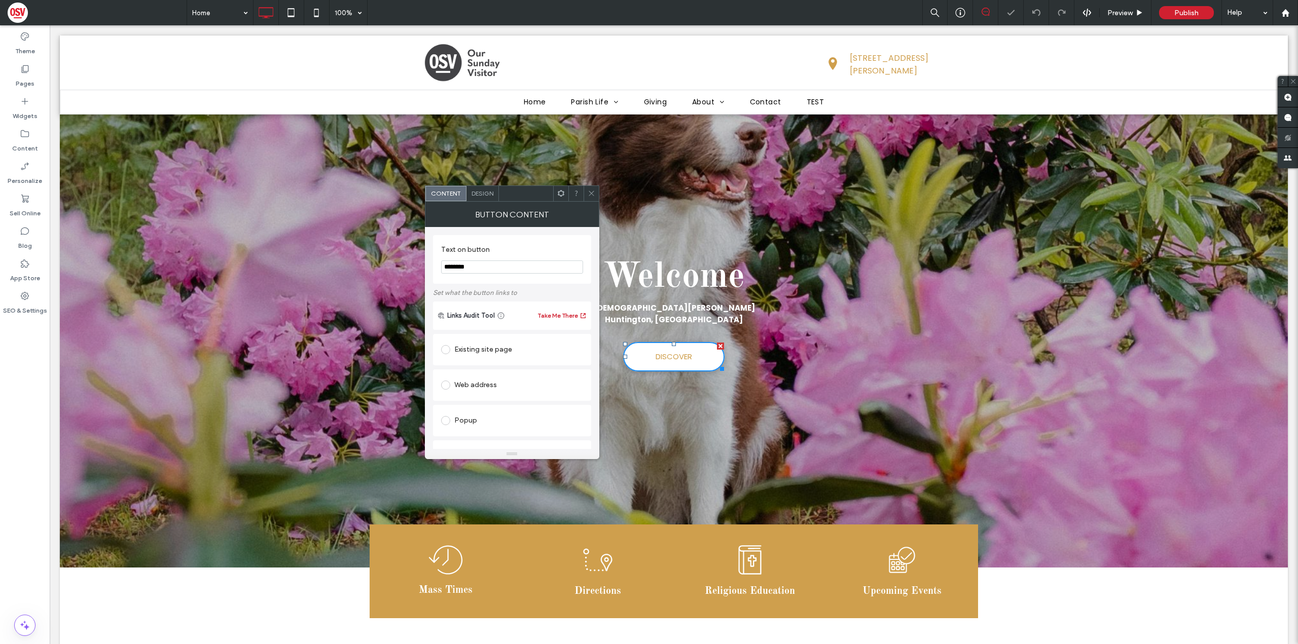
scroll to position [51, 0]
click at [473, 352] on div "Existing site page" at bounding box center [512, 350] width 142 height 16
click at [506, 284] on section "Home" at bounding box center [512, 276] width 142 height 26
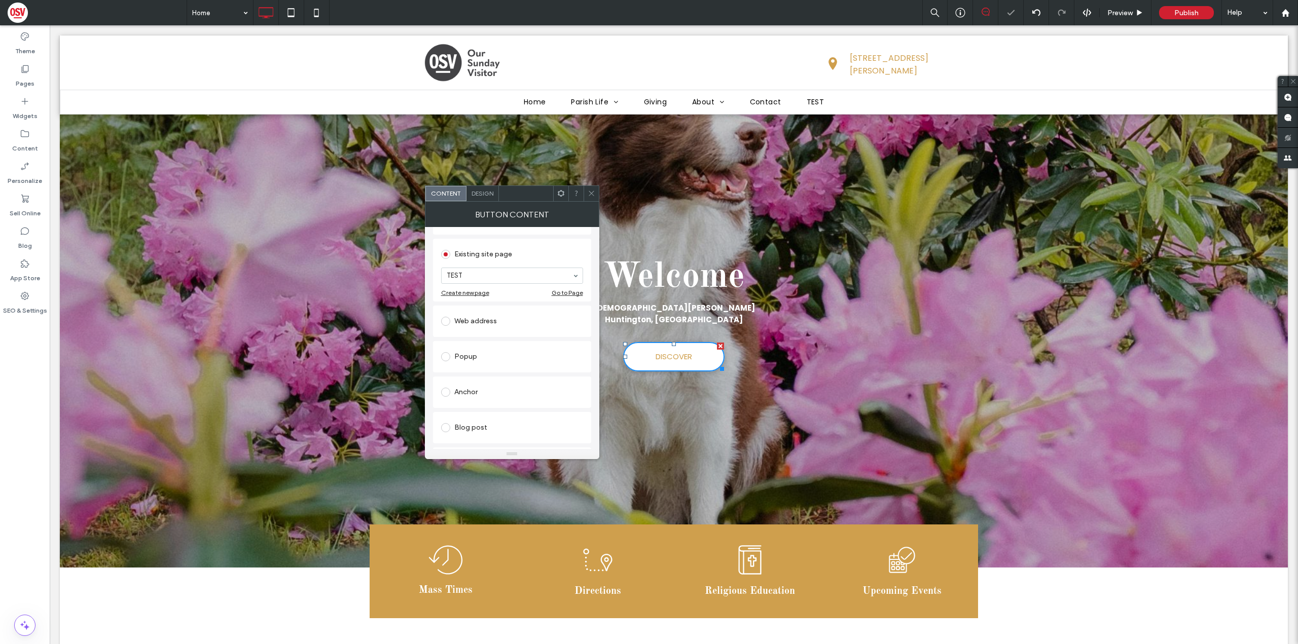
click at [589, 201] on span at bounding box center [591, 193] width 8 height 15
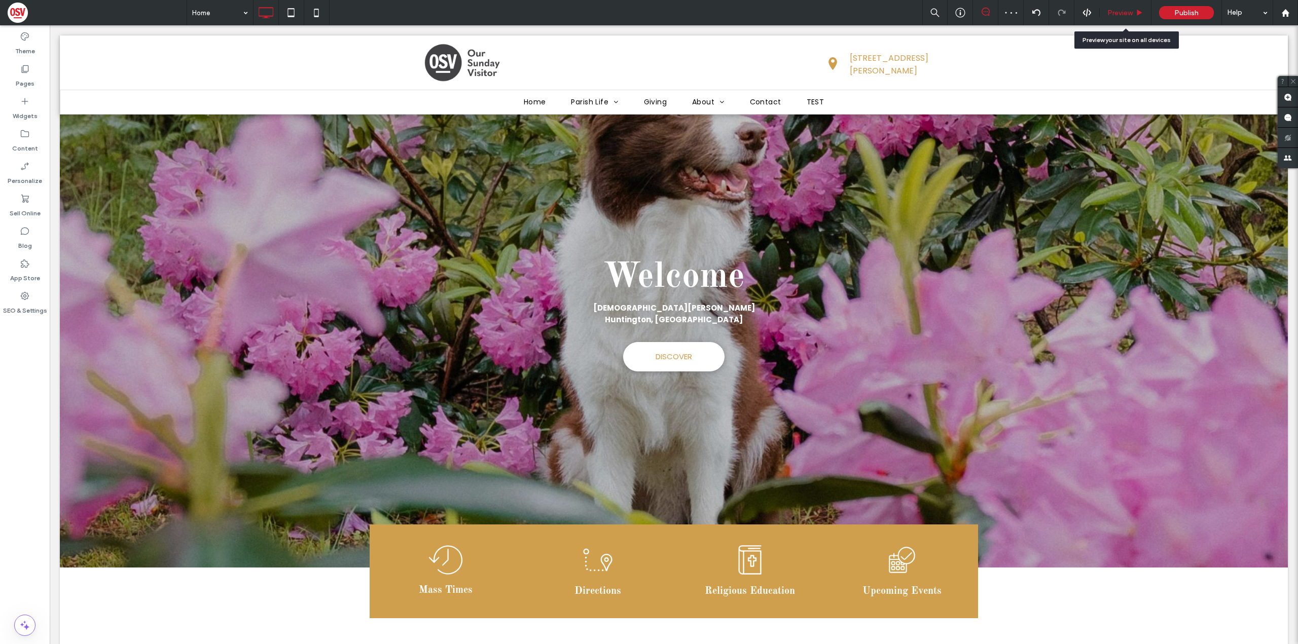
click at [1101, 11] on div "Preview" at bounding box center [1124, 13] width 51 height 9
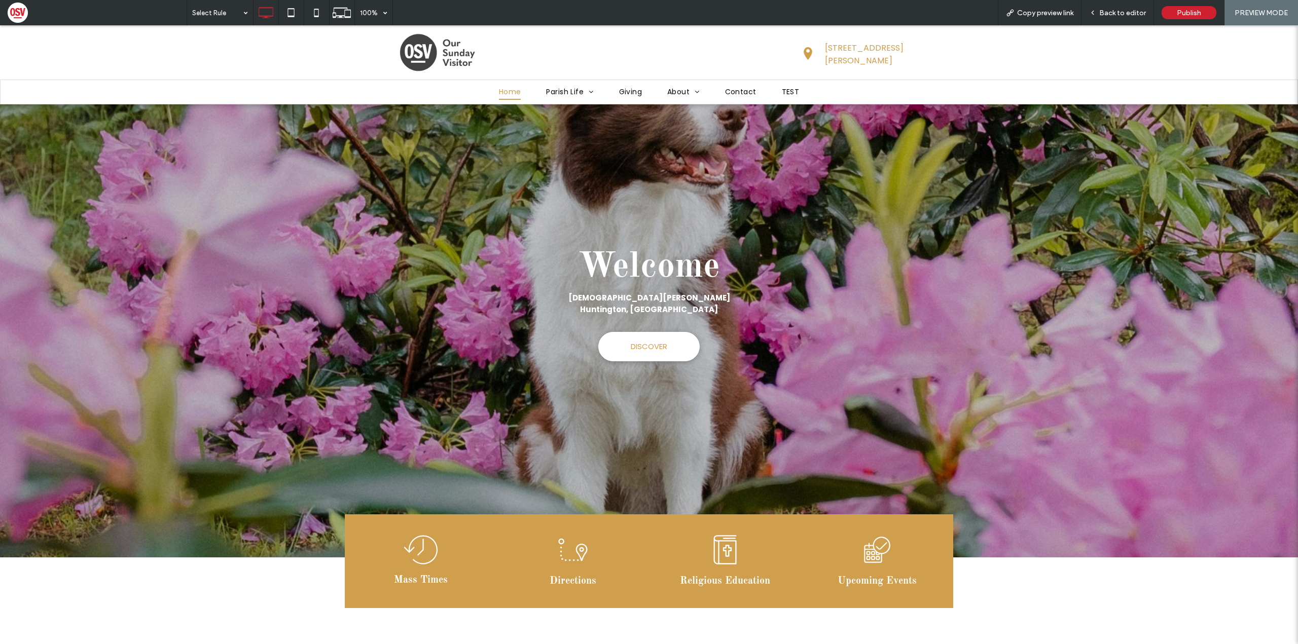
click at [641, 341] on span "DISCOVER" at bounding box center [649, 347] width 36 height 22
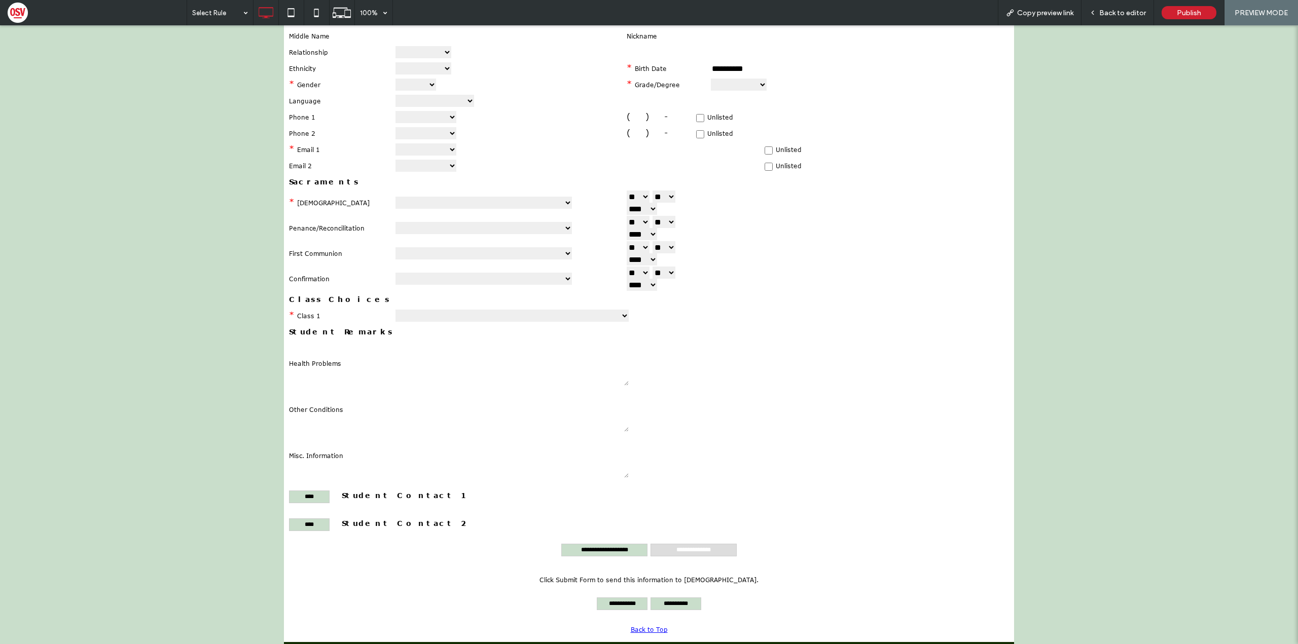
scroll to position [1216, 0]
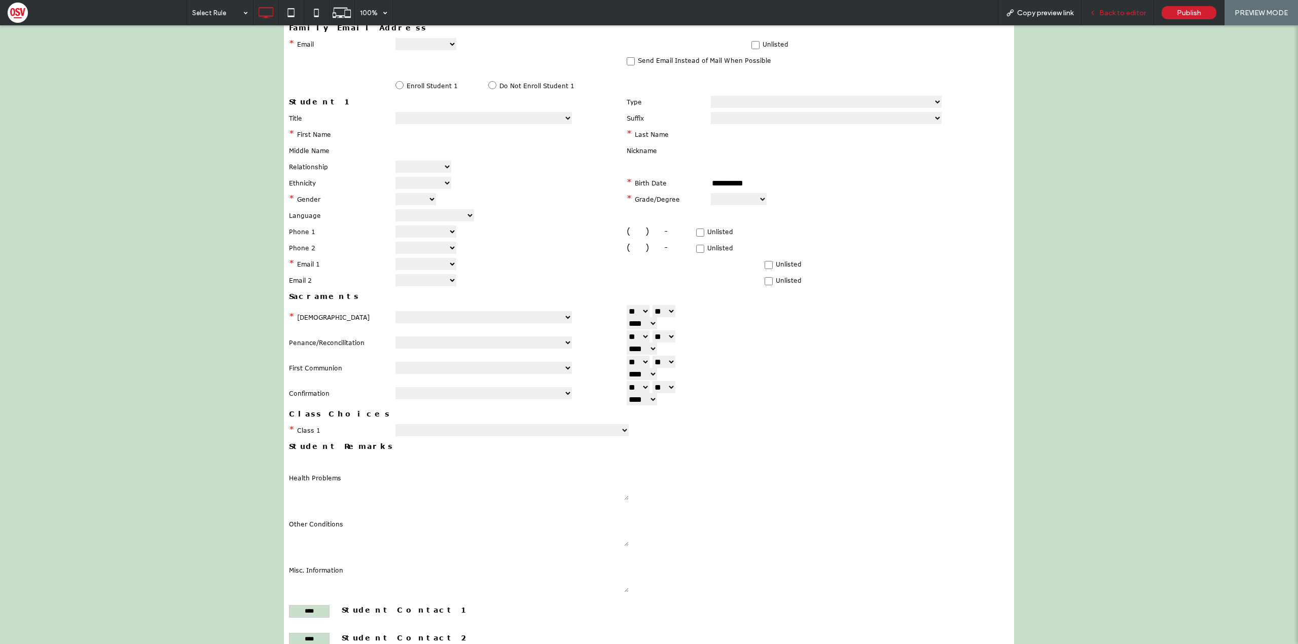
click at [1107, 6] on div "Back to editor" at bounding box center [1117, 12] width 72 height 25
click at [1119, 22] on div "Back to editor" at bounding box center [1117, 12] width 72 height 25
click at [1116, 9] on span "Back to editor" at bounding box center [1122, 13] width 47 height 9
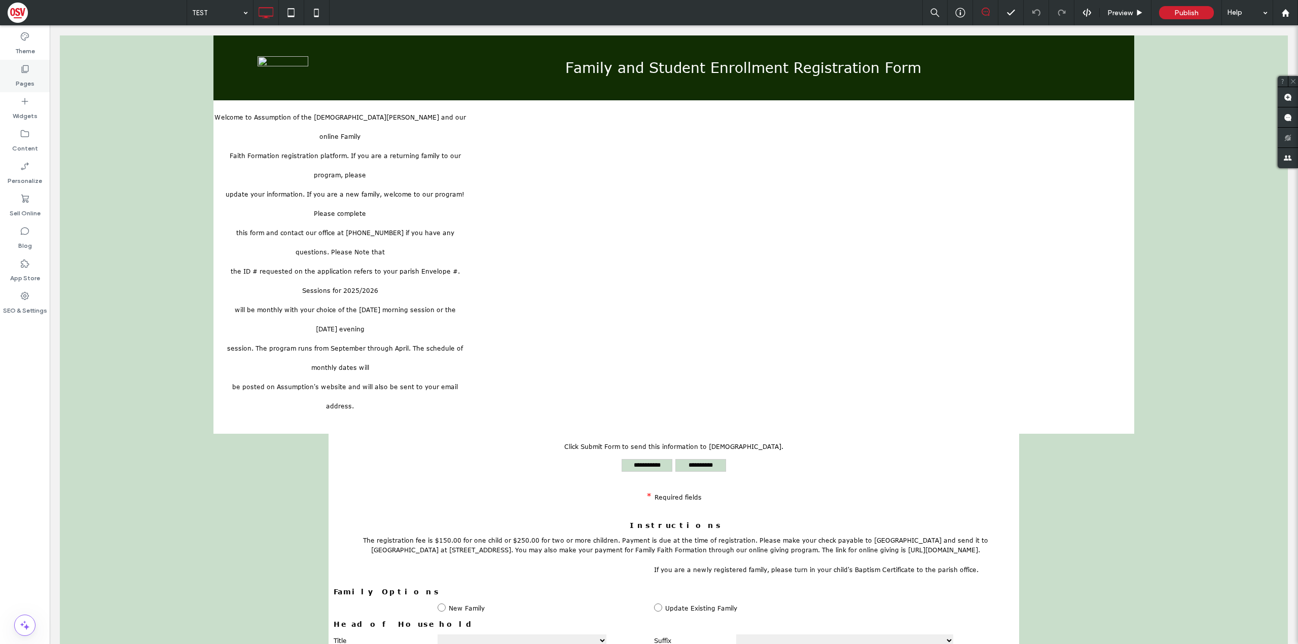
click at [21, 61] on div "Pages" at bounding box center [25, 76] width 50 height 32
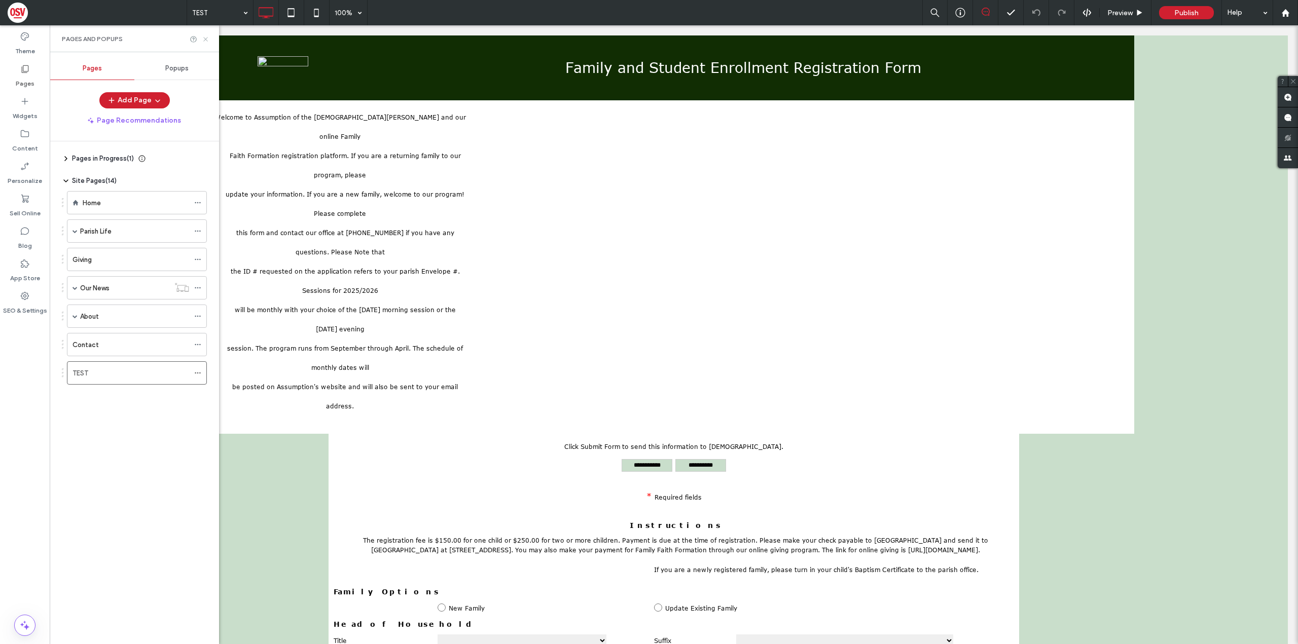
drag, startPoint x: 208, startPoint y: 39, endPoint x: 558, endPoint y: 60, distance: 350.4
click at [208, 39] on icon at bounding box center [206, 39] width 8 height 8
